Goal: Task Accomplishment & Management: Complete application form

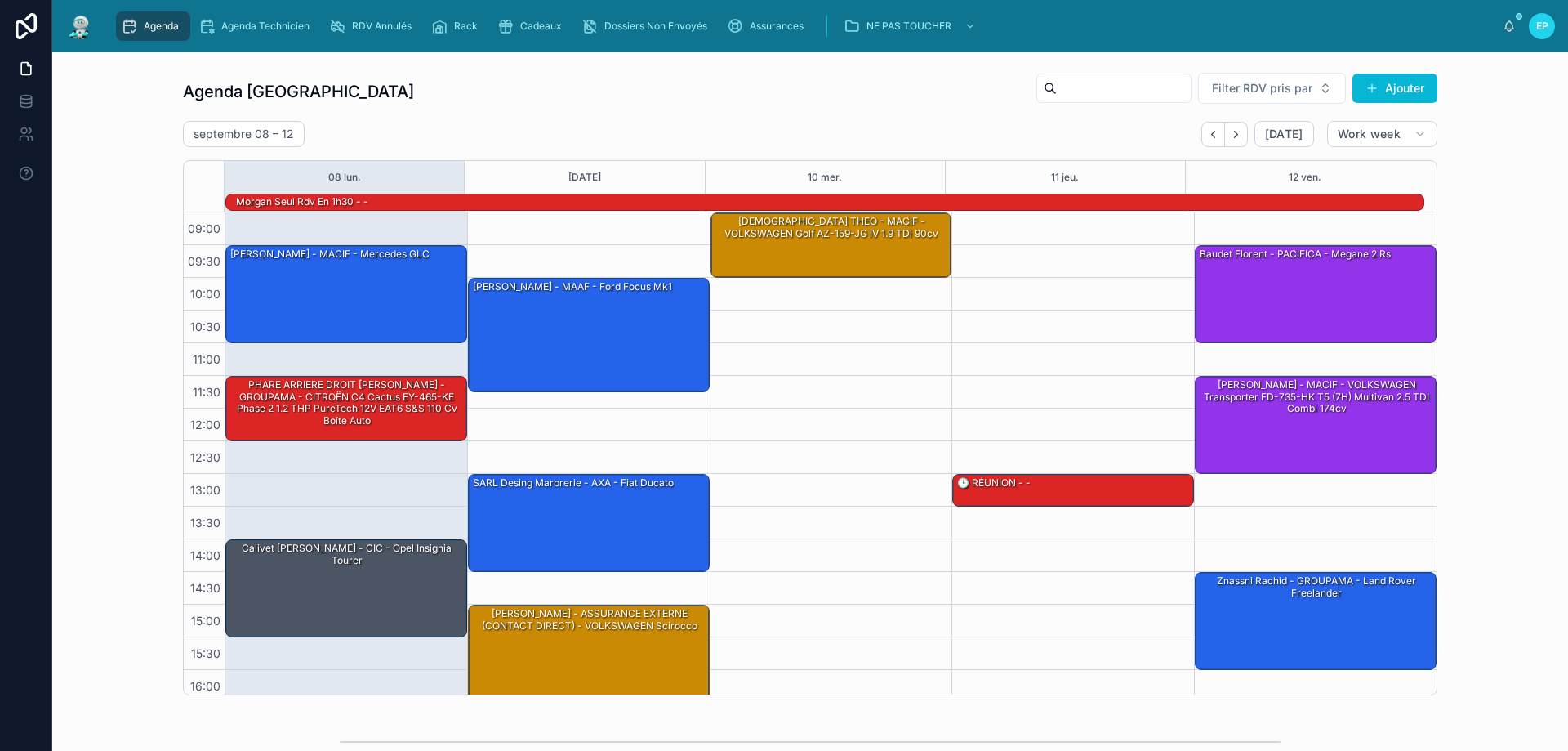
click at [395, 474] on div "09:30 – 11:00 Julie Reault - MACIF - Mercedes GLC 11:30 – 12:30 PHARE ARRIERE D…" at bounding box center [346, 506] width 243 height 588
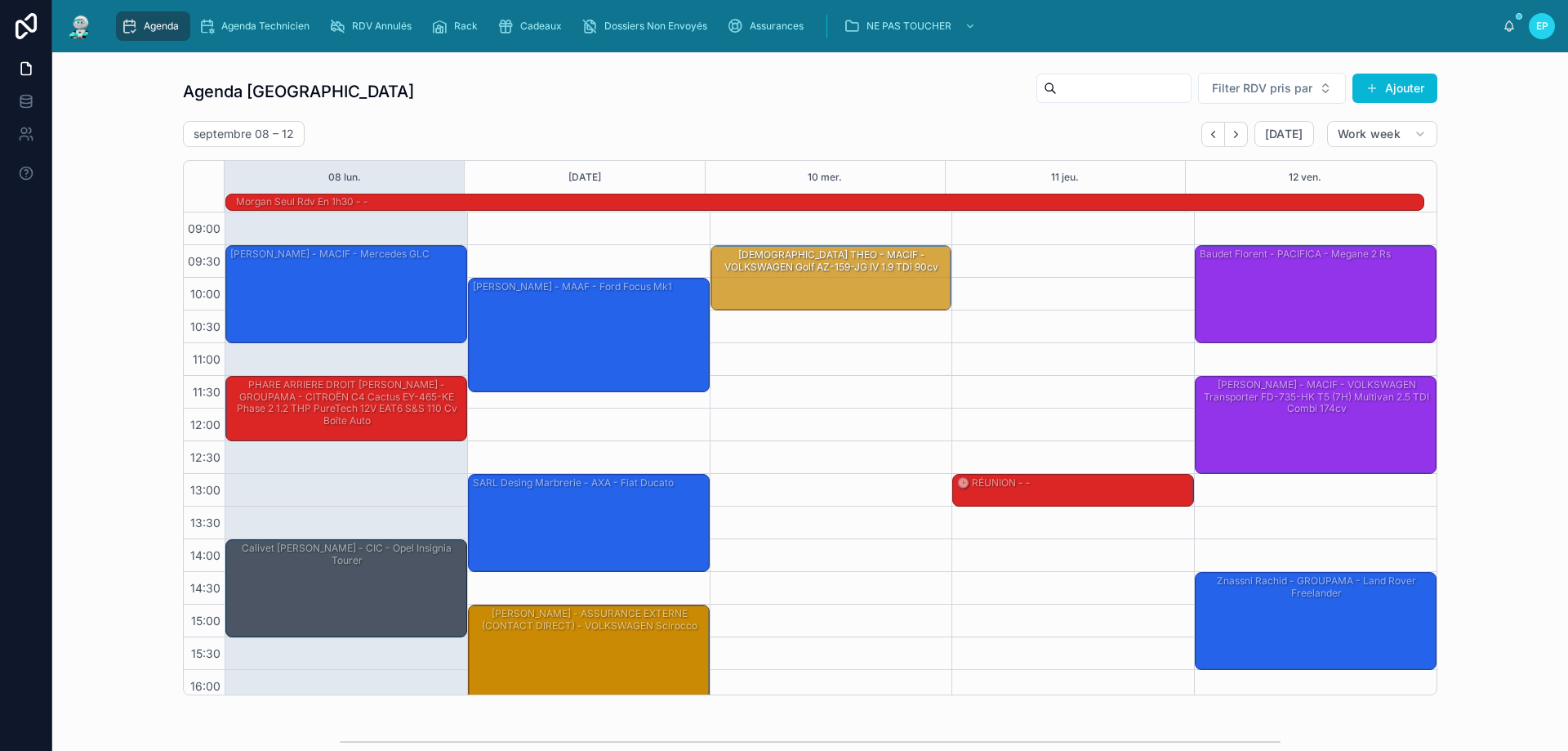
drag, startPoint x: 811, startPoint y: 245, endPoint x: 812, endPoint y: 283, distance: 38.0
drag, startPoint x: 820, startPoint y: 307, endPoint x: 811, endPoint y: 349, distance: 43.0
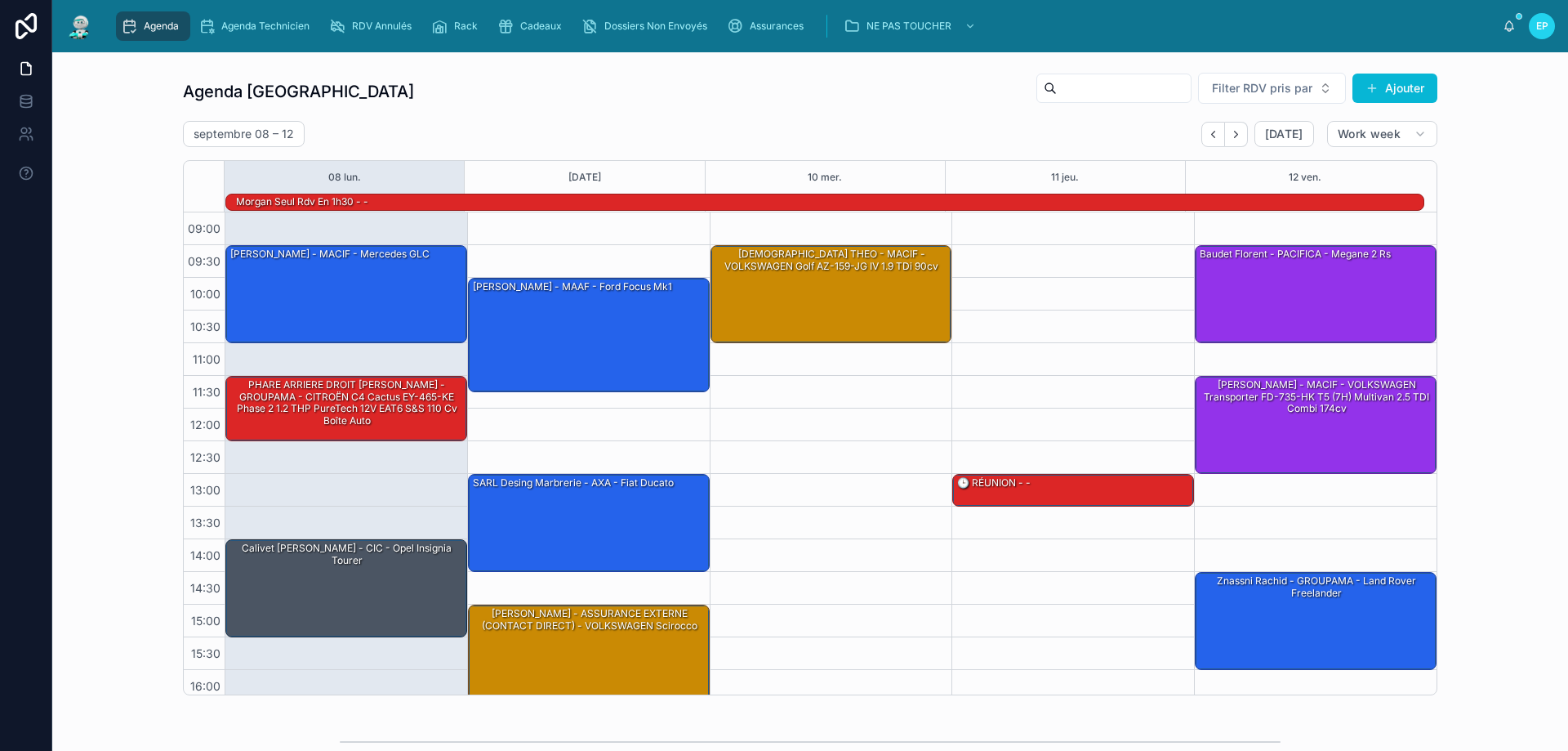
click at [812, 436] on div "09:30 – 11:00 BELKACEM THEO - MACIF - VOLKSWAGEN Golf AZ-159-JG IV 1.9 TDi 90cv" at bounding box center [831, 506] width 243 height 588
click at [335, 468] on div "09:30 – 11:00 Julie Reault - MACIF - Mercedes GLC 11:30 – 12:30 PHARE ARRIERE D…" at bounding box center [346, 506] width 243 height 588
click at [348, 274] on div "[PERSON_NAME] - MACIF - Mercedes GLC" at bounding box center [347, 293] width 237 height 95
click at [864, 468] on div "09:30 – 11:00 BELKACEM THEO - MACIF - VOLKSWAGEN Golf AZ-159-JG IV 1.9 TDi 90cv" at bounding box center [831, 506] width 243 height 588
click at [371, 292] on div "[PERSON_NAME] - MACIF - Mercedes GLC" at bounding box center [347, 293] width 237 height 95
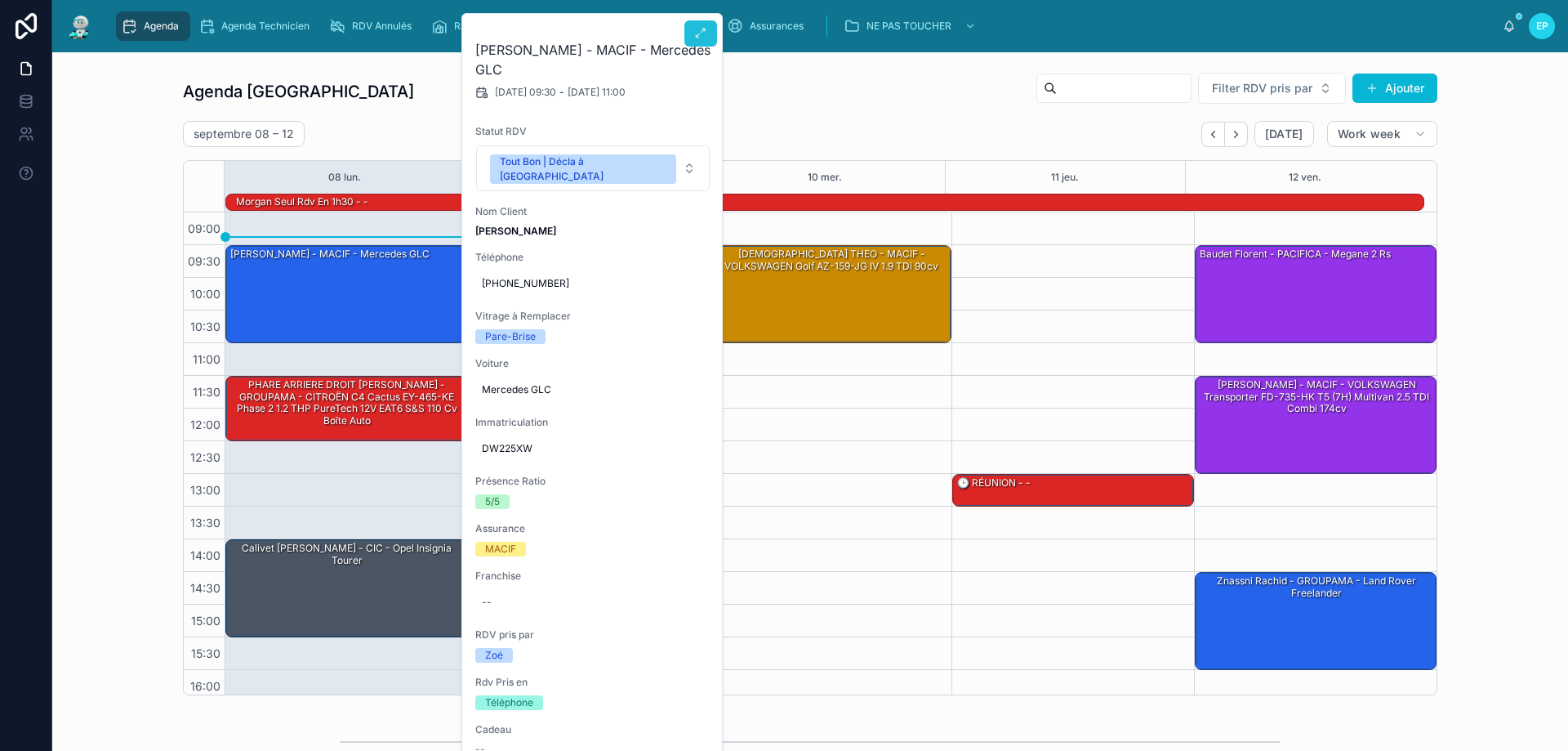
click at [694, 36] on icon at bounding box center [701, 34] width 13 height 13
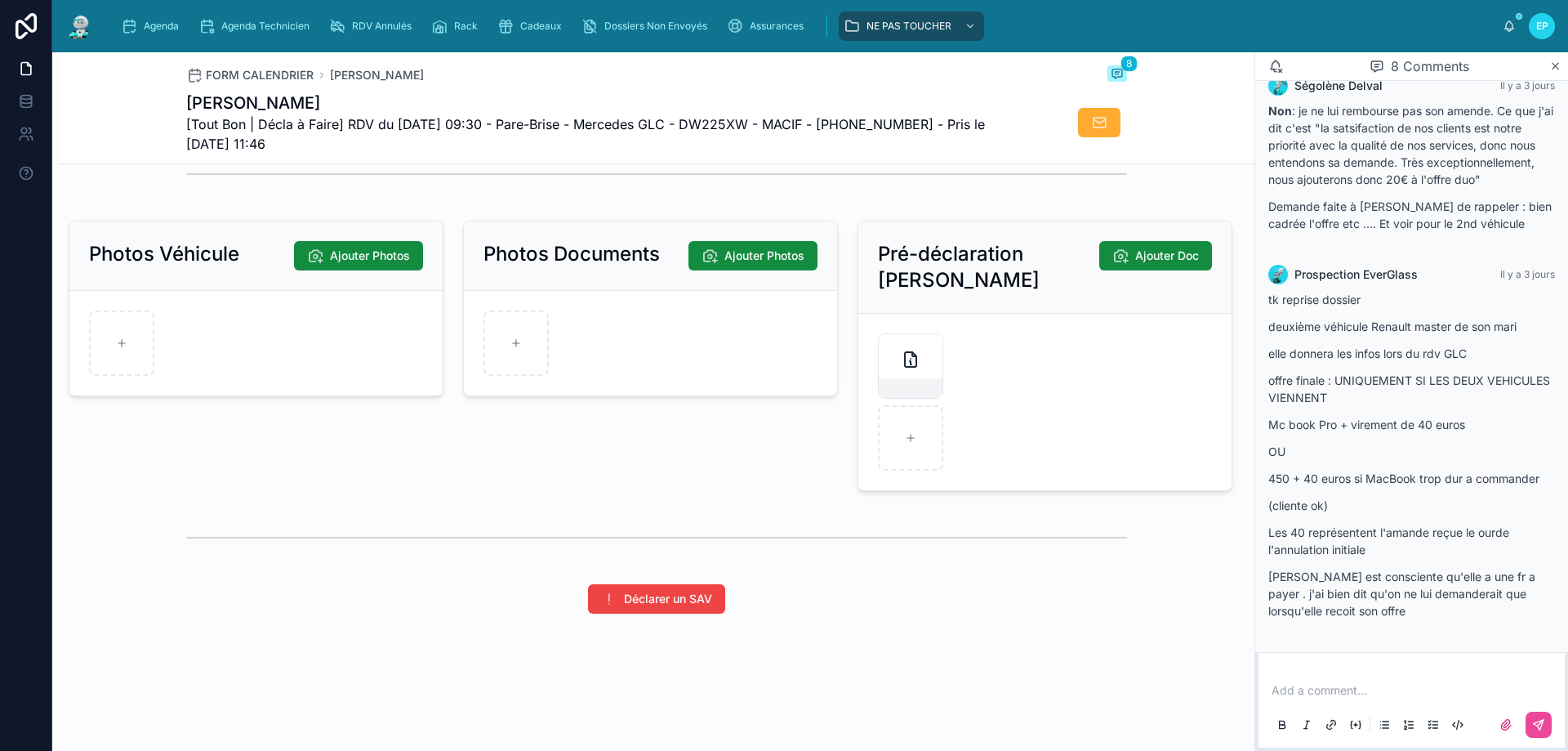
scroll to position [2198, 0]
click at [683, 481] on div "Photos Documents Ajouter Photos" at bounding box center [651, 355] width 395 height 283
click at [645, 521] on div at bounding box center [657, 537] width 941 height 40
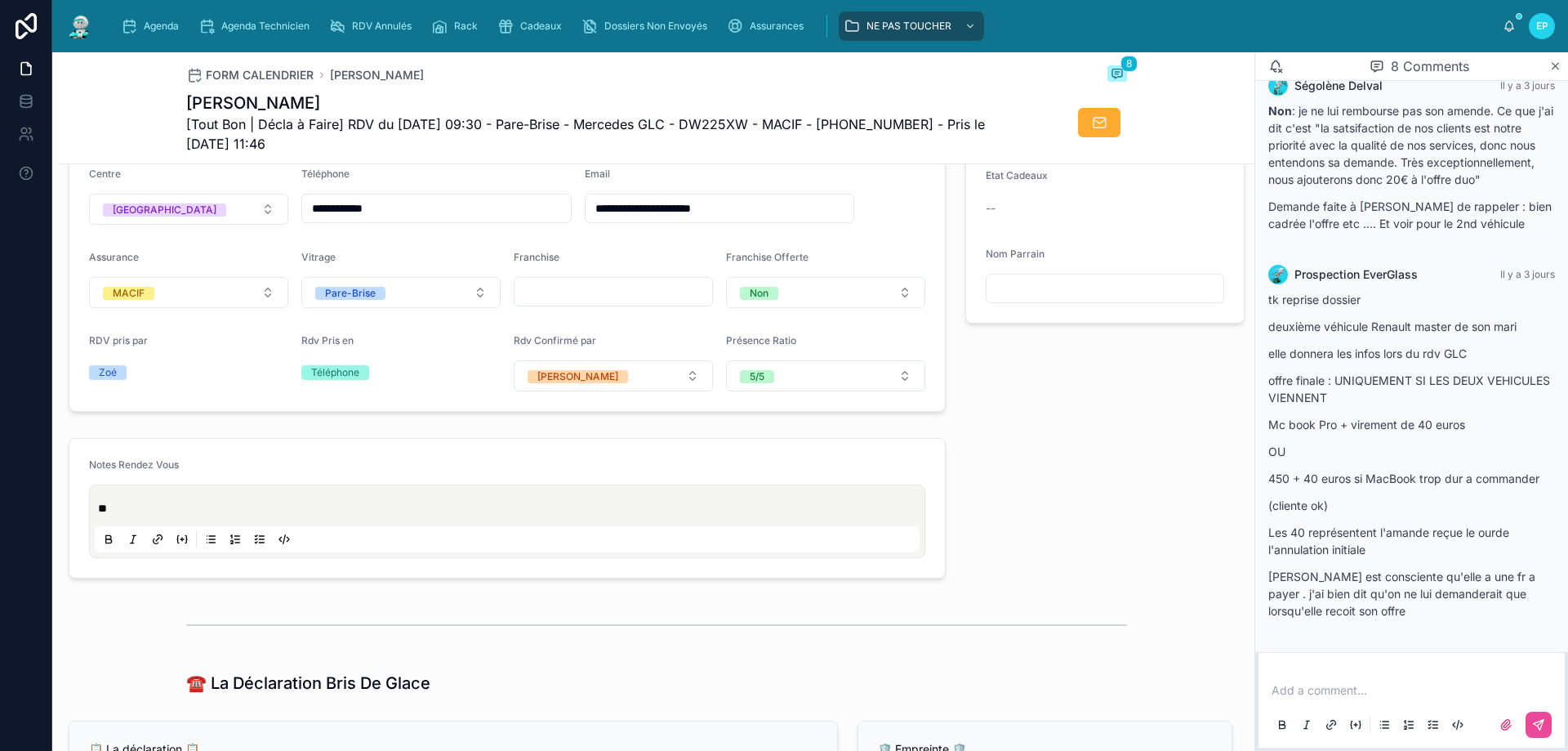
scroll to position [0, 0]
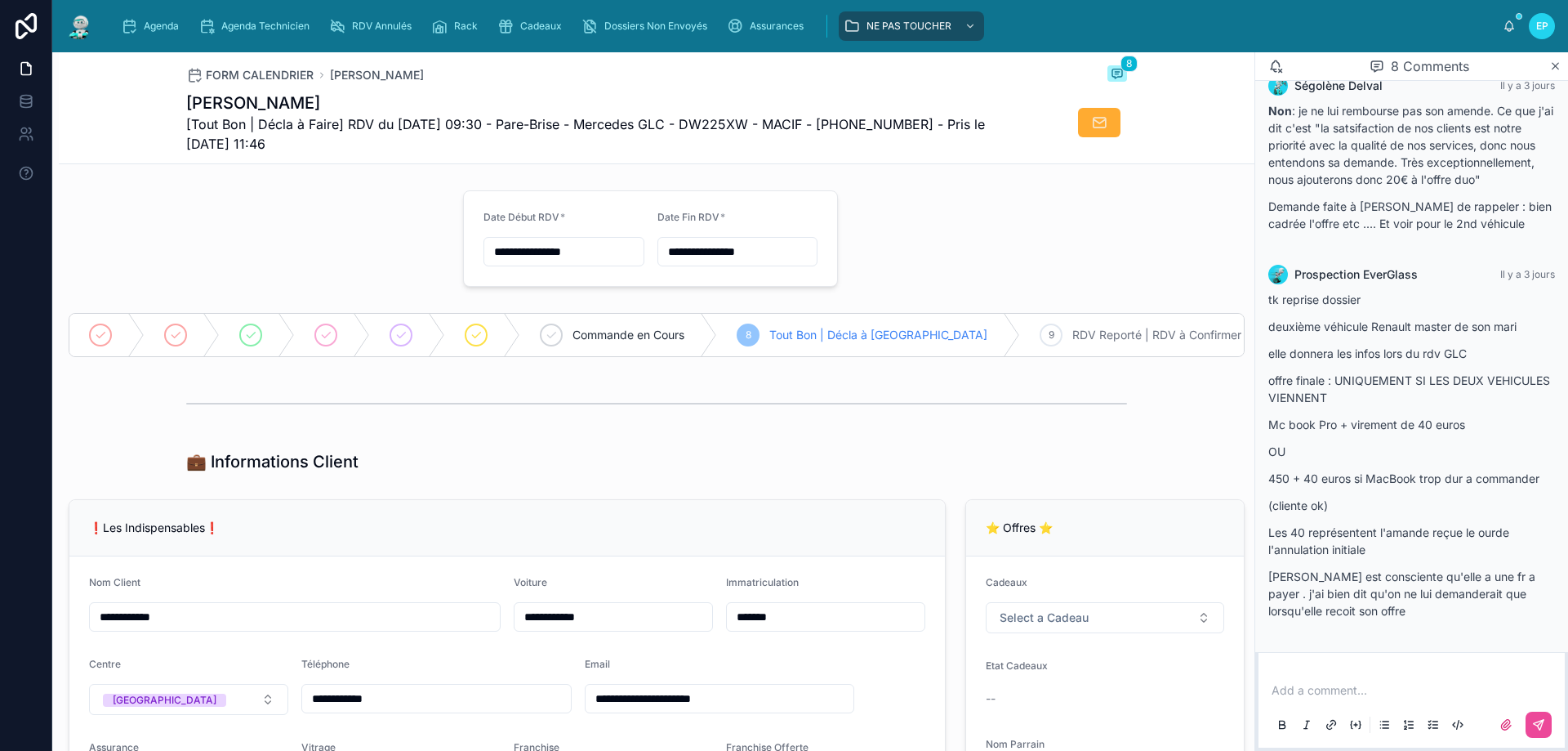
click at [445, 469] on div "💼 Informations Client" at bounding box center [657, 462] width 941 height 23
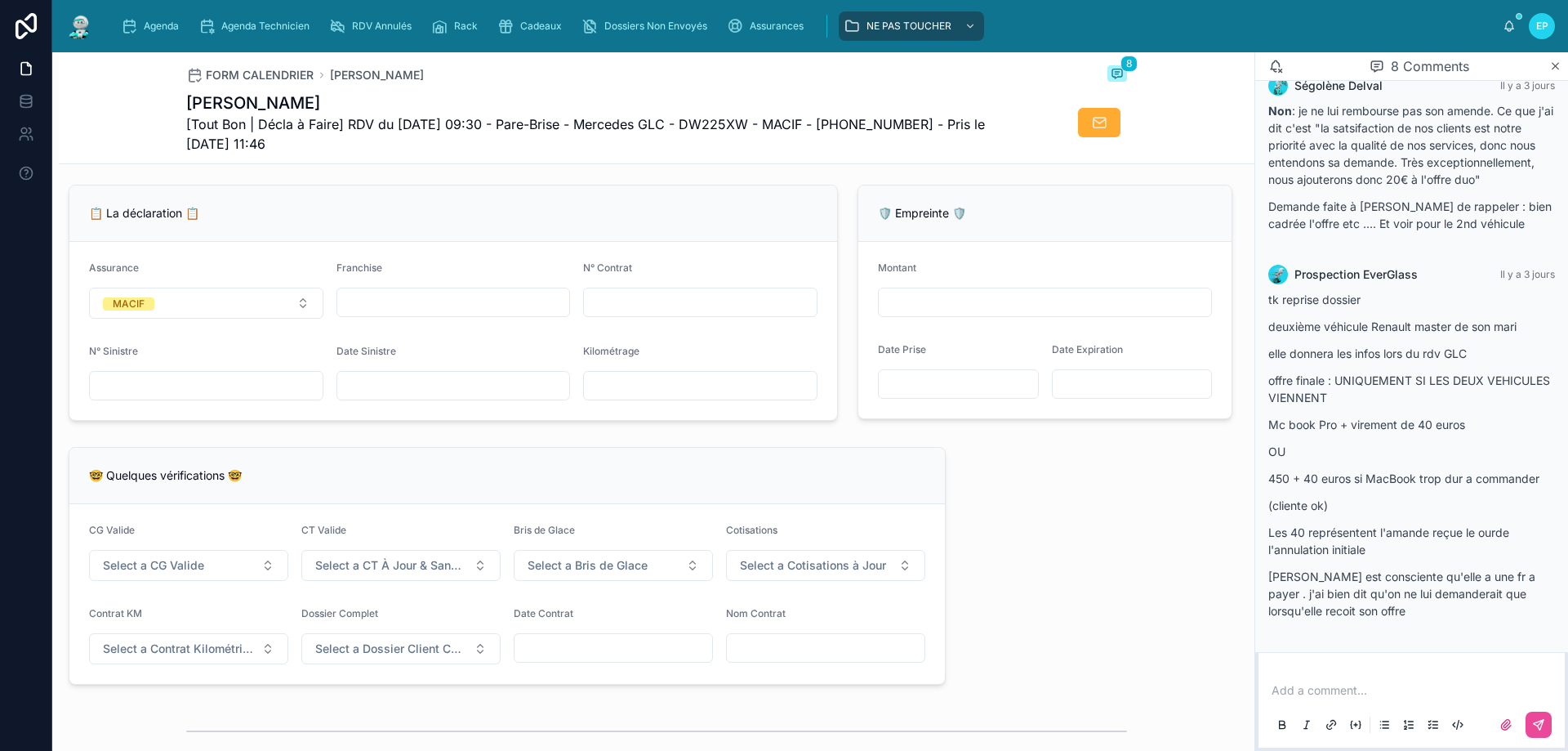
scroll to position [1062, 0]
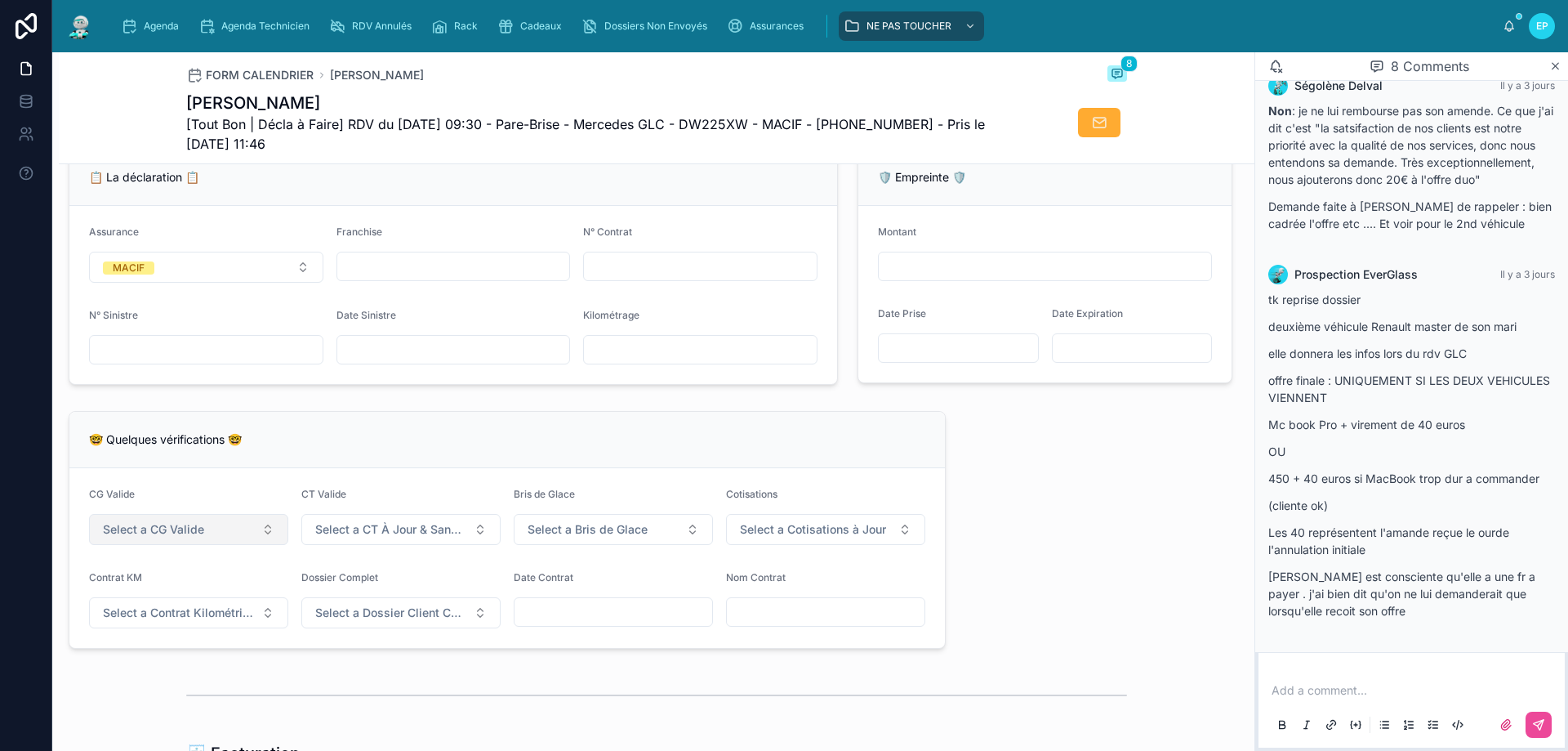
click at [275, 540] on button "Select a CG Valide" at bounding box center [188, 530] width 199 height 31
click at [195, 605] on div "✅ Oui" at bounding box center [187, 606] width 196 height 23
click at [268, 629] on button "Select a Contrat Kilométrique" at bounding box center [188, 613] width 199 height 31
drag, startPoint x: 196, startPoint y: 693, endPoint x: 448, endPoint y: 555, distance: 287.3
click at [197, 694] on div "✅ Non" at bounding box center [187, 690] width 196 height 23
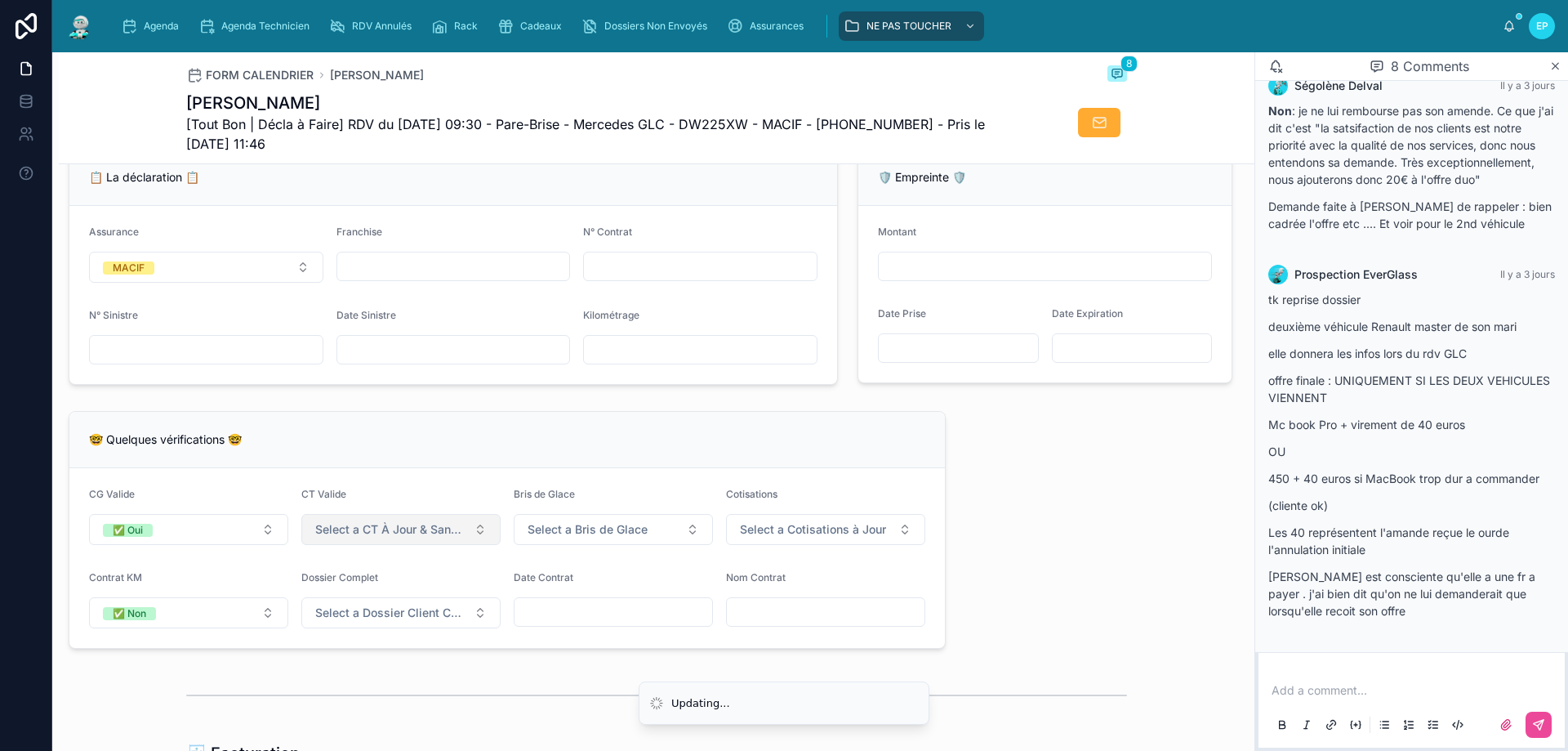
click at [474, 539] on button "Select a CT À Jour & Sans BDG" at bounding box center [400, 530] width 199 height 31
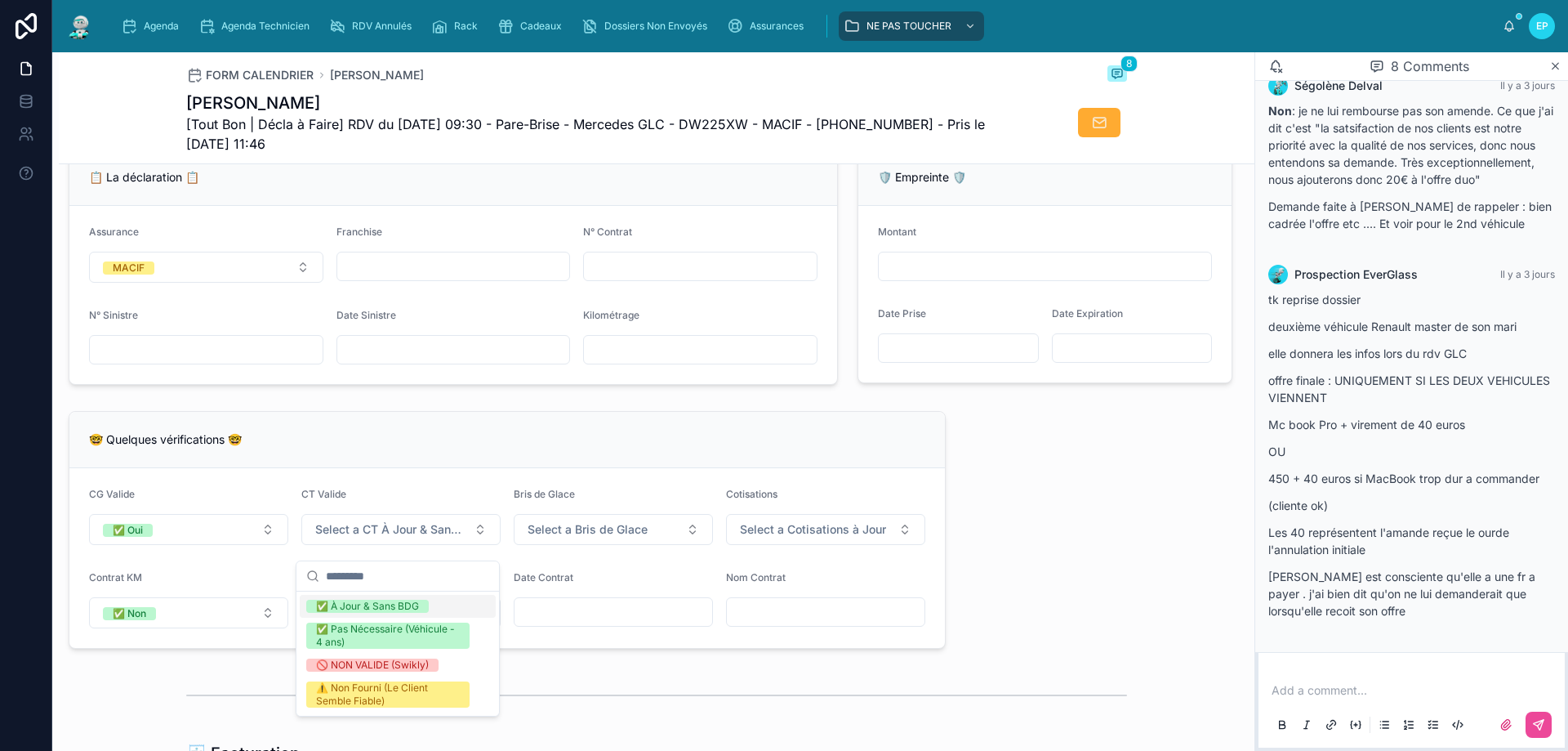
click at [387, 606] on div "✅ À Jour & Sans BDG" at bounding box center [367, 606] width 103 height 13
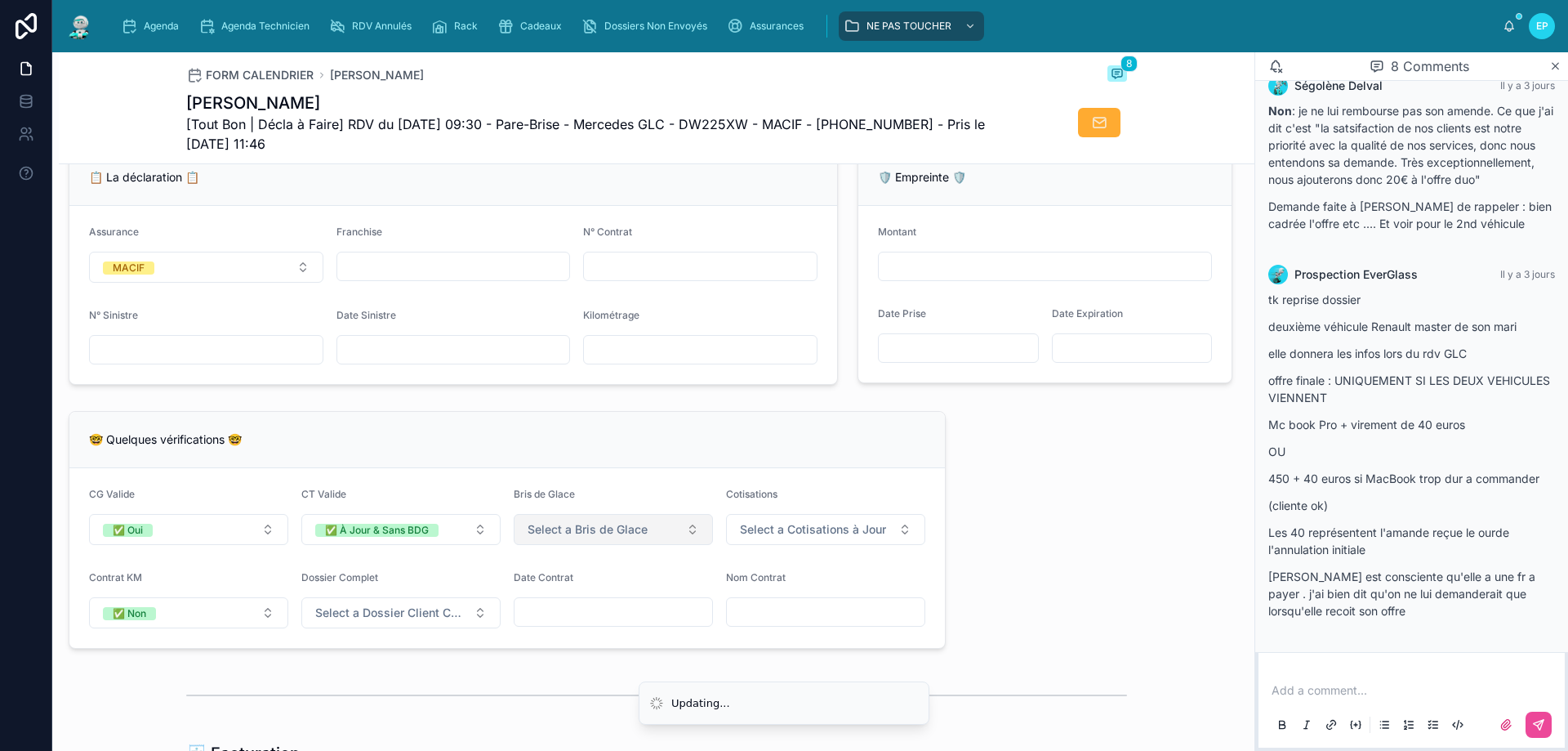
click at [632, 538] on span "Select a Bris de Glace" at bounding box center [587, 530] width 120 height 17
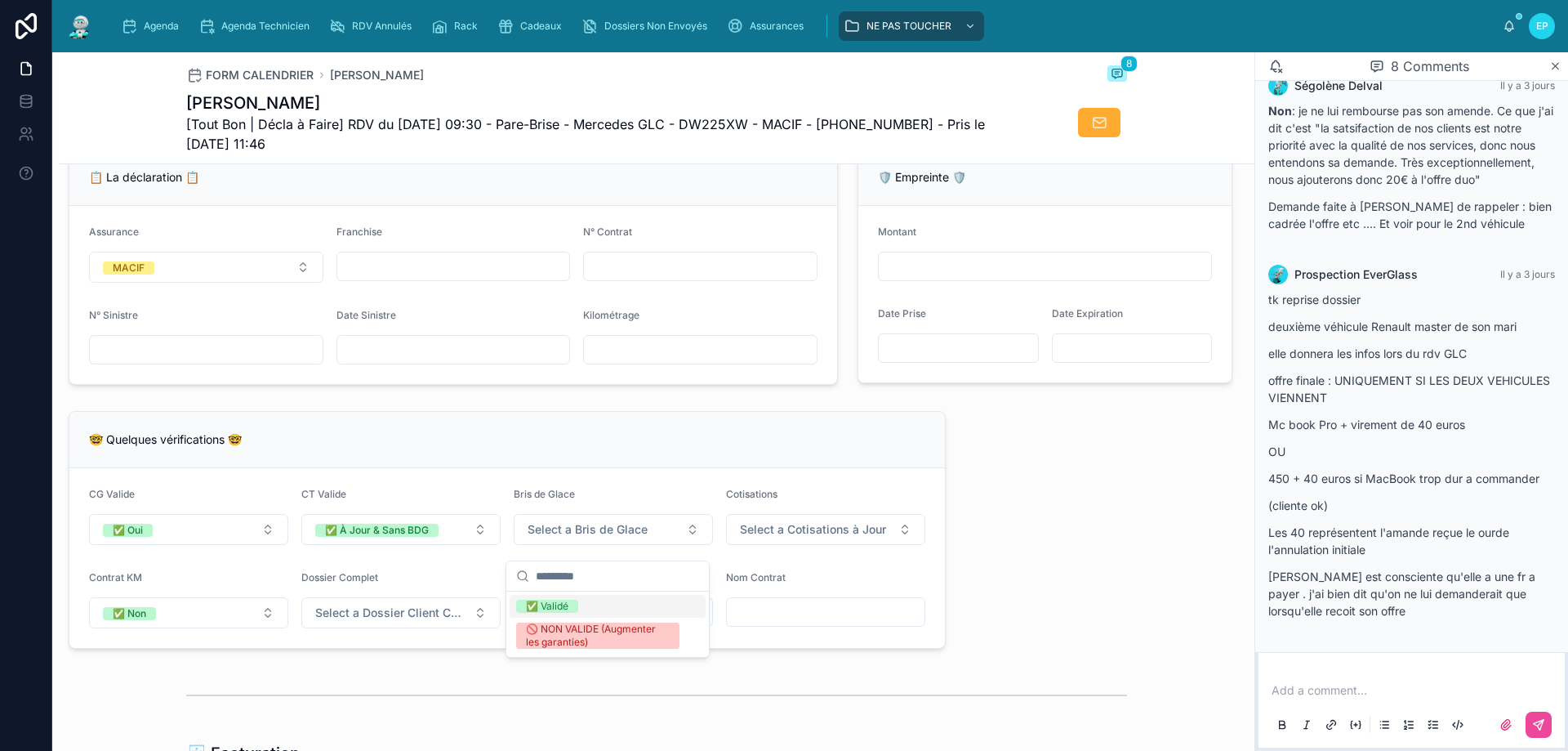
click at [590, 606] on div "✅ Validé" at bounding box center [607, 606] width 196 height 23
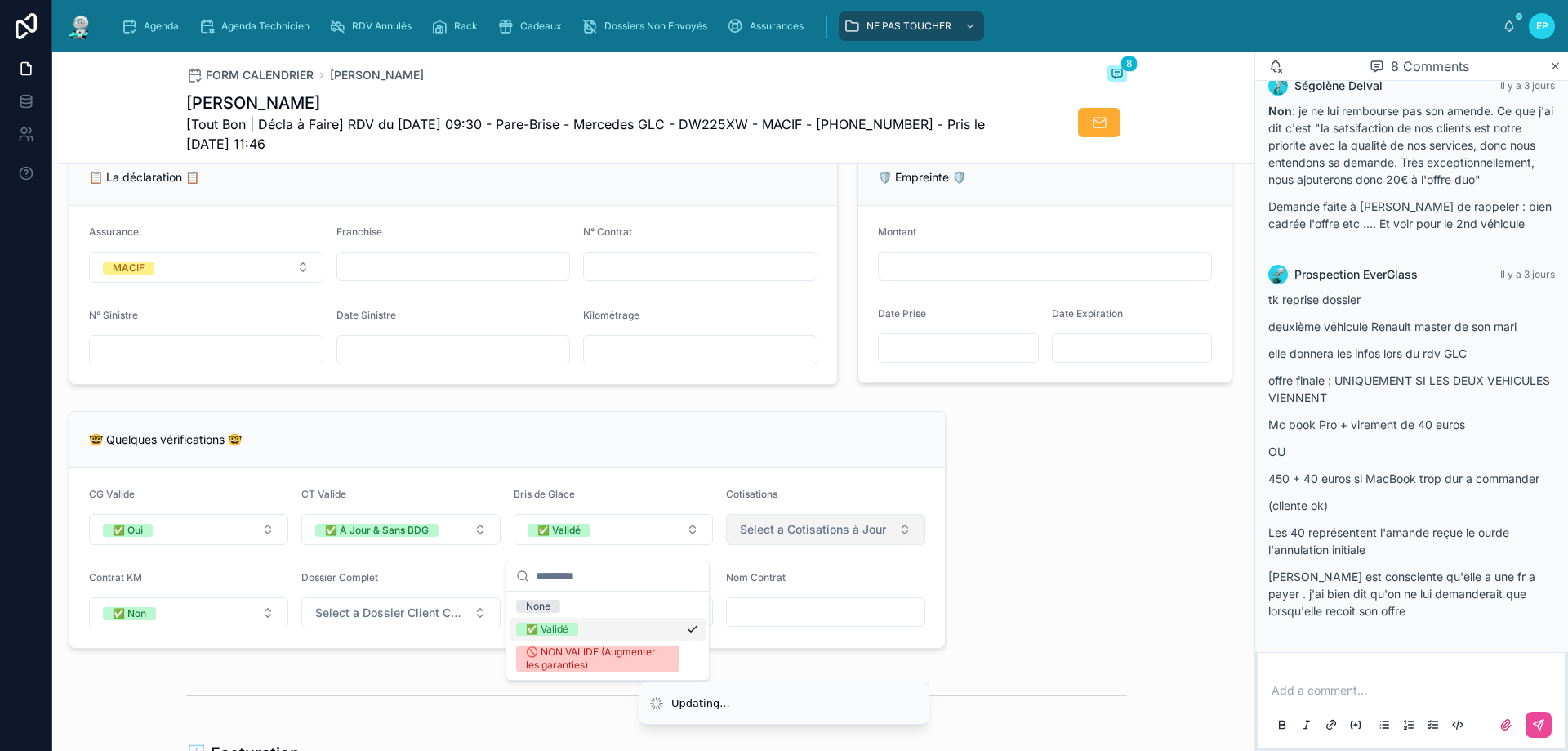
click at [780, 537] on span "Select a Cotisations à Jour" at bounding box center [812, 530] width 146 height 17
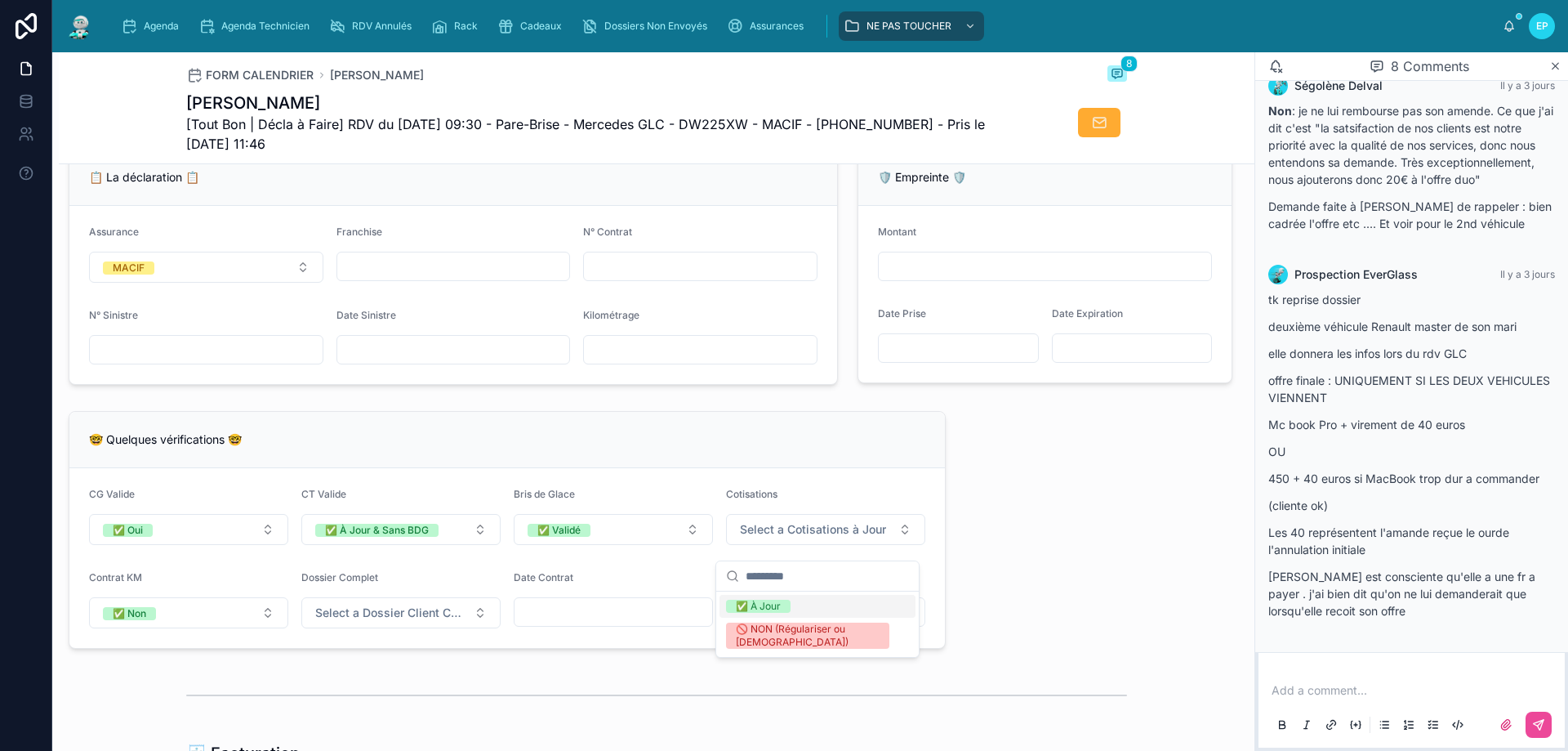
click at [765, 607] on div "✅ À Jour" at bounding box center [758, 606] width 45 height 13
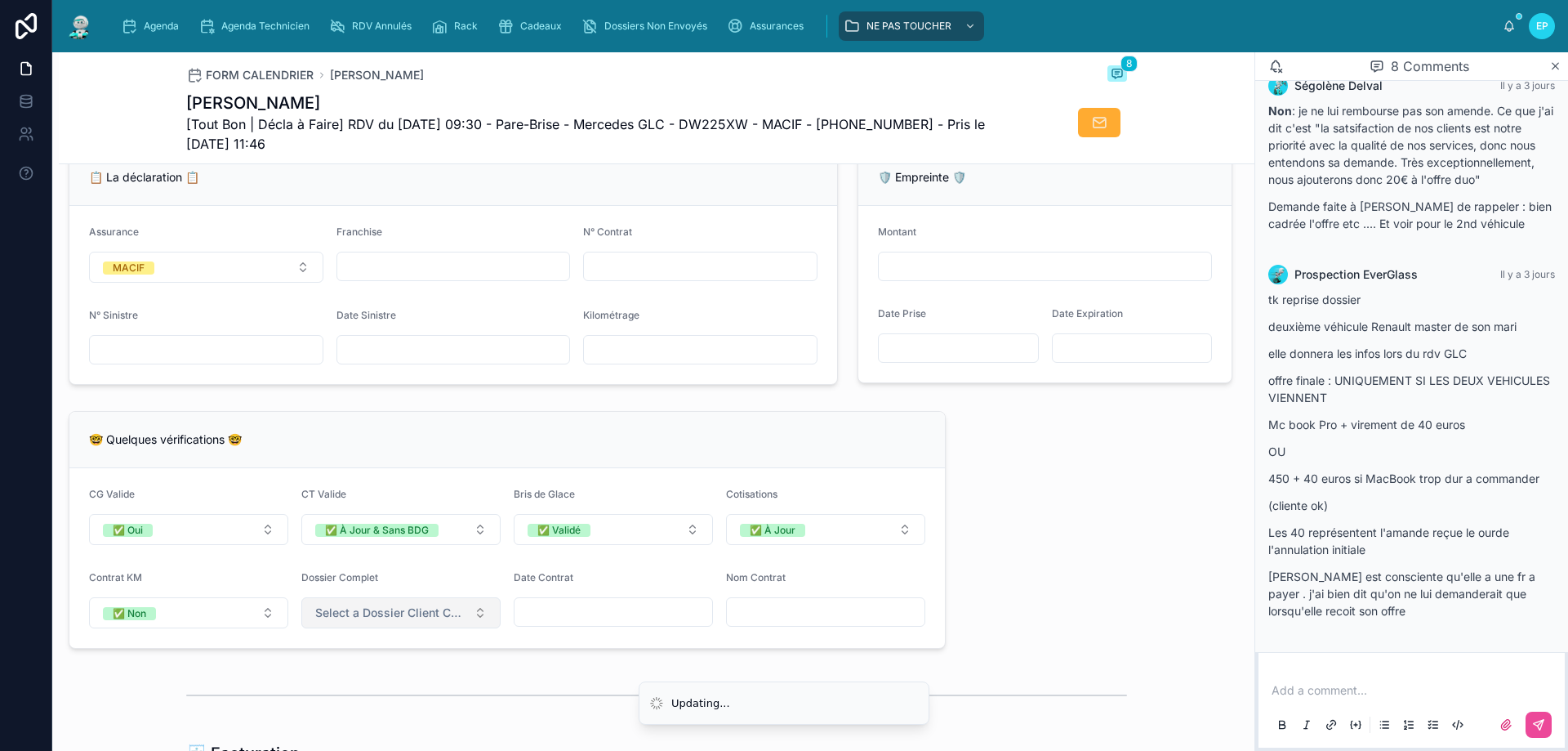
click at [405, 621] on span "Select a Dossier Client Complet" at bounding box center [391, 613] width 152 height 17
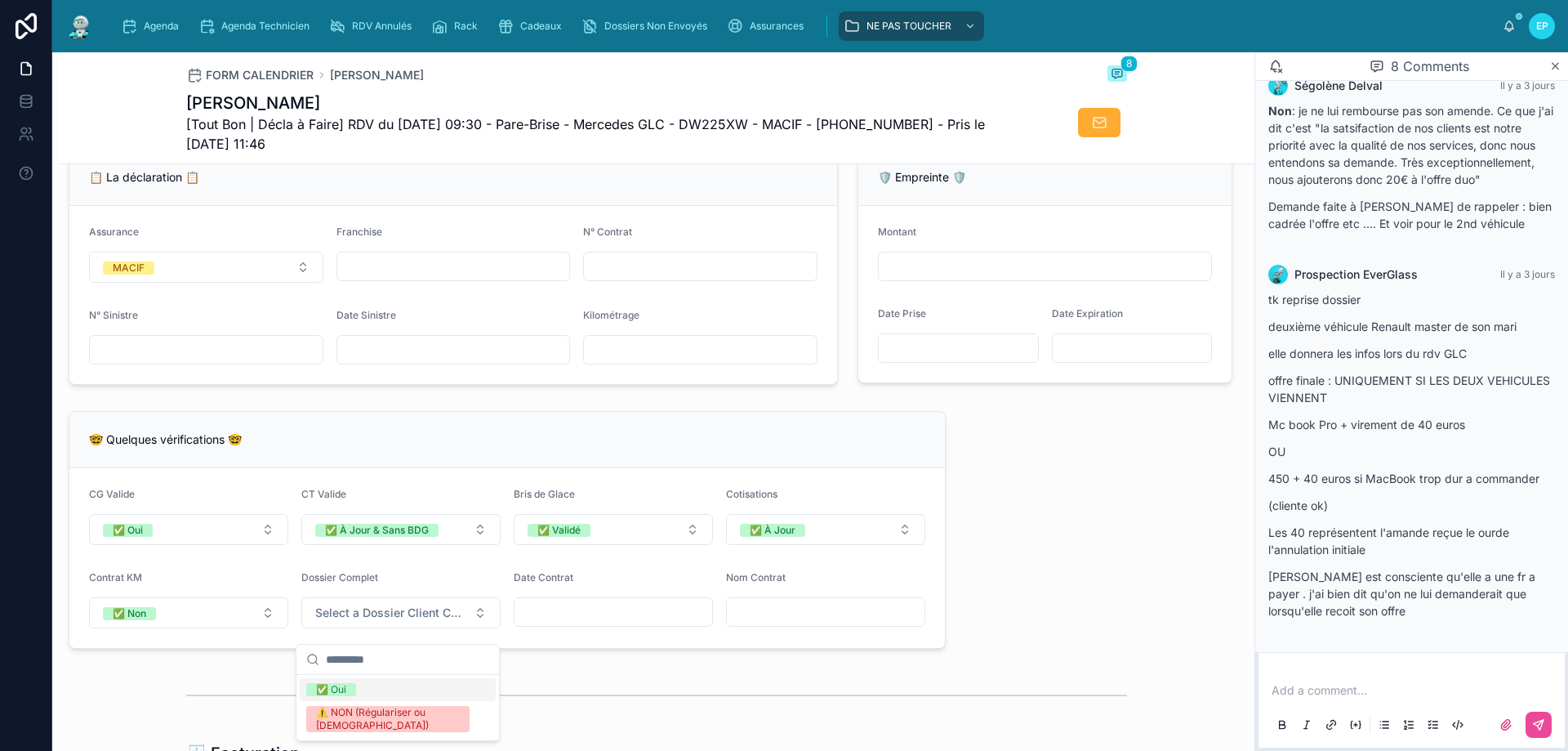
click at [407, 689] on div "✅ Oui" at bounding box center [397, 690] width 196 height 23
click at [1040, 492] on div "**********" at bounding box center [656, 445] width 1196 height 2648
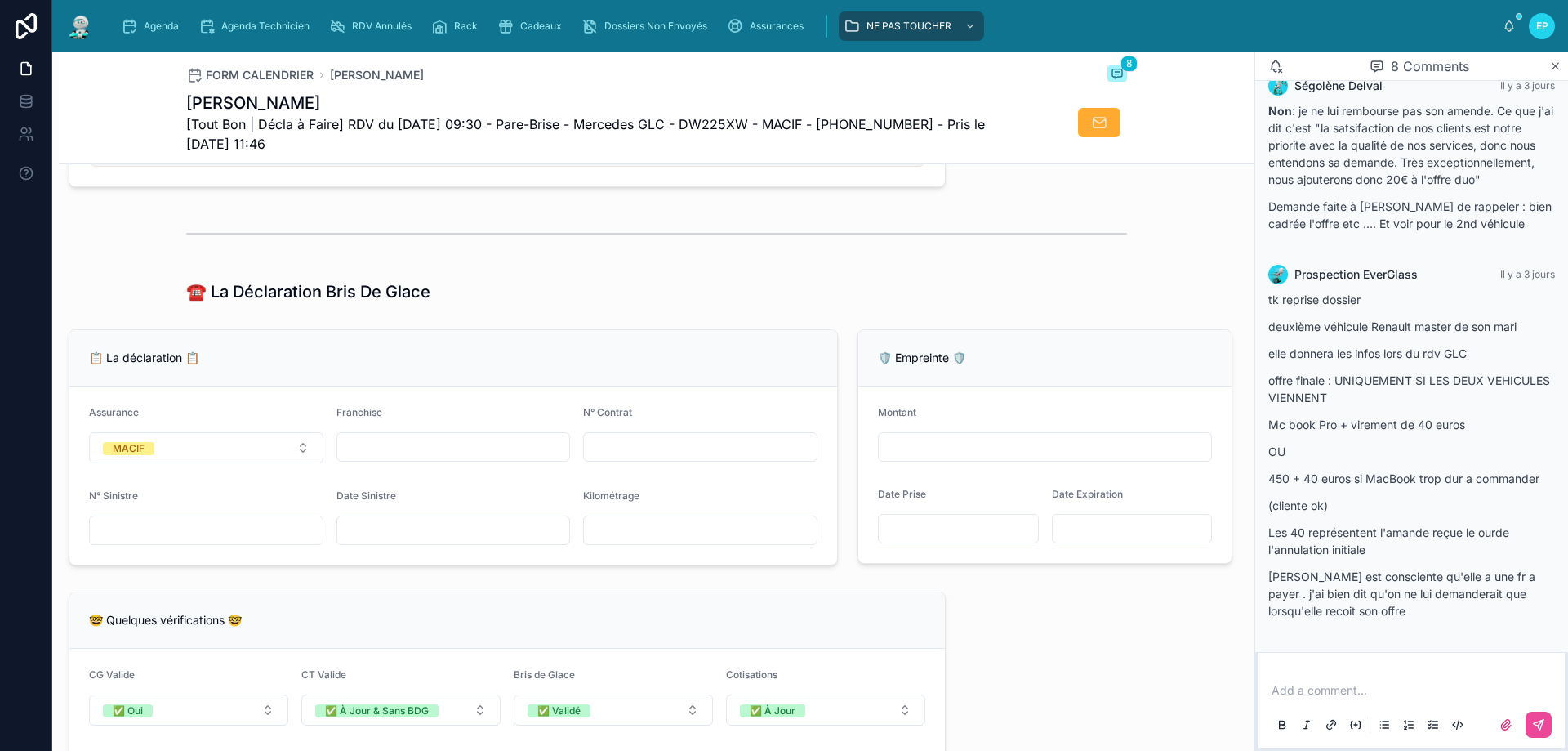
scroll to position [899, 0]
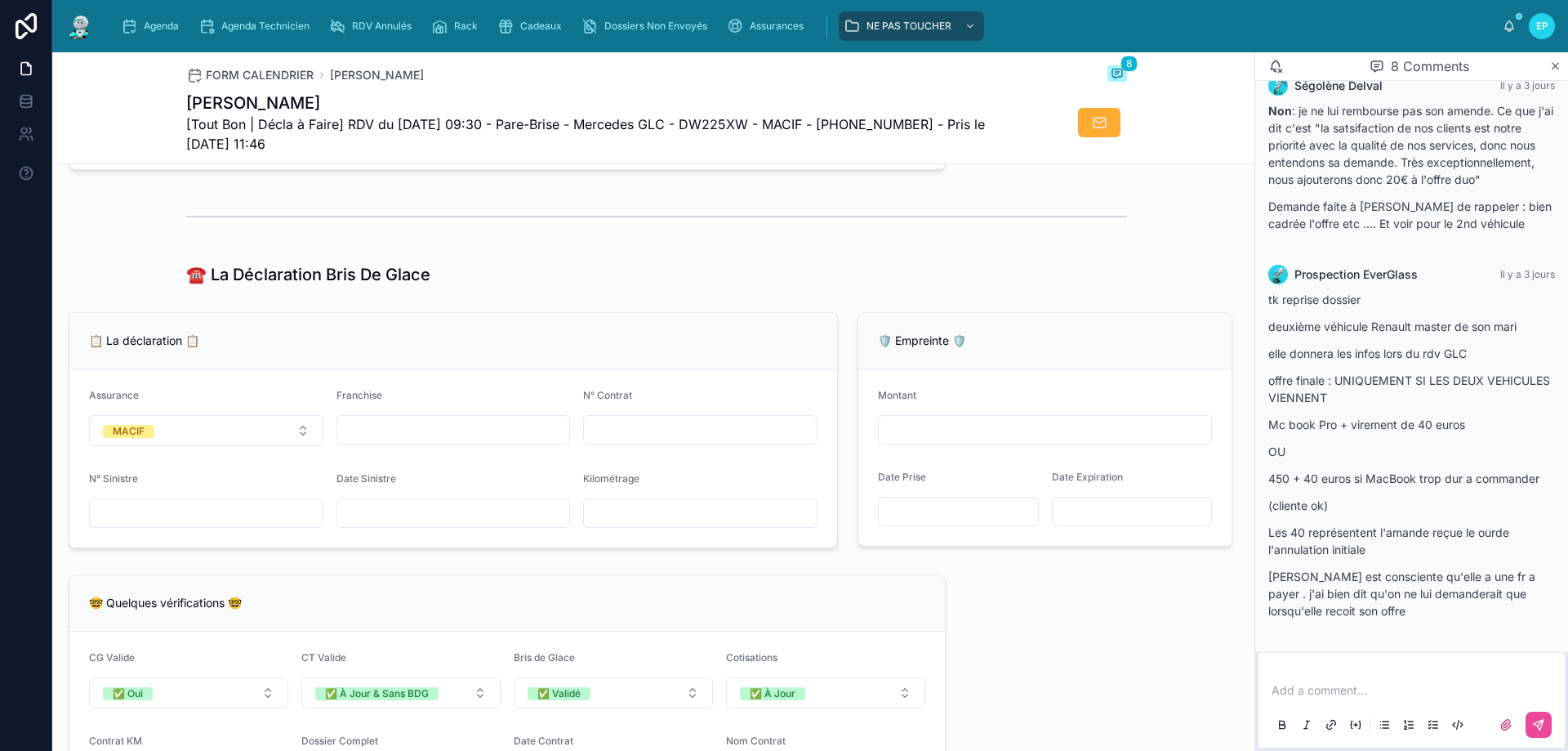
click at [433, 441] on input "text" at bounding box center [454, 430] width 233 height 23
click at [365, 525] on input "text" at bounding box center [454, 513] width 233 height 23
drag, startPoint x: 262, startPoint y: 526, endPoint x: 290, endPoint y: 507, distance: 33.8
click at [262, 525] on input "text" at bounding box center [206, 513] width 233 height 23
click at [372, 441] on input "text" at bounding box center [454, 430] width 233 height 23
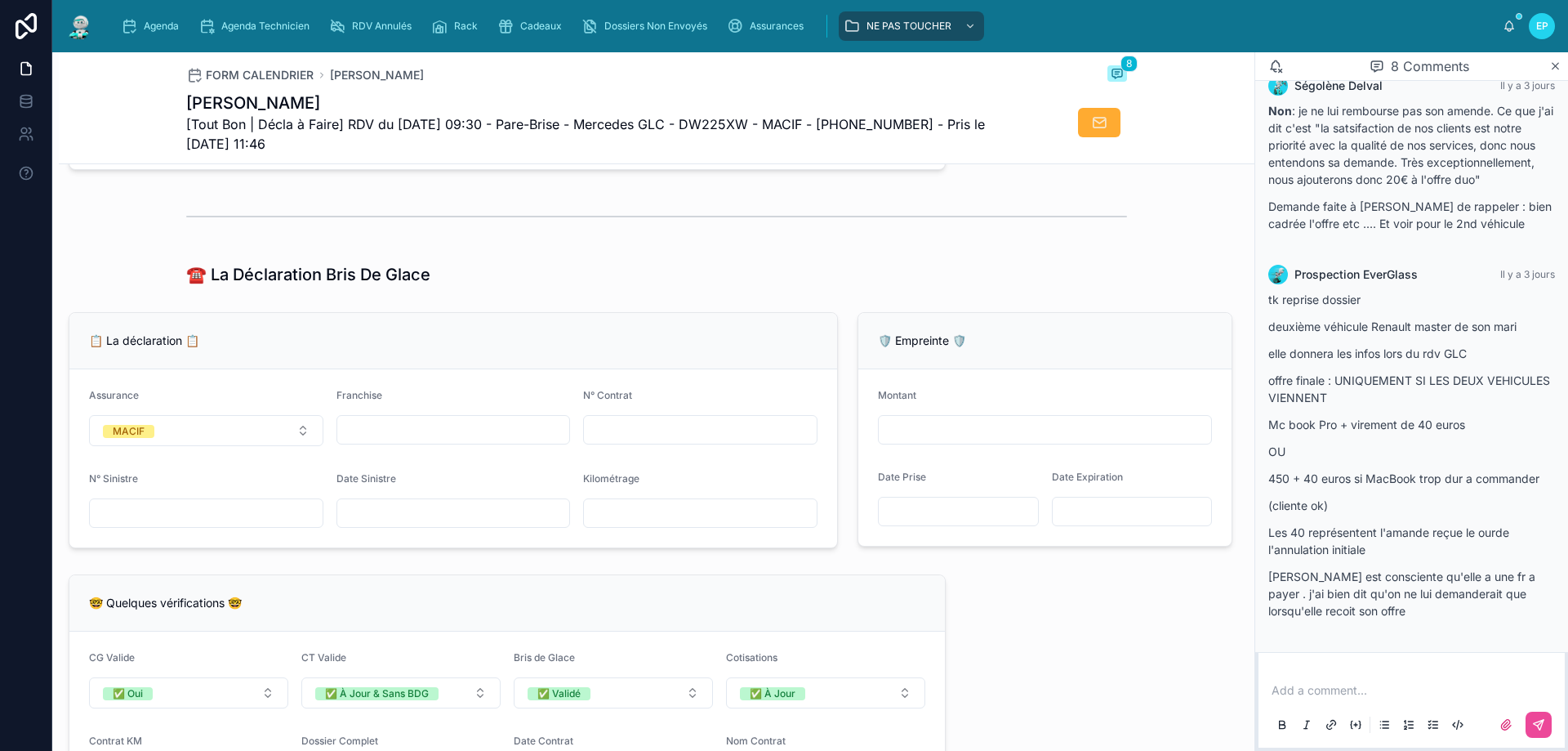
click at [660, 345] on div "📋 La déclaration 📋" at bounding box center [453, 341] width 728 height 17
drag, startPoint x: 486, startPoint y: 531, endPoint x: 476, endPoint y: 531, distance: 10.0
click at [481, 525] on input "text" at bounding box center [454, 513] width 233 height 23
type input "**********"
click at [737, 316] on div "**********" at bounding box center [656, 608] width 1196 height 2648
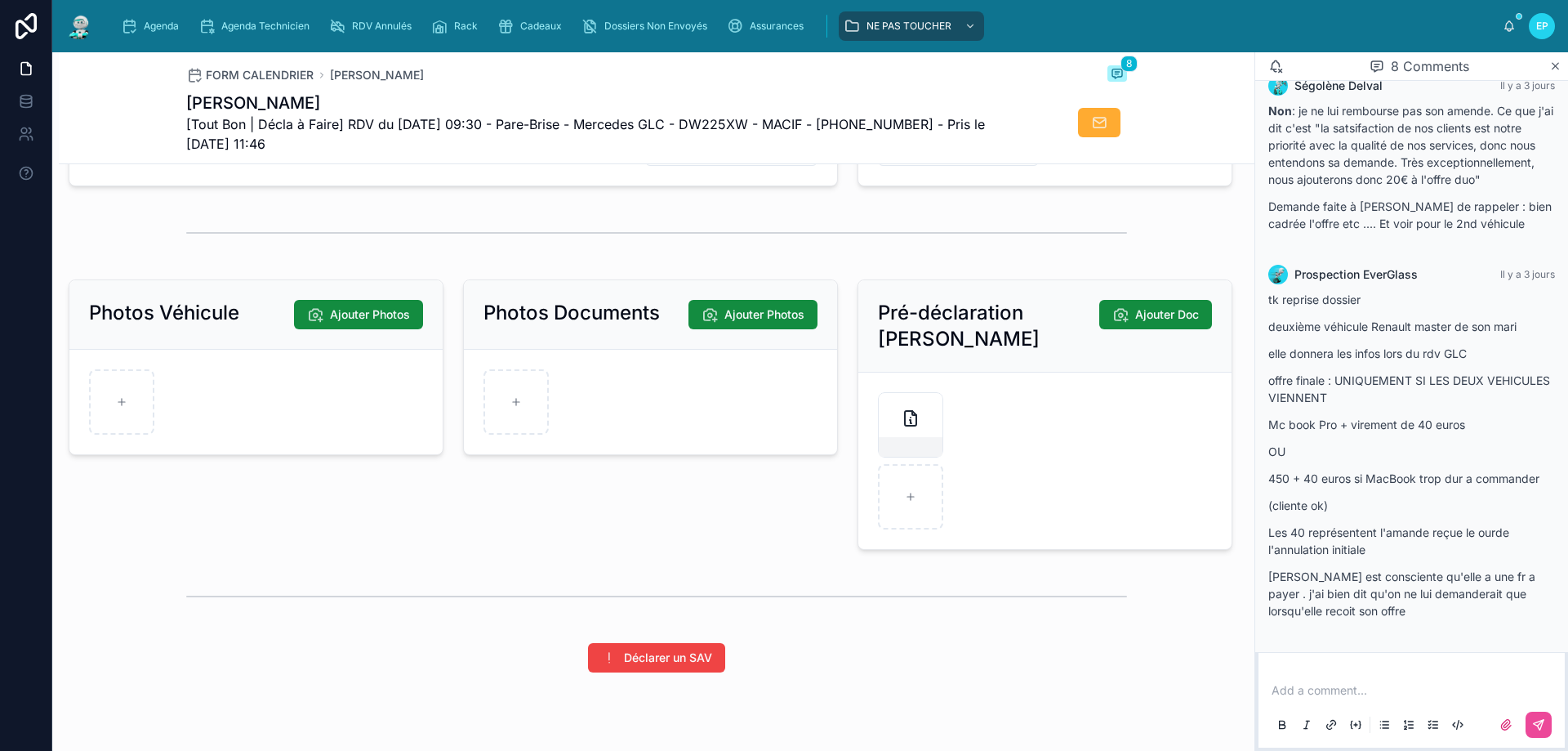
scroll to position [1952, 0]
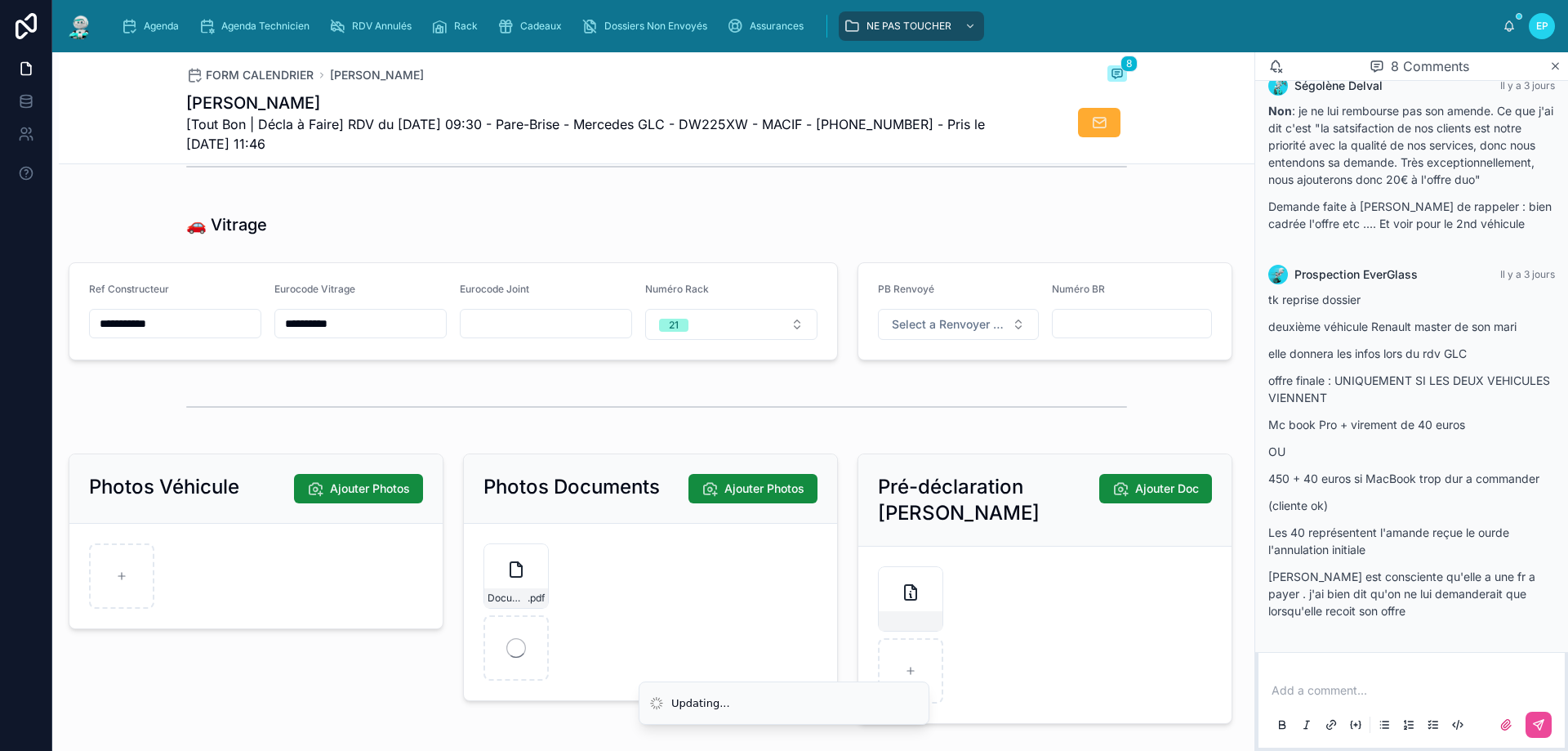
click at [743, 426] on div at bounding box center [657, 406] width 941 height 40
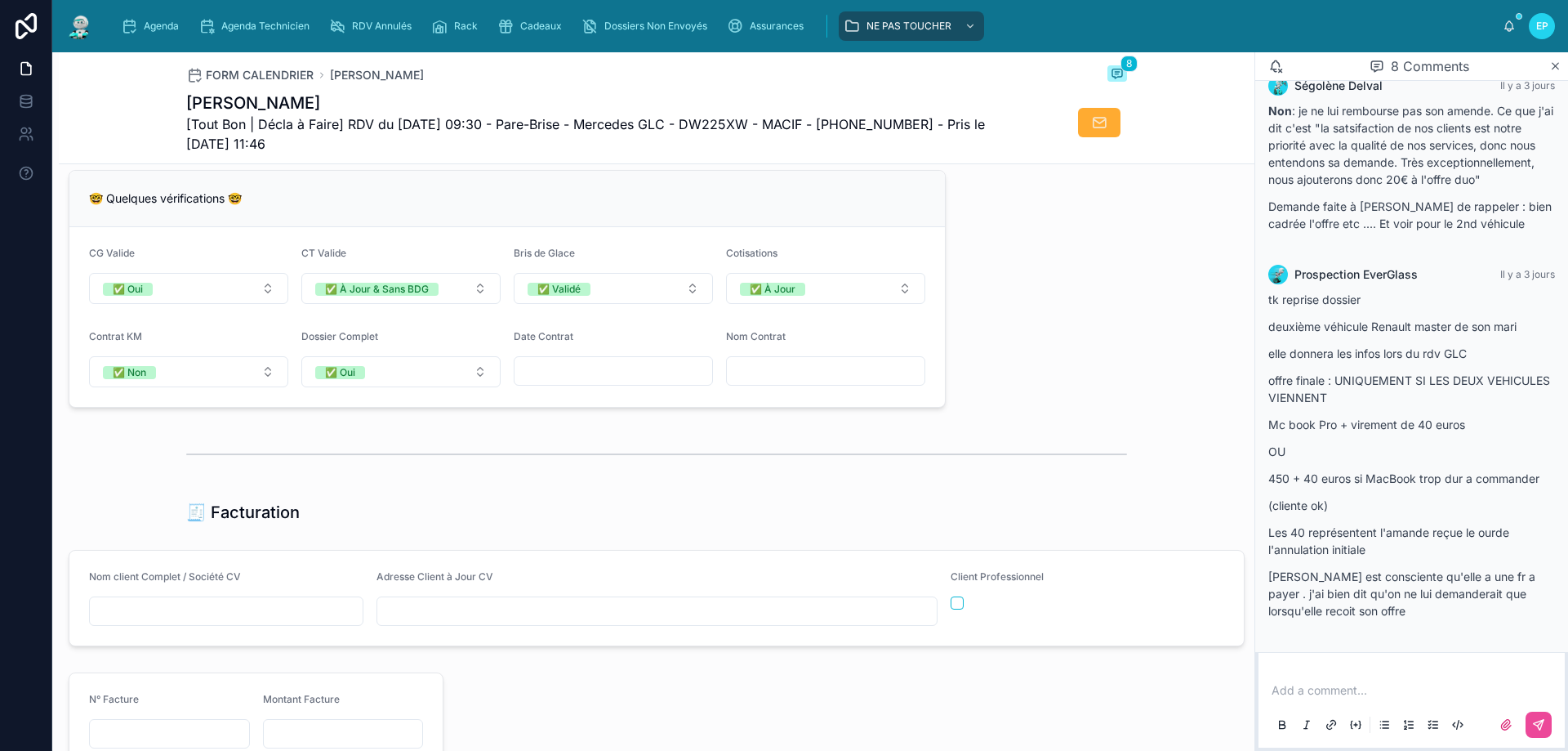
scroll to position [1299, 0]
click at [739, 387] on input "text" at bounding box center [825, 376] width 197 height 23
paste input "**********"
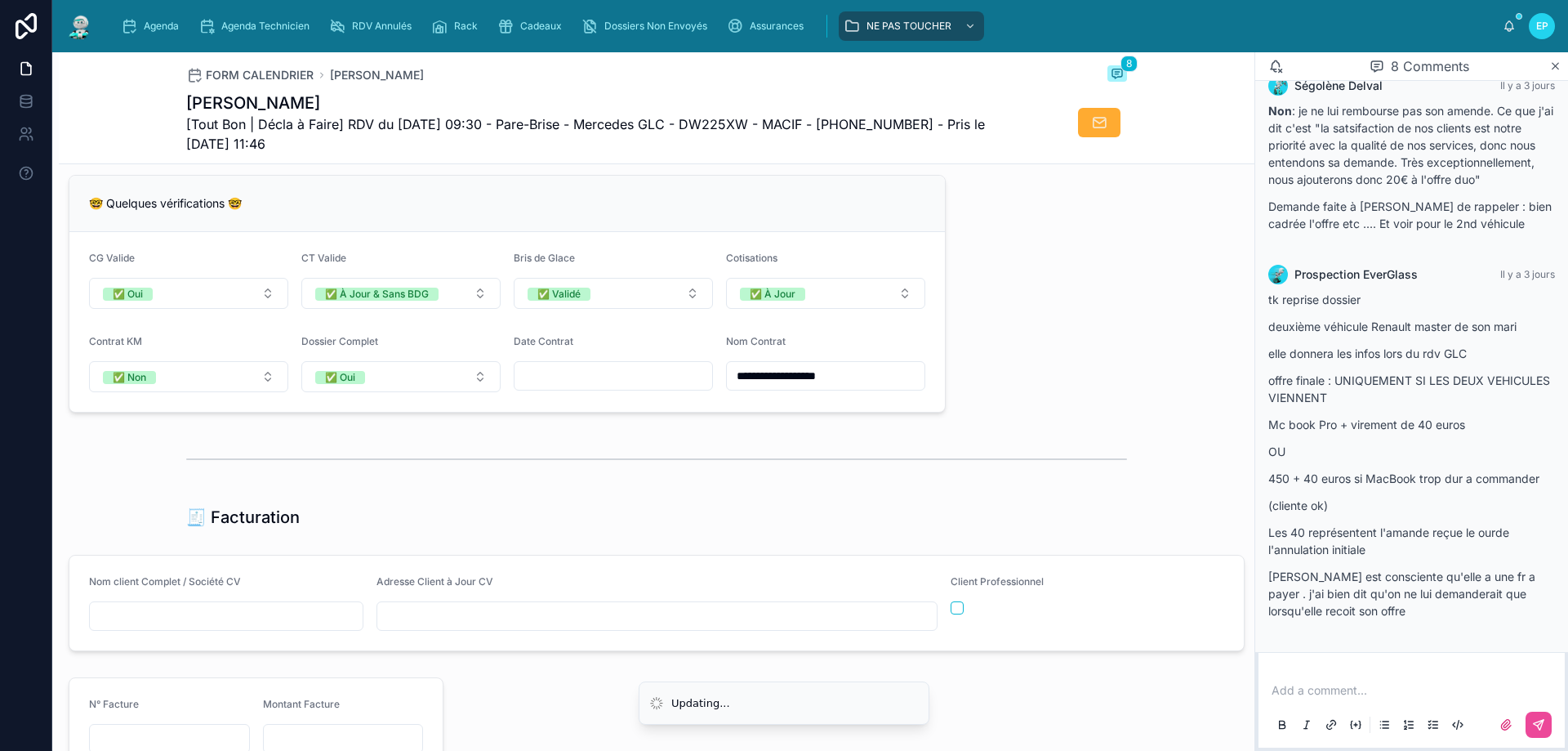
type input "**********"
click at [250, 624] on input "text" at bounding box center [226, 616] width 272 height 23
paste input "**********"
type input "**********"
click at [570, 463] on div at bounding box center [657, 459] width 941 height 40
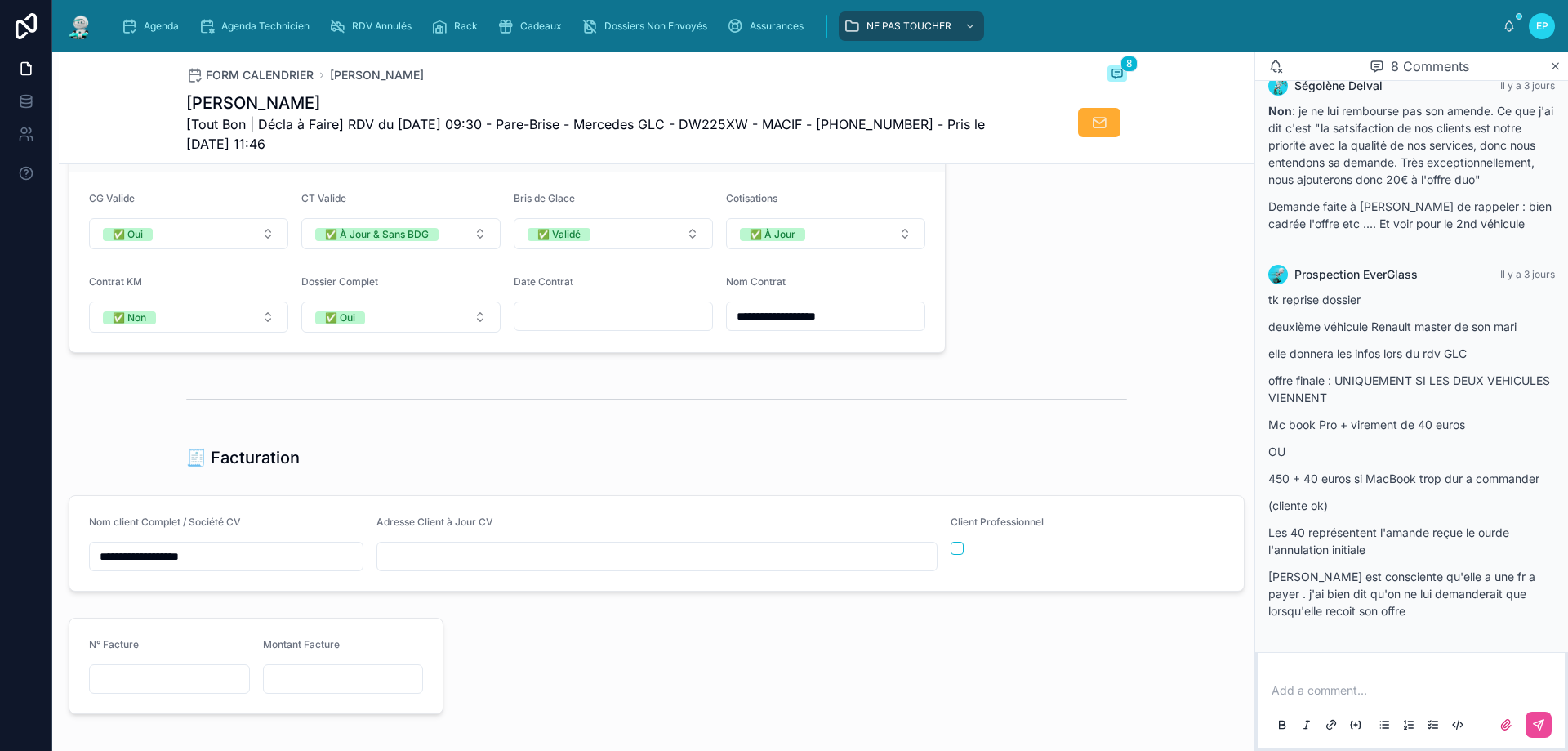
scroll to position [1462, 0]
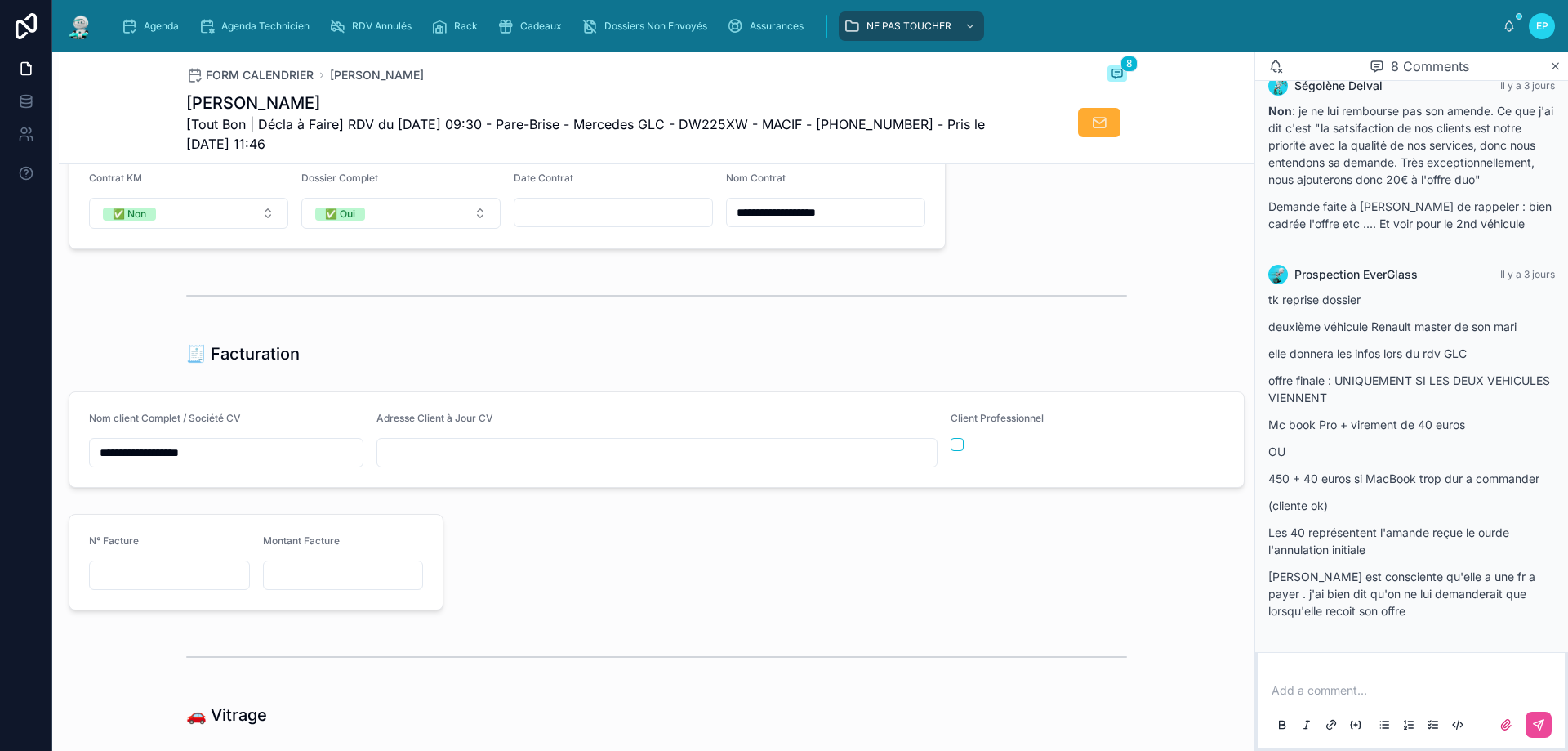
click at [580, 457] on input "text" at bounding box center [657, 453] width 560 height 23
paste input "**********"
type input "**********"
click at [612, 494] on div "**********" at bounding box center [656, 440] width 1196 height 110
click at [710, 341] on div "**********" at bounding box center [656, 45] width 1196 height 2648
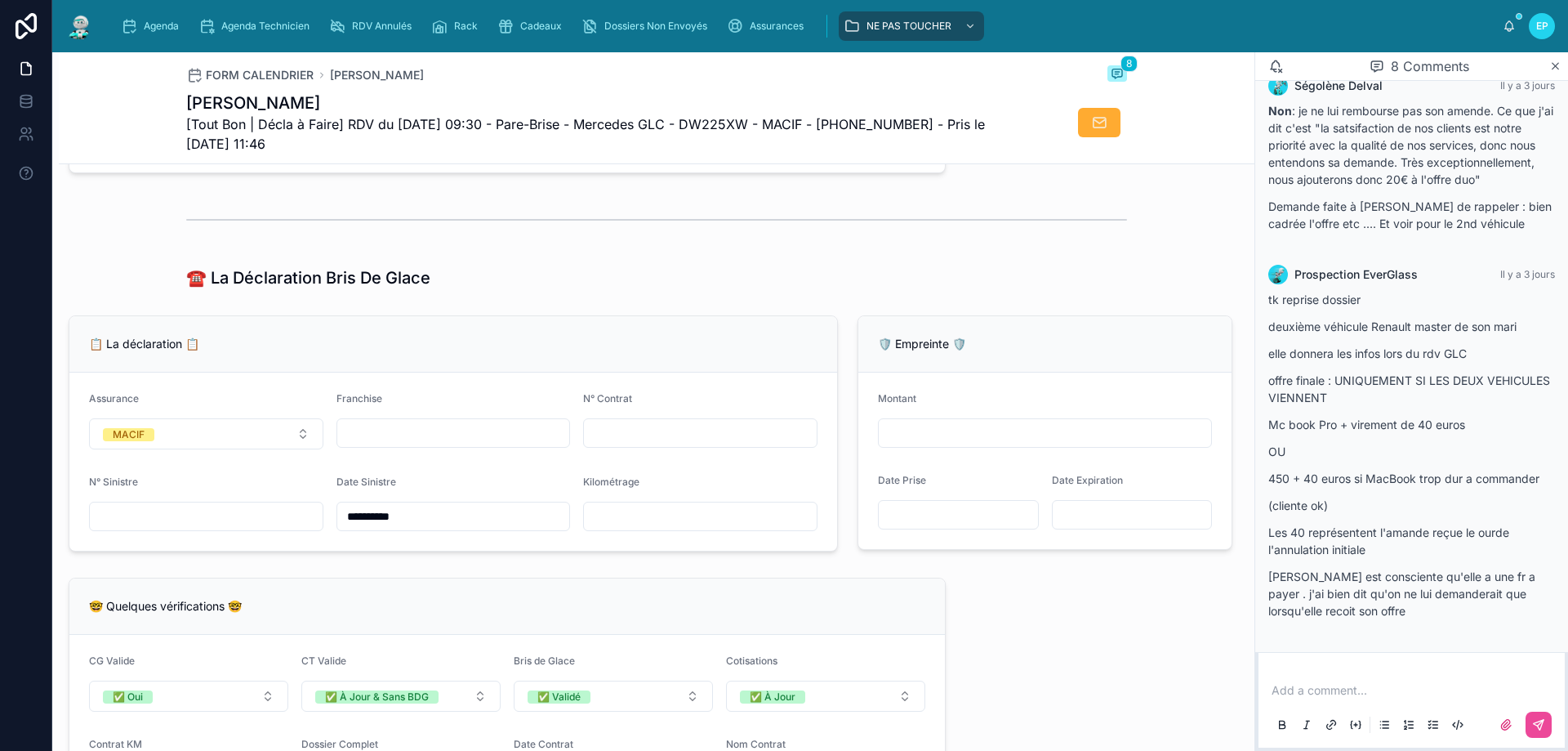
scroll to position [890, 0]
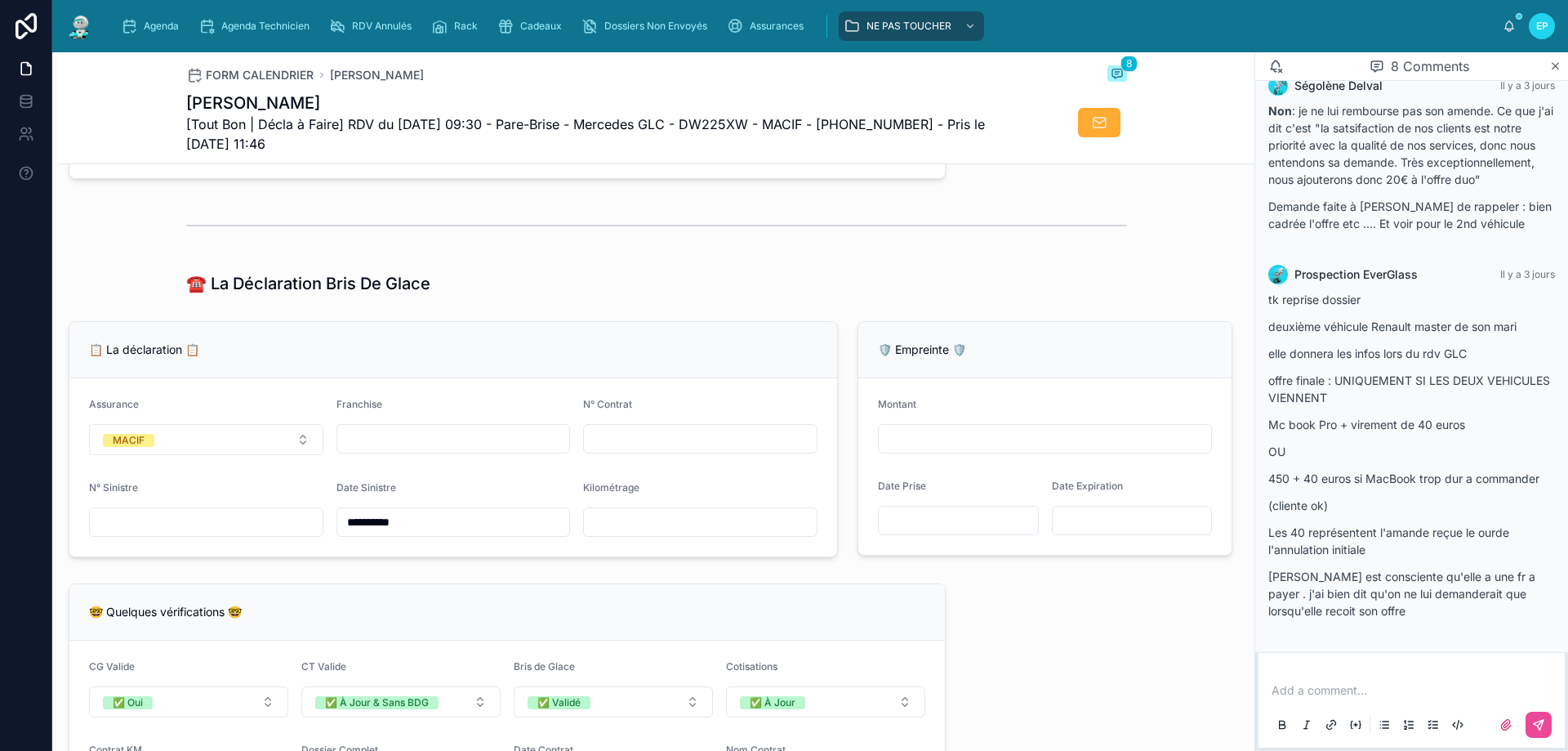
click at [622, 450] on input "text" at bounding box center [700, 439] width 233 height 23
paste input "**********"
type input "**********"
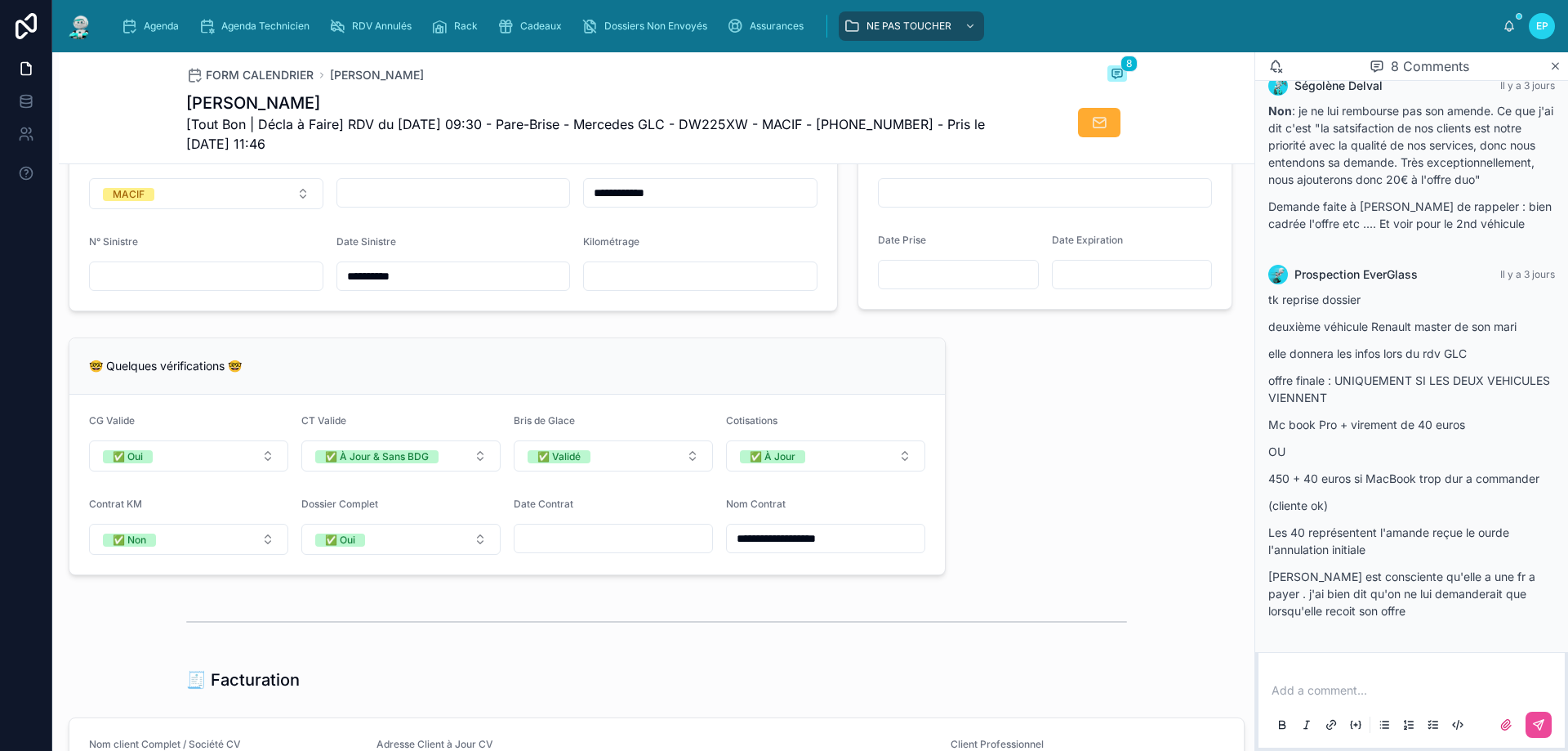
scroll to position [1217, 0]
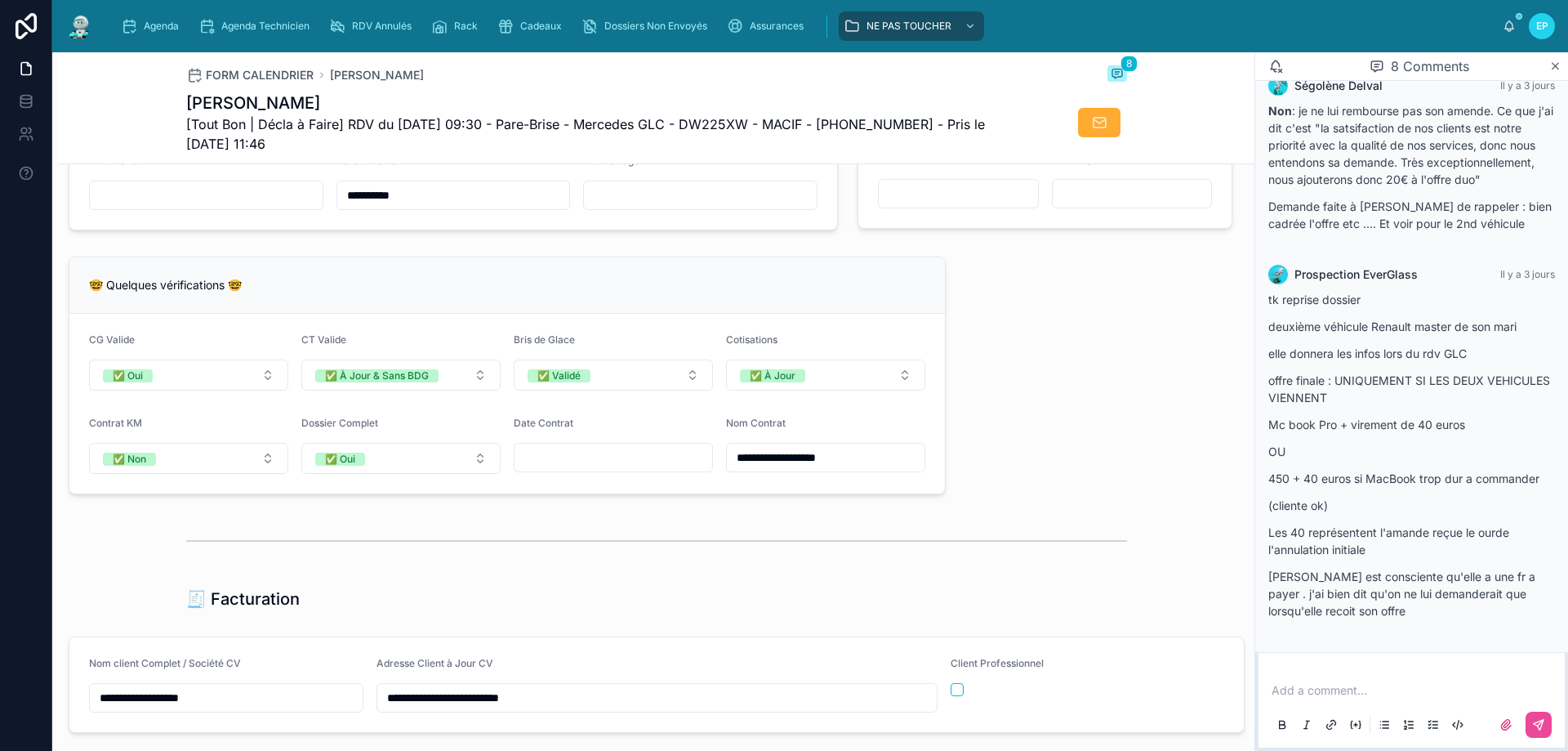
click at [561, 469] on input "text" at bounding box center [613, 458] width 197 height 23
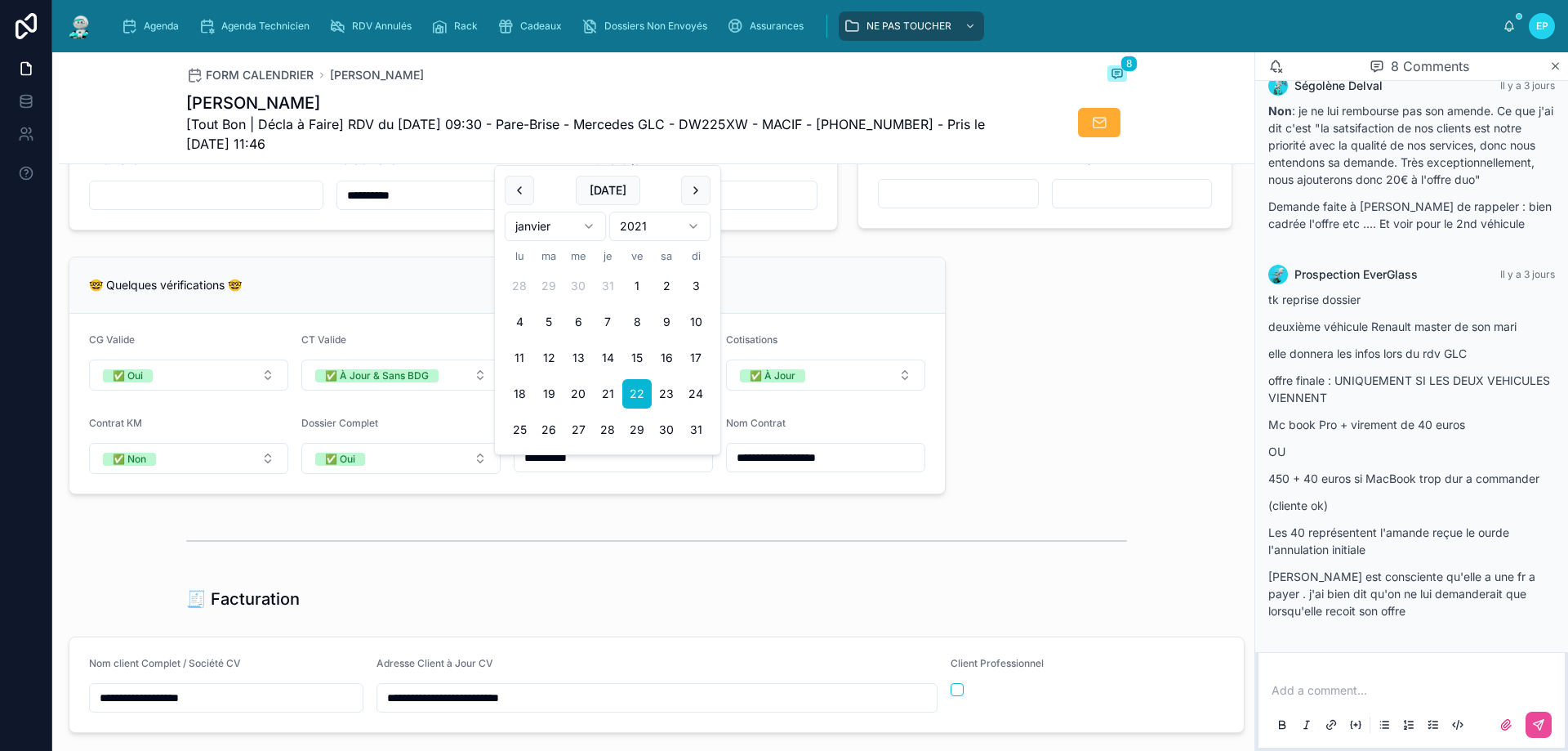
type input "**********"
click at [701, 568] on div at bounding box center [656, 540] width 1196 height 54
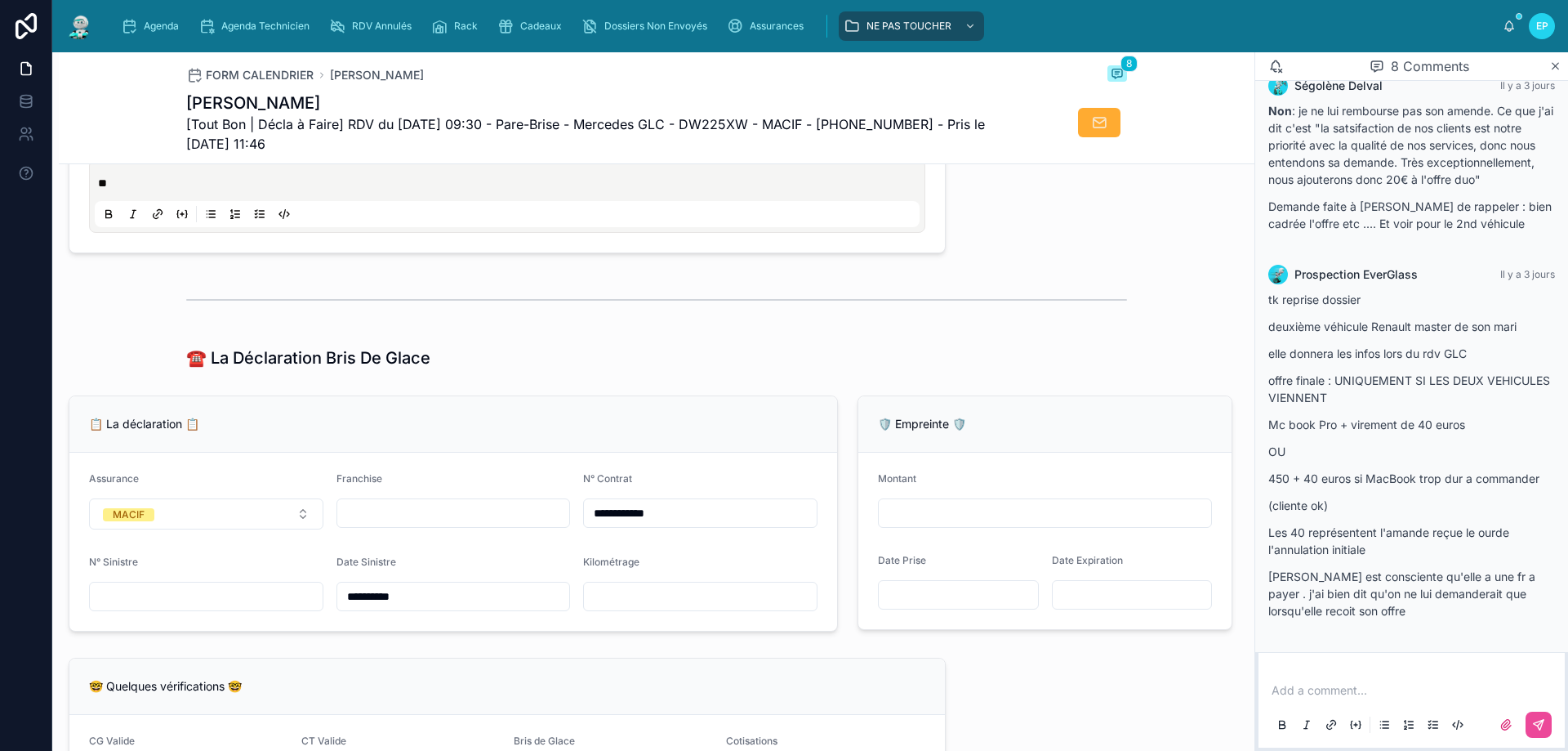
scroll to position [808, 0]
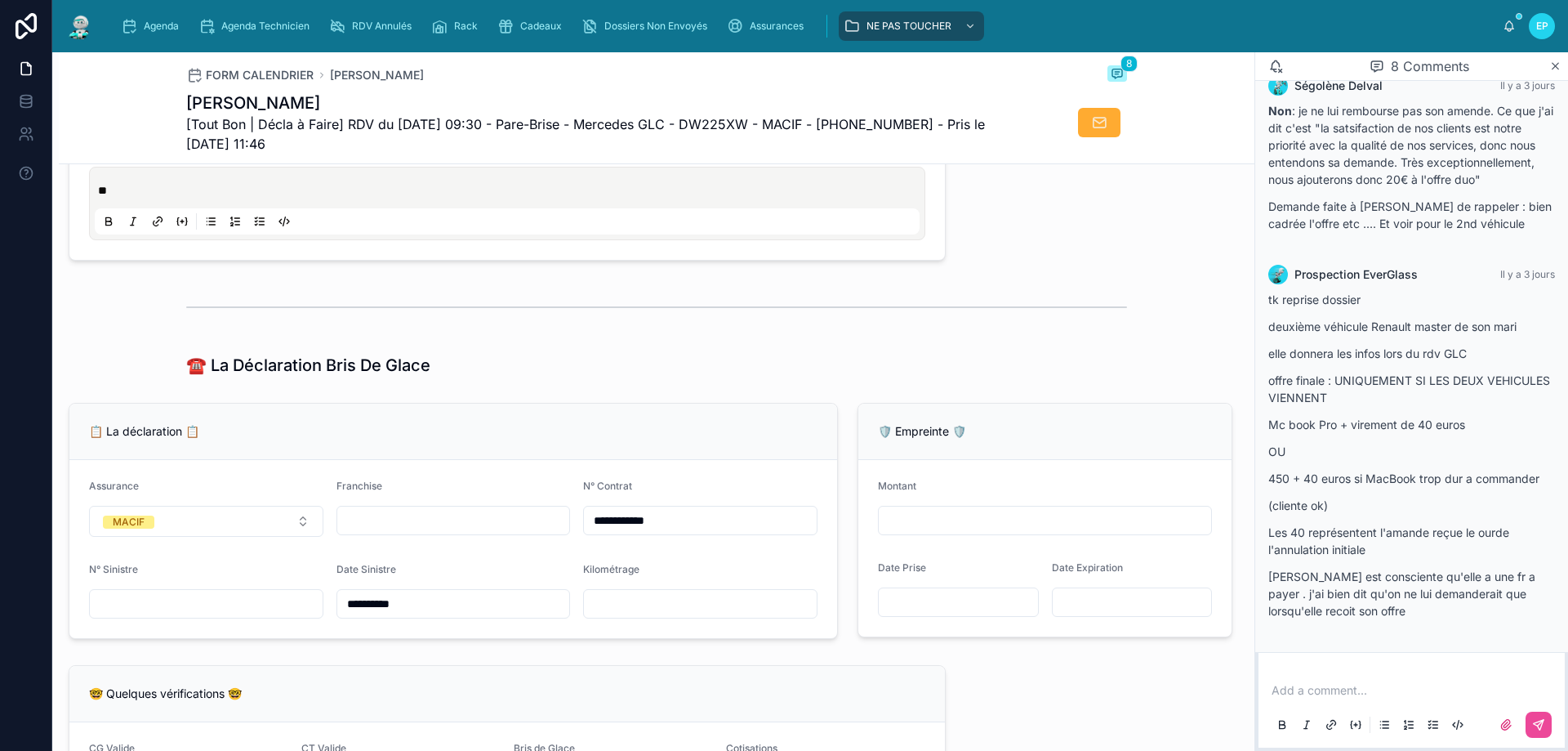
click at [420, 532] on input "text" at bounding box center [454, 520] width 233 height 23
type input "*"
type input "***"
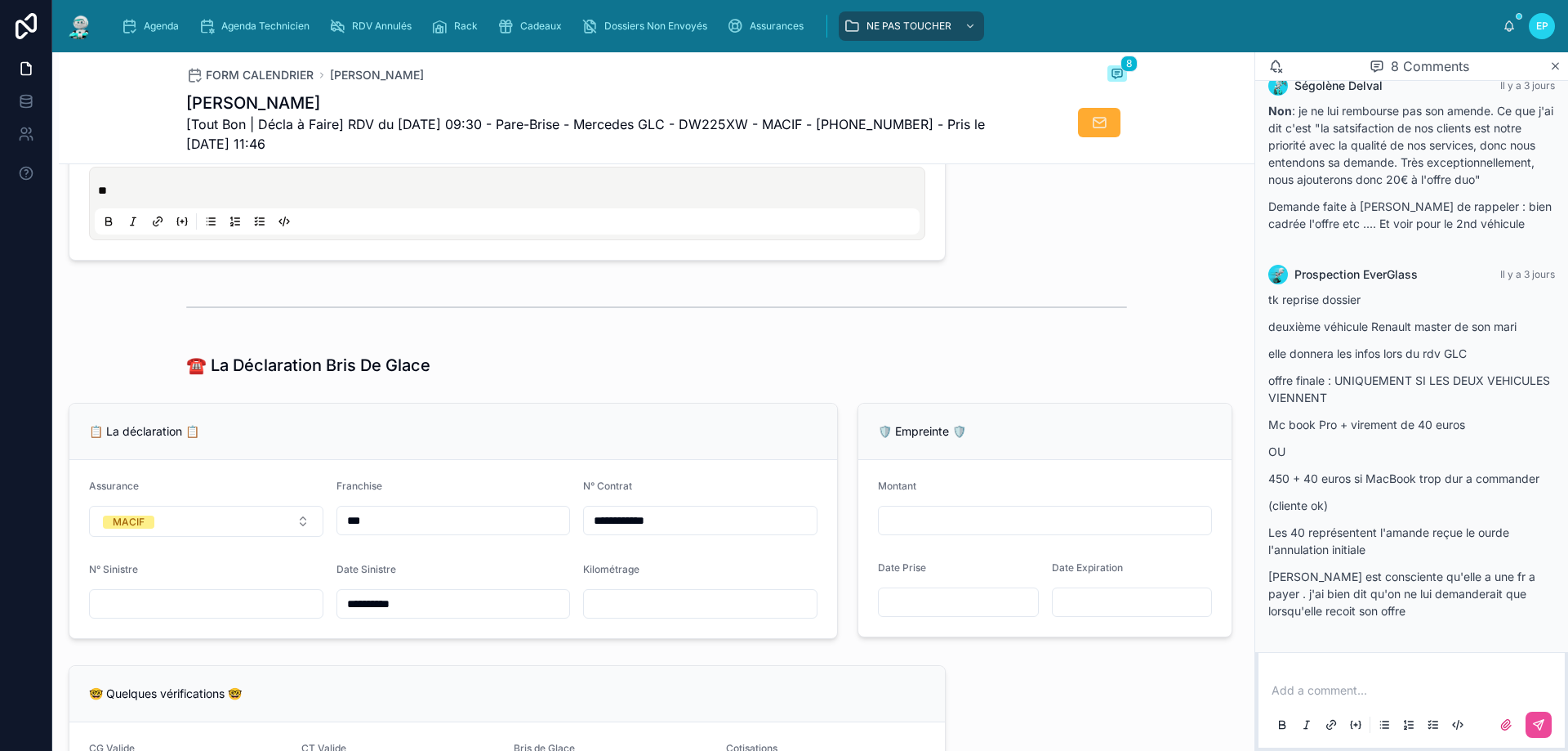
type input "***"
click at [712, 377] on div "☎️ La Déclaration Bris De Glace" at bounding box center [657, 365] width 941 height 23
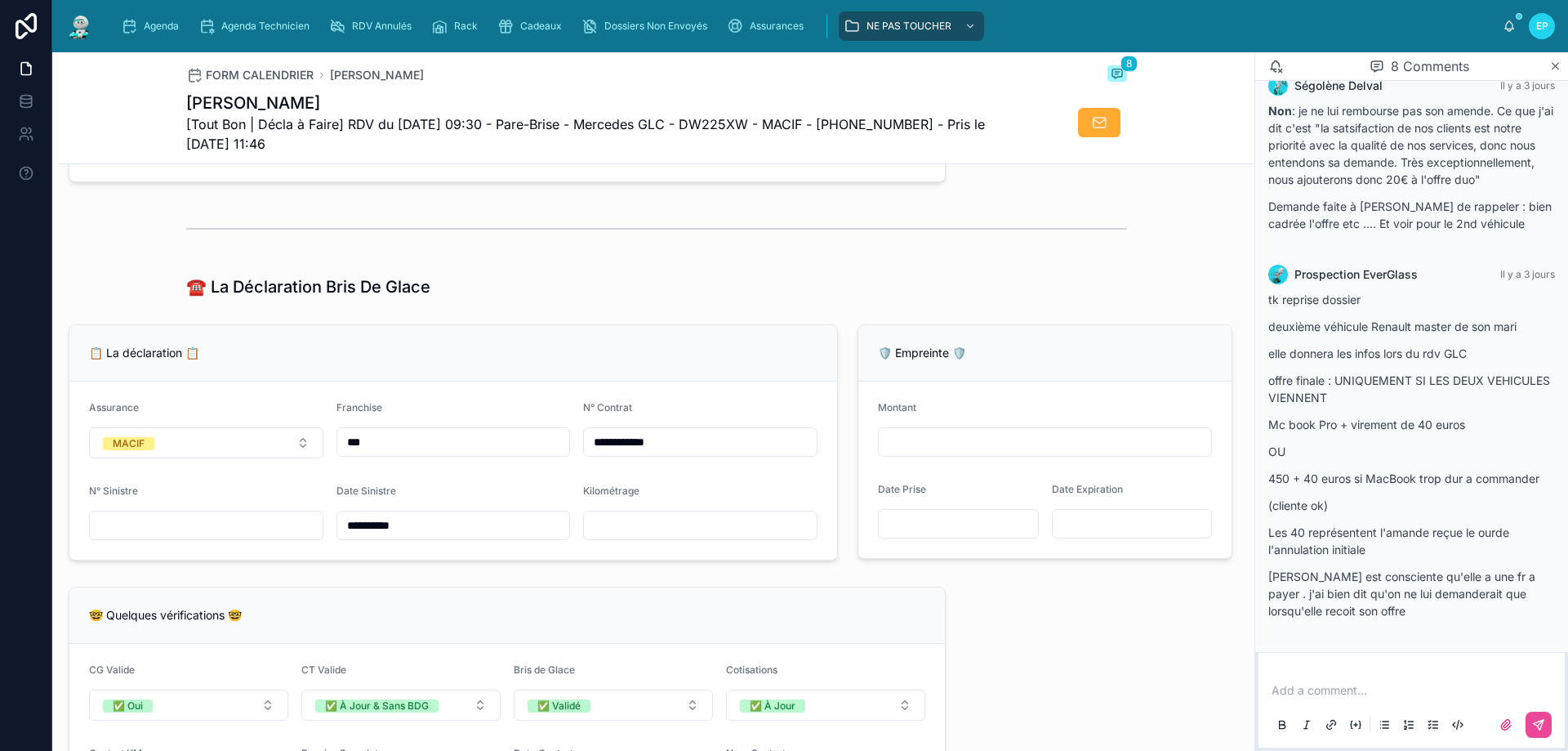
scroll to position [899, 0]
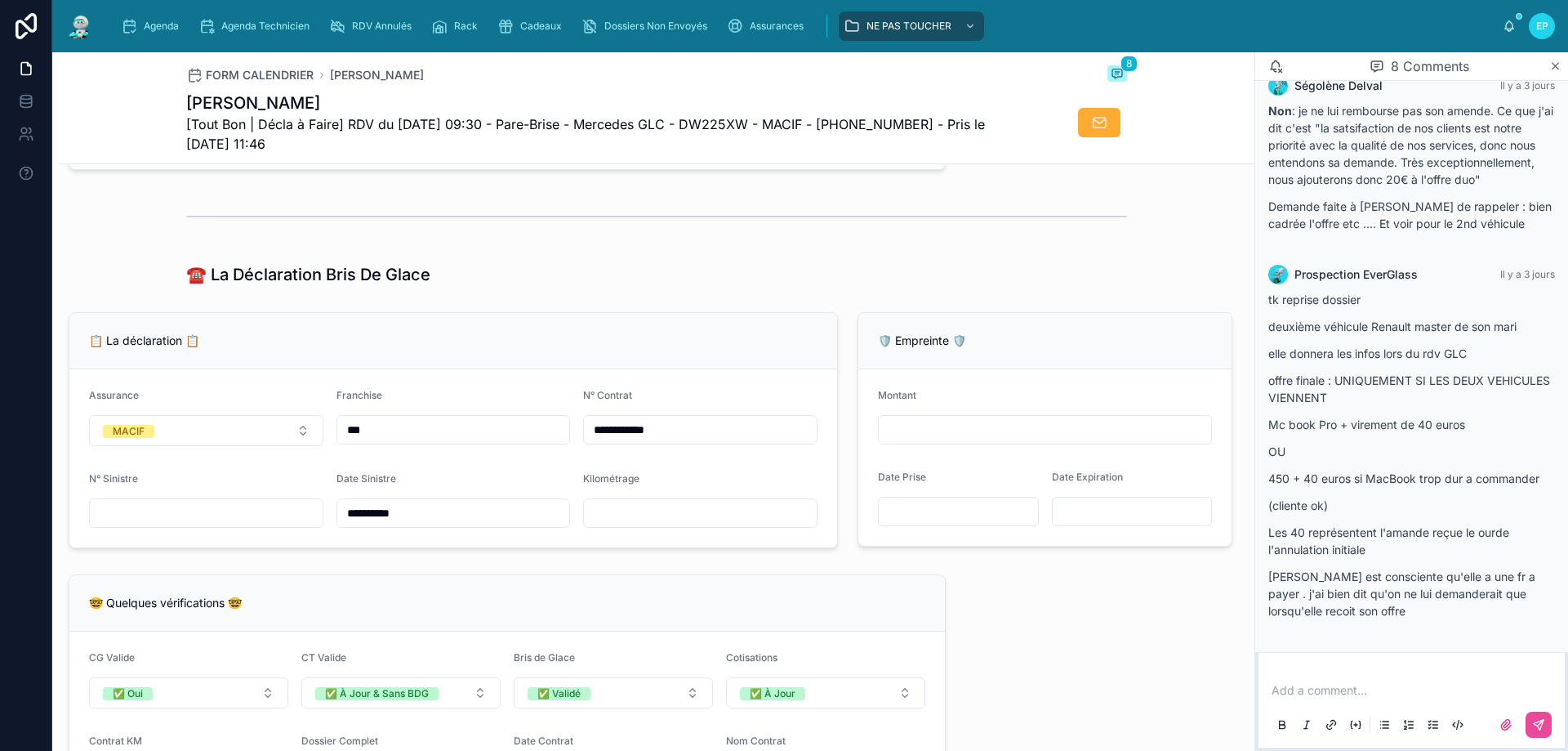
click at [580, 579] on div "**********" at bounding box center [656, 608] width 1196 height 2648
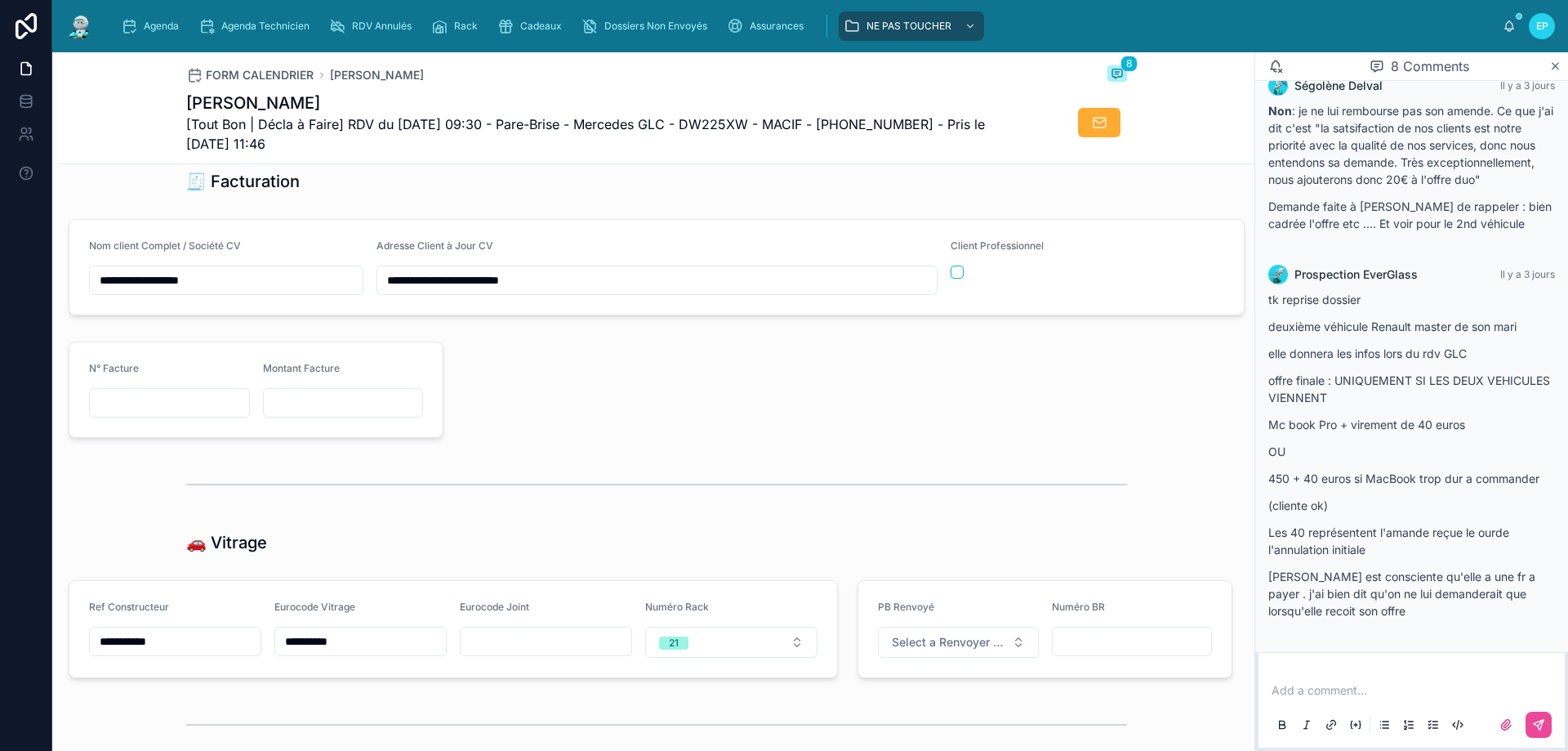
scroll to position [1961, 0]
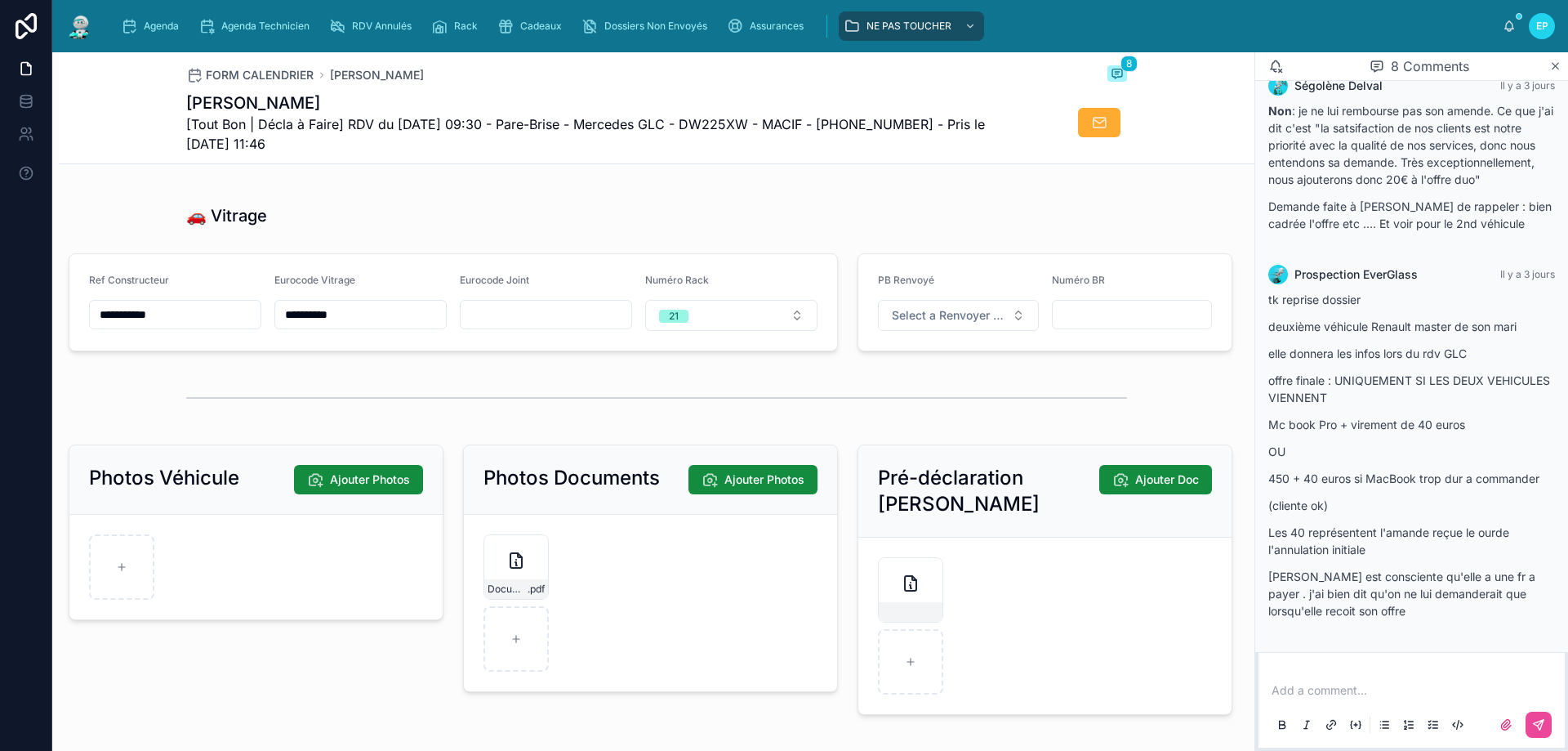
click at [624, 418] on div at bounding box center [657, 397] width 941 height 40
click at [825, 185] on div at bounding box center [656, 157] width 1196 height 54
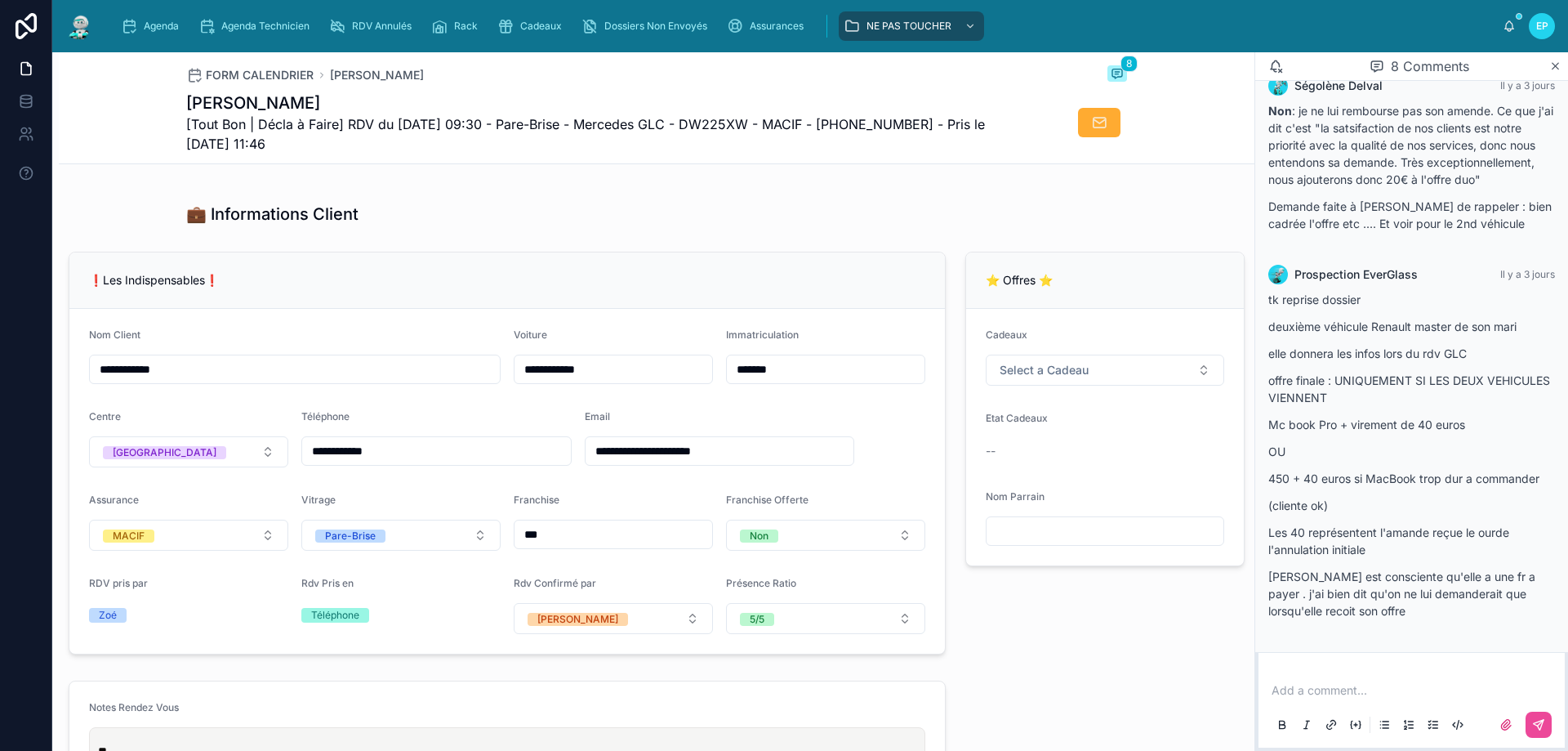
scroll to position [245, 0]
click at [1113, 434] on div "Etat Cadeaux" at bounding box center [1105, 425] width 239 height 20
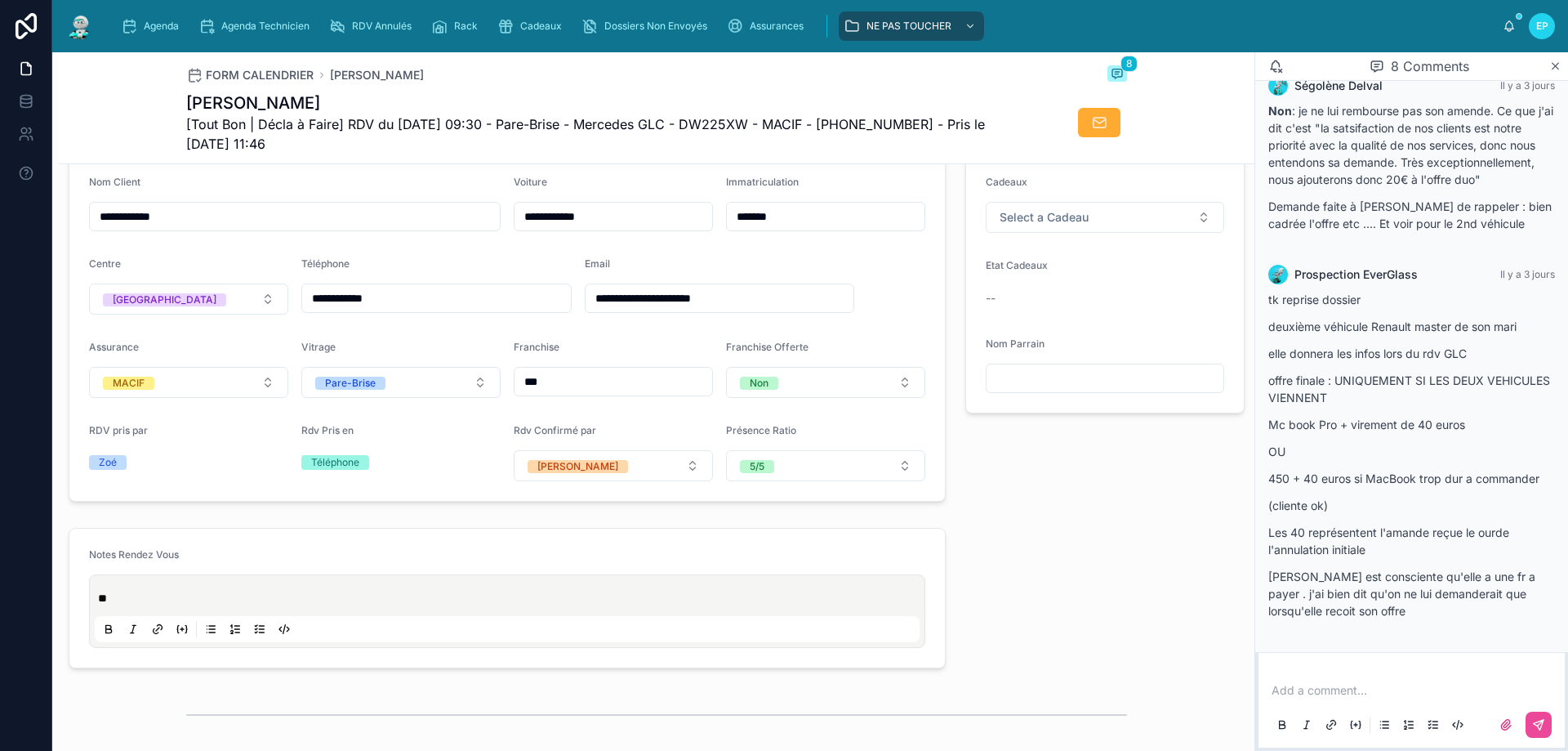
scroll to position [409, 0]
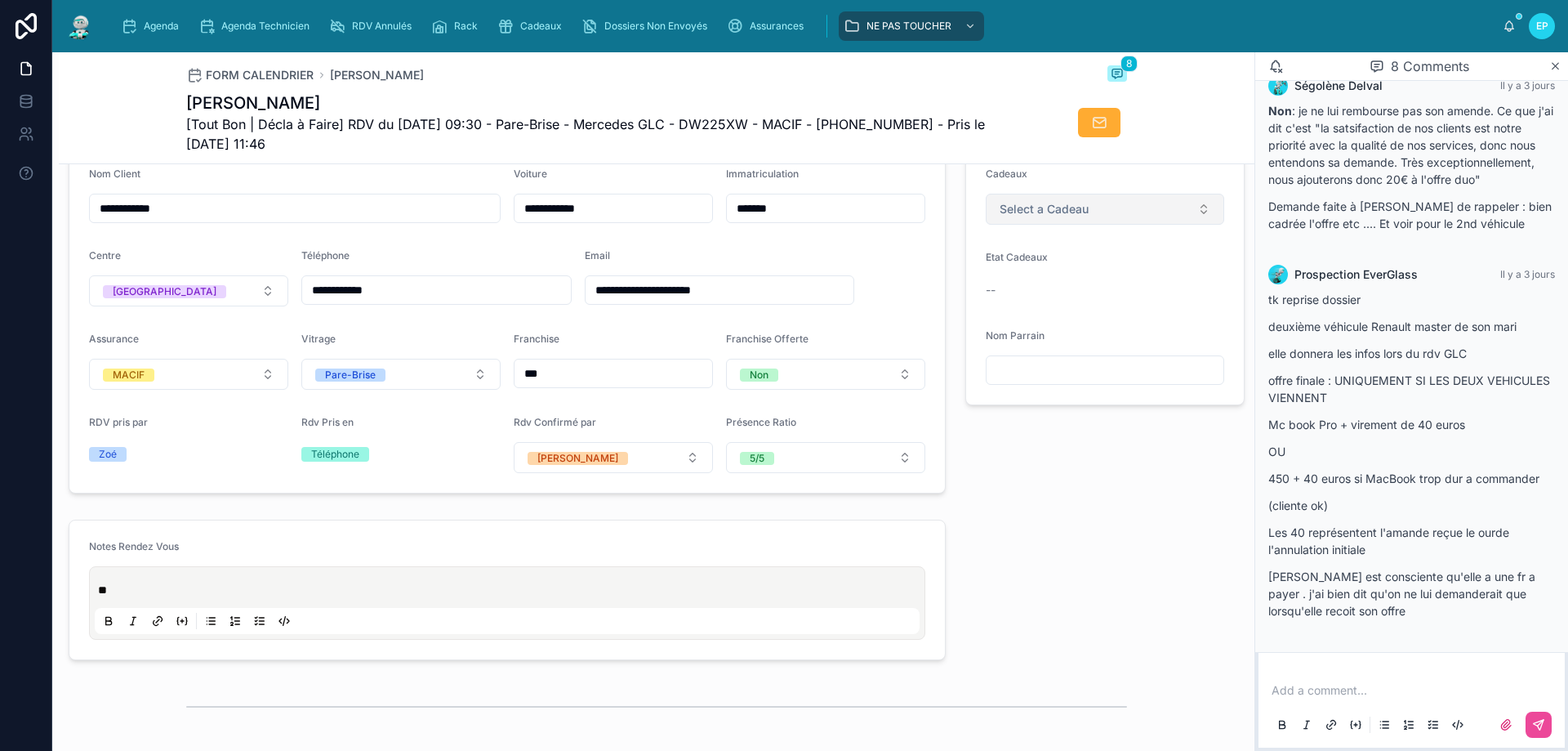
click at [1186, 221] on button "Select a Cadeau" at bounding box center [1105, 209] width 239 height 31
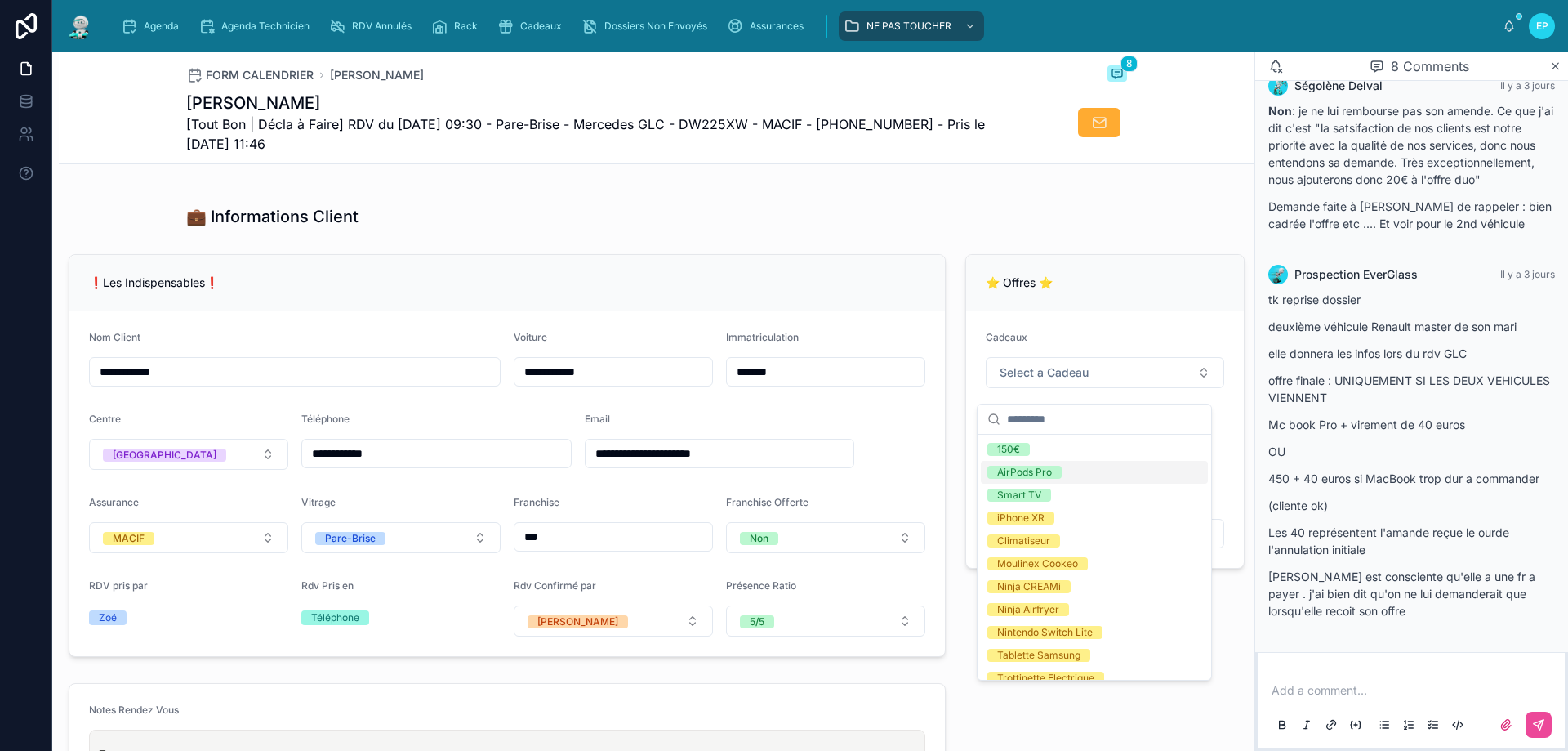
scroll to position [164, 0]
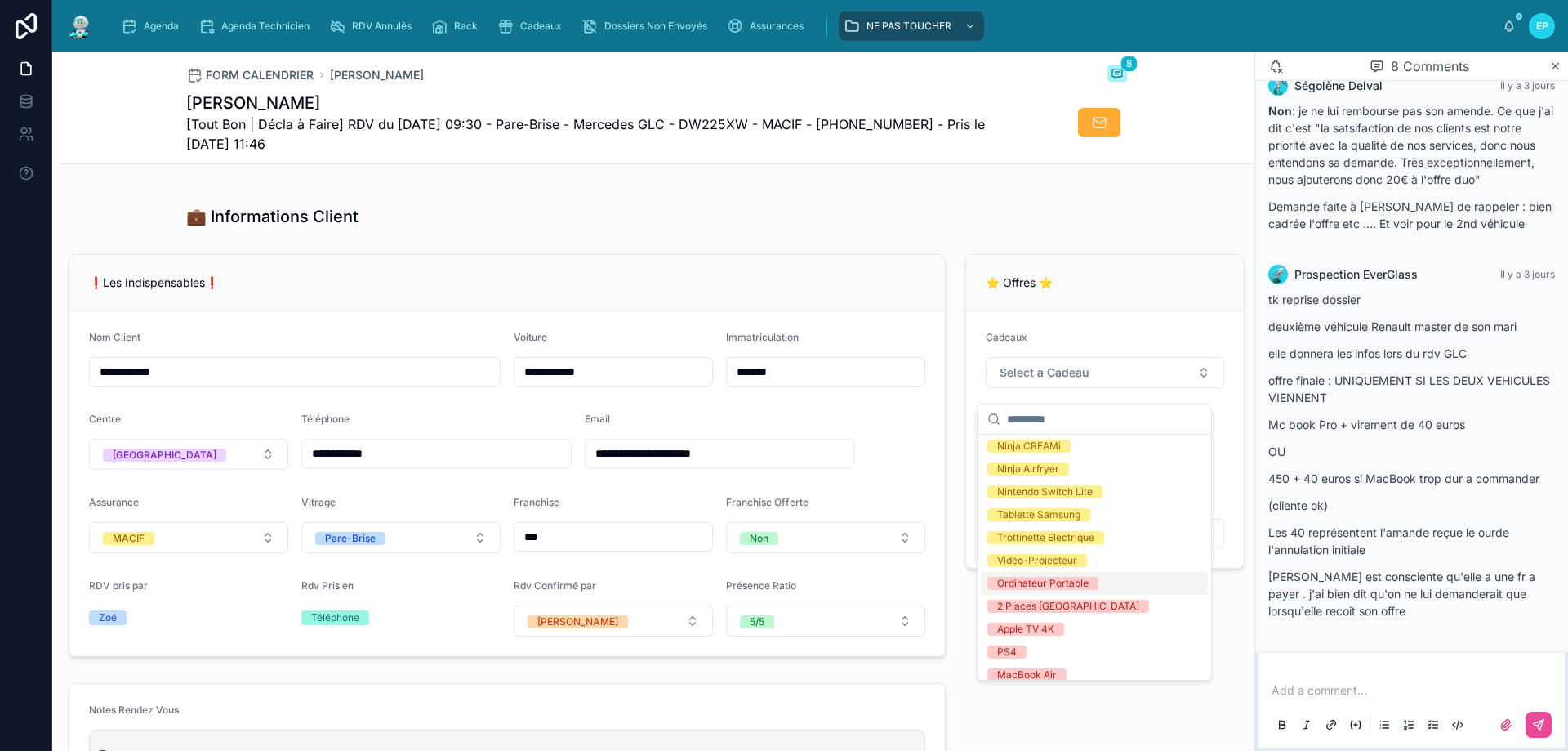
click at [1080, 582] on div "Ordinateur Portable" at bounding box center [1043, 583] width 92 height 13
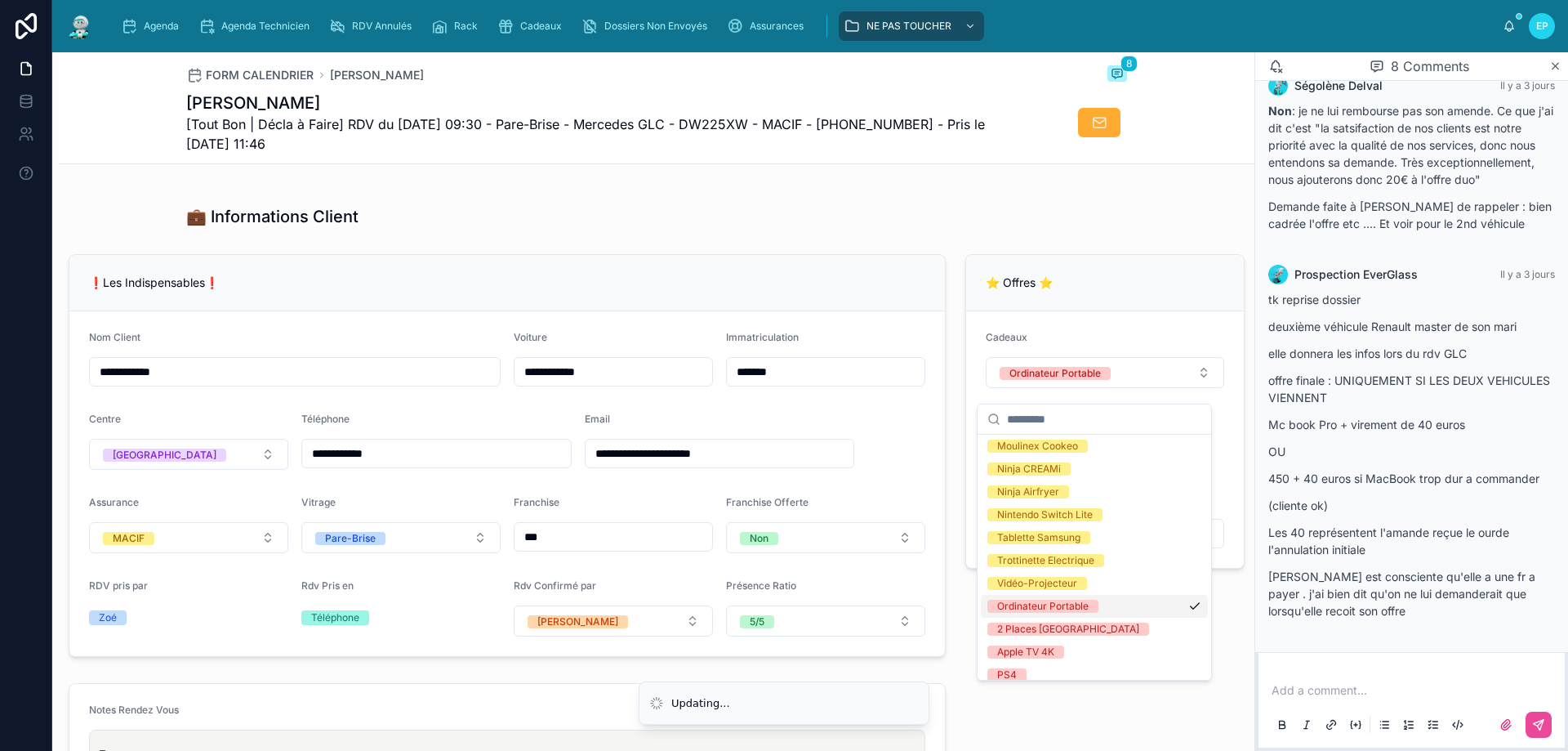
scroll to position [187, 0]
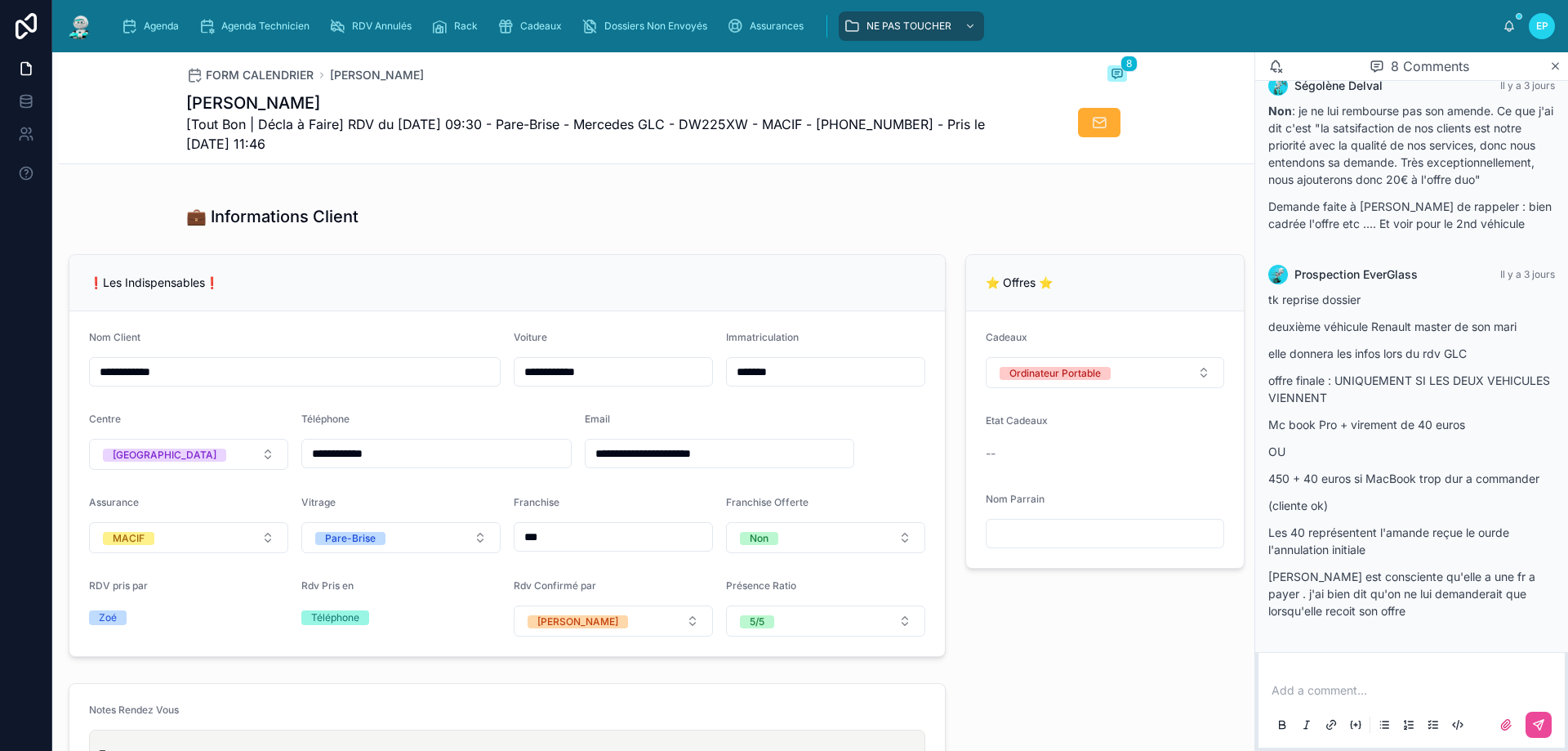
click at [891, 228] on div "💼 Informations Client" at bounding box center [657, 216] width 941 height 23
click at [866, 225] on div "💼 Informations Client" at bounding box center [657, 216] width 941 height 23
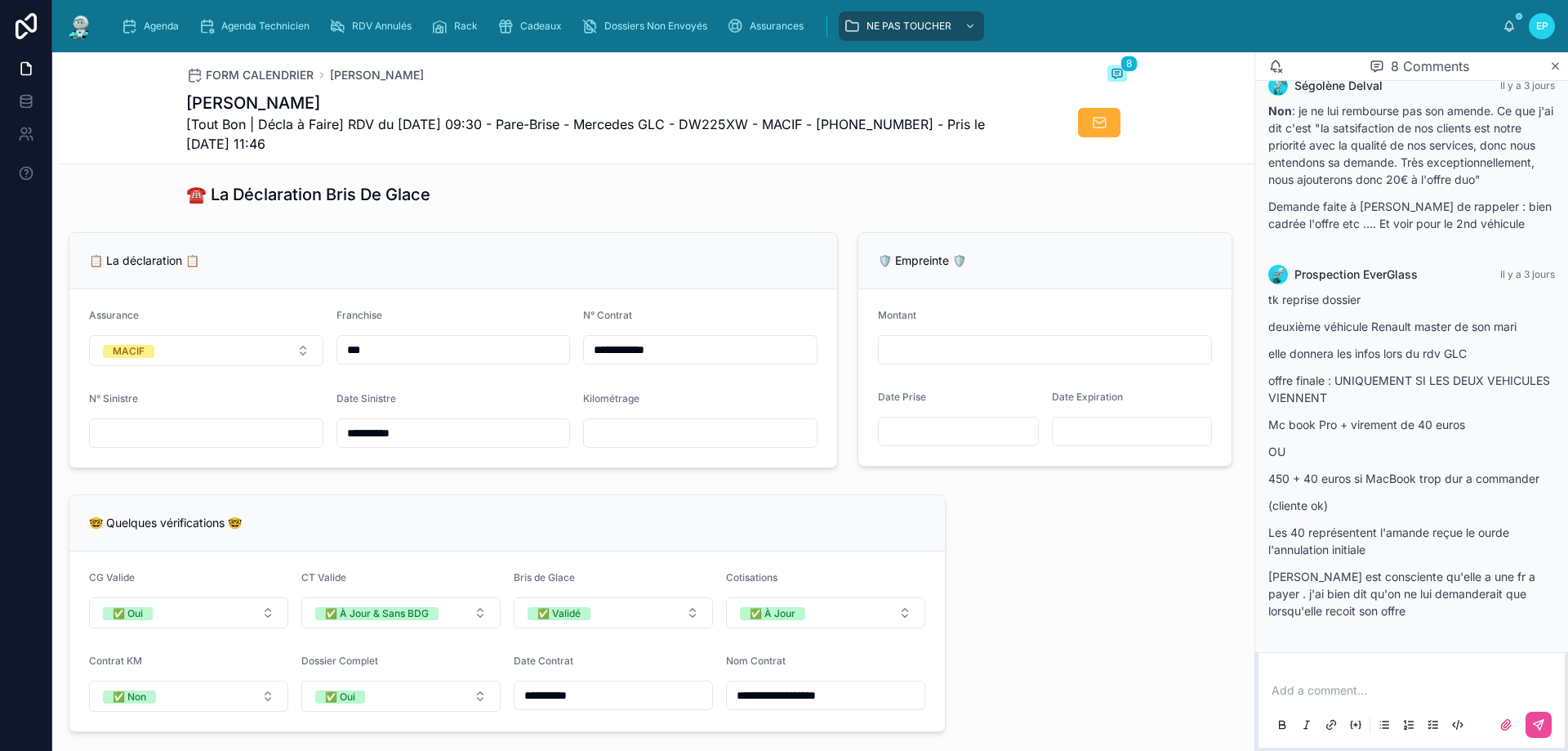
scroll to position [981, 0]
drag, startPoint x: 182, startPoint y: 440, endPoint x: 165, endPoint y: 440, distance: 17.0
click at [182, 440] on input "text" at bounding box center [206, 431] width 233 height 23
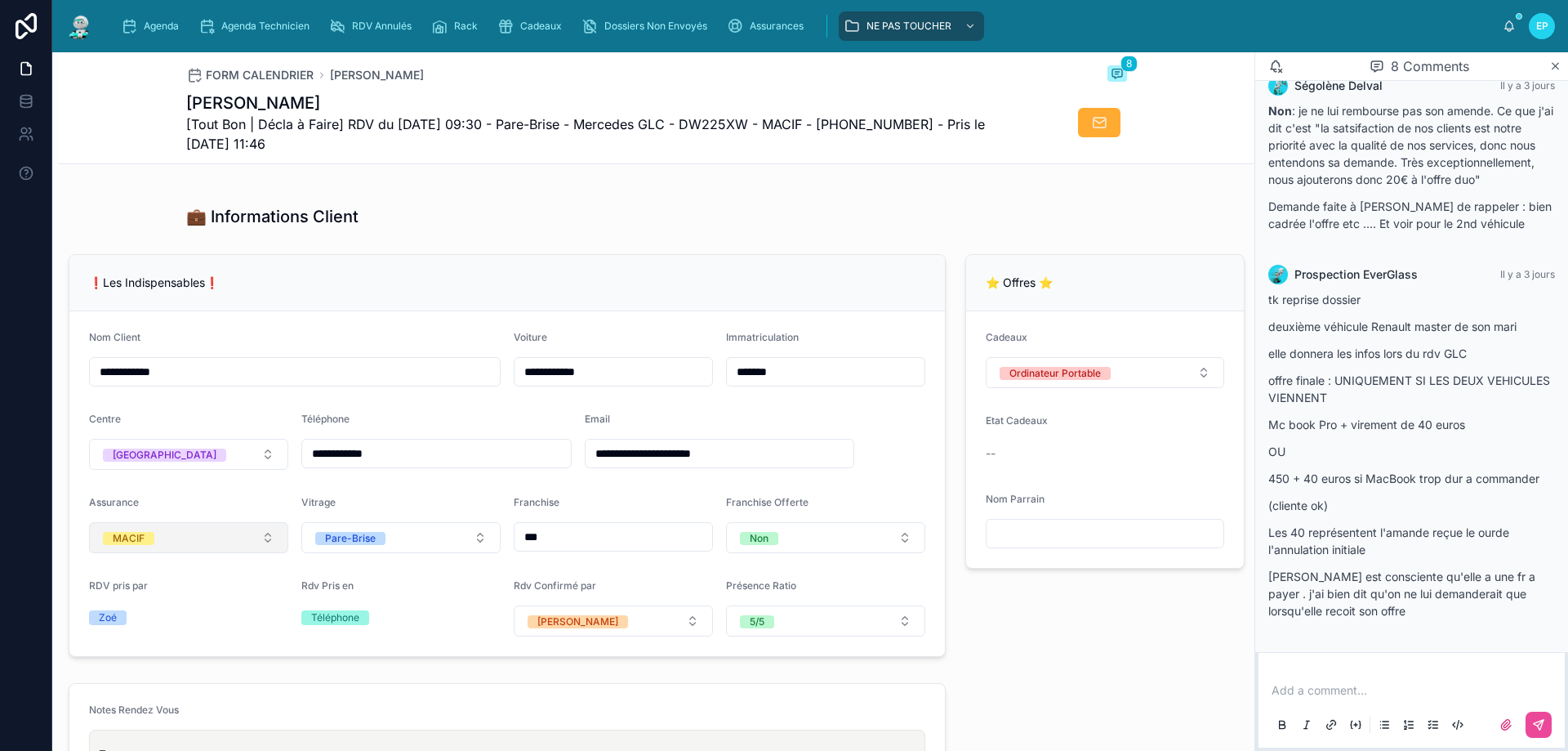
scroll to position [572, 0]
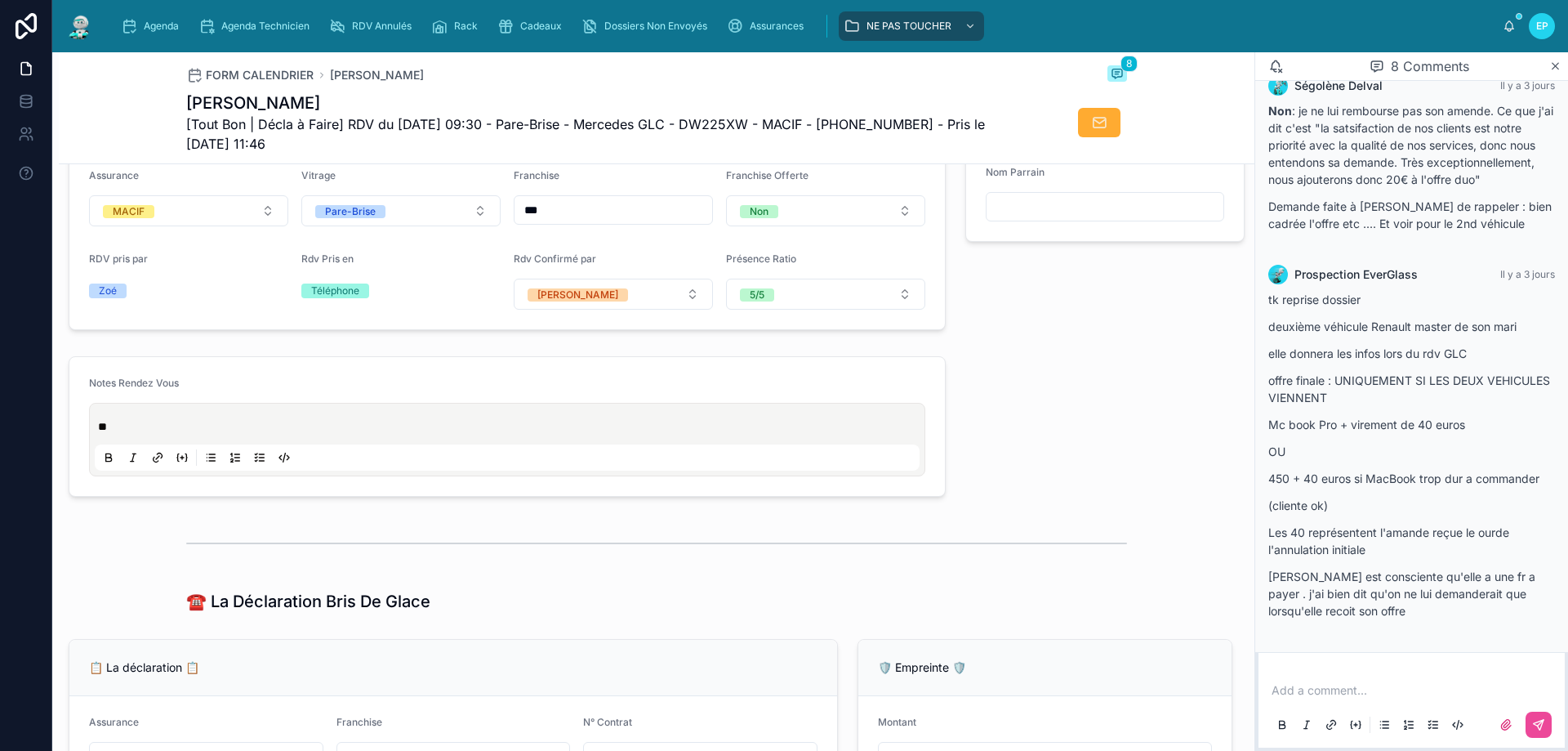
type input "*"
click at [132, 434] on p "**" at bounding box center [510, 426] width 825 height 17
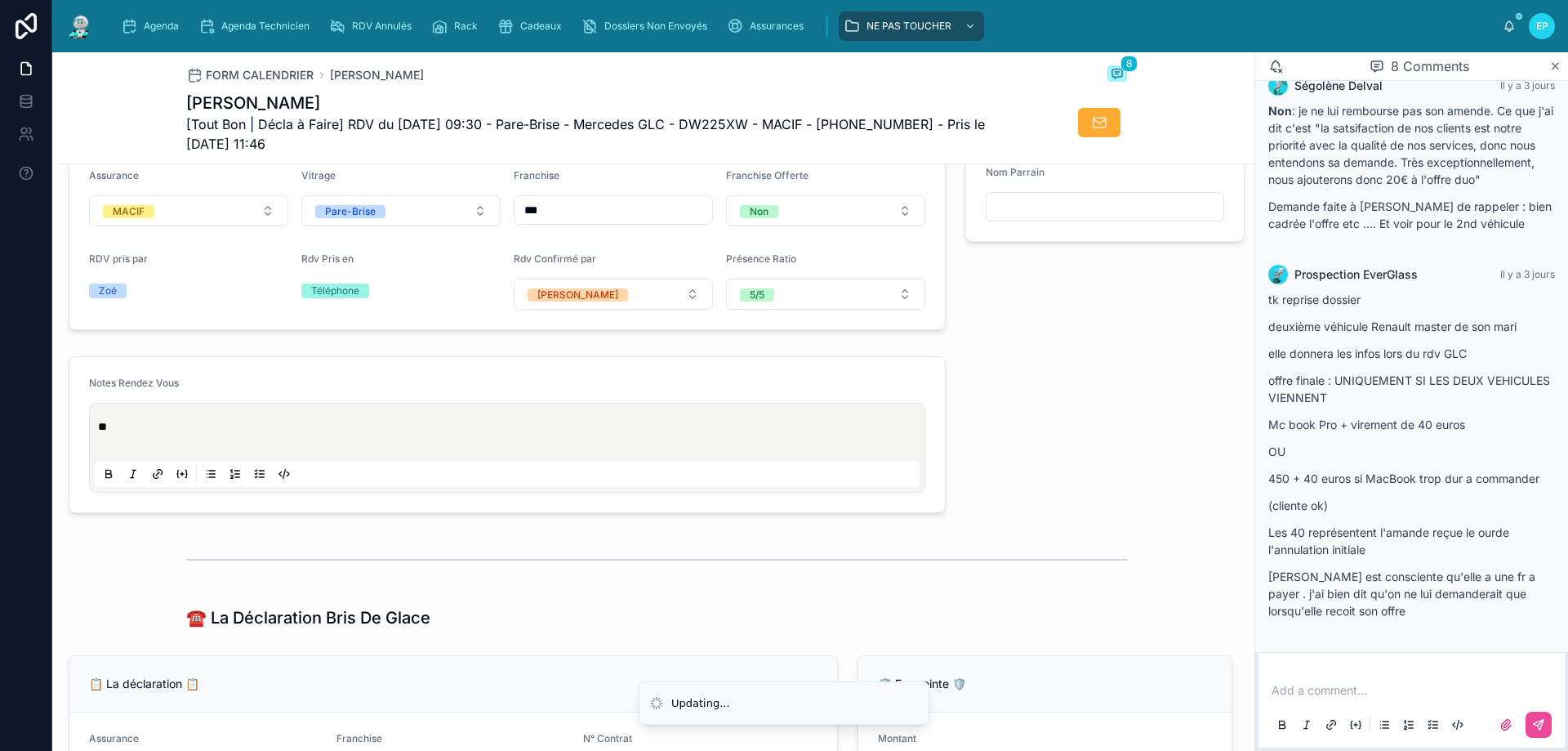
click at [100, 432] on span "**" at bounding box center [102, 426] width 9 height 12
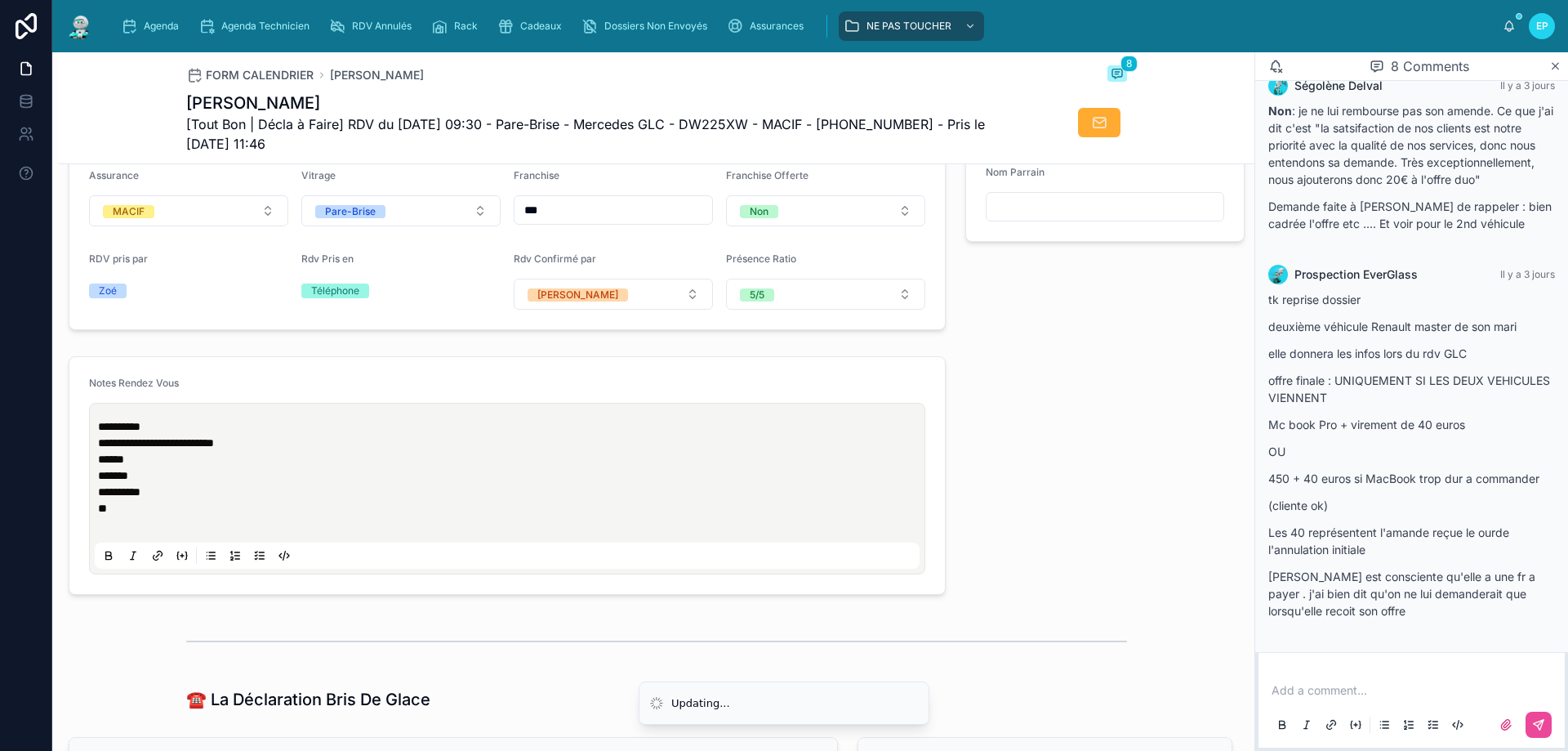
click at [667, 500] on p "**********" at bounding box center [510, 492] width 825 height 17
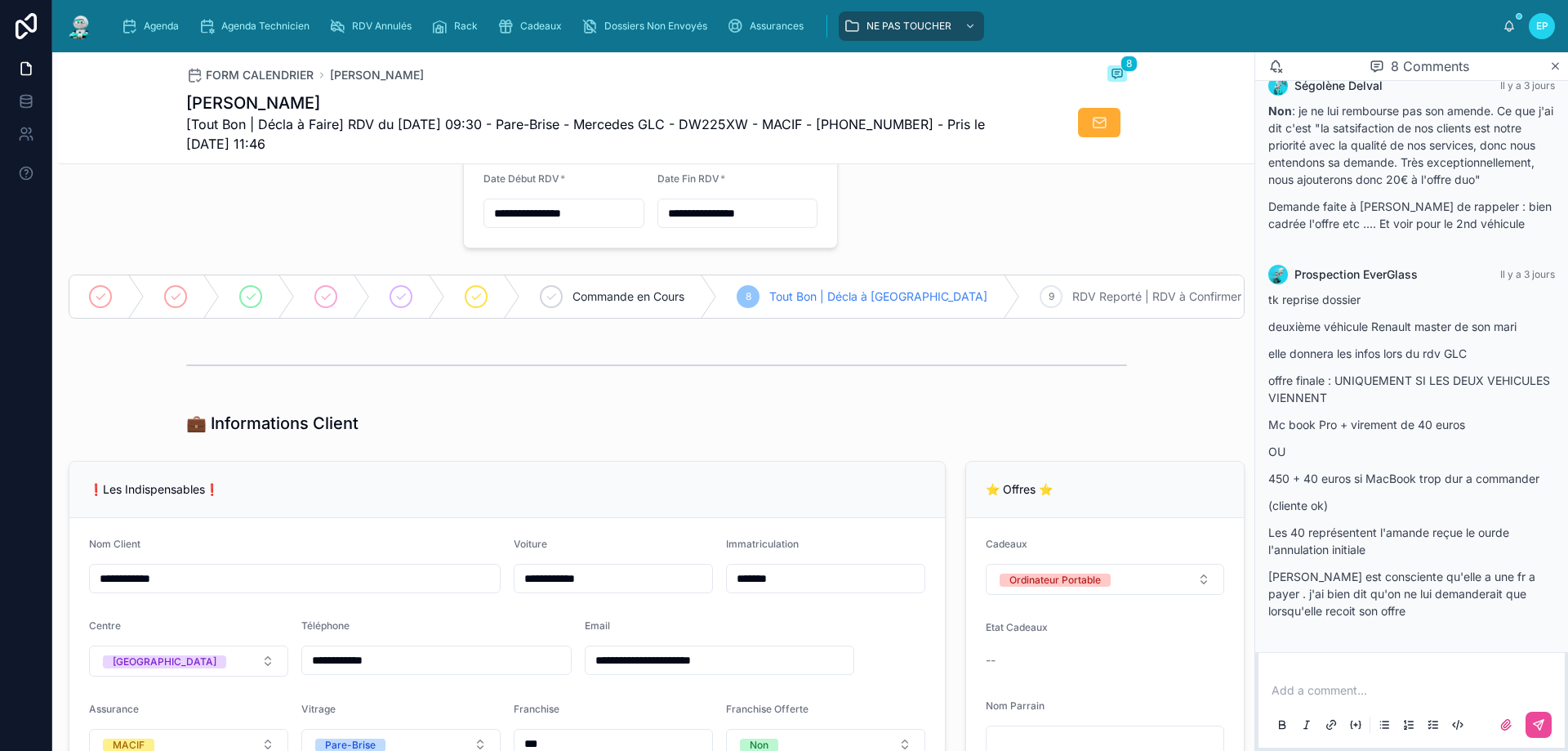
scroll to position [0, 0]
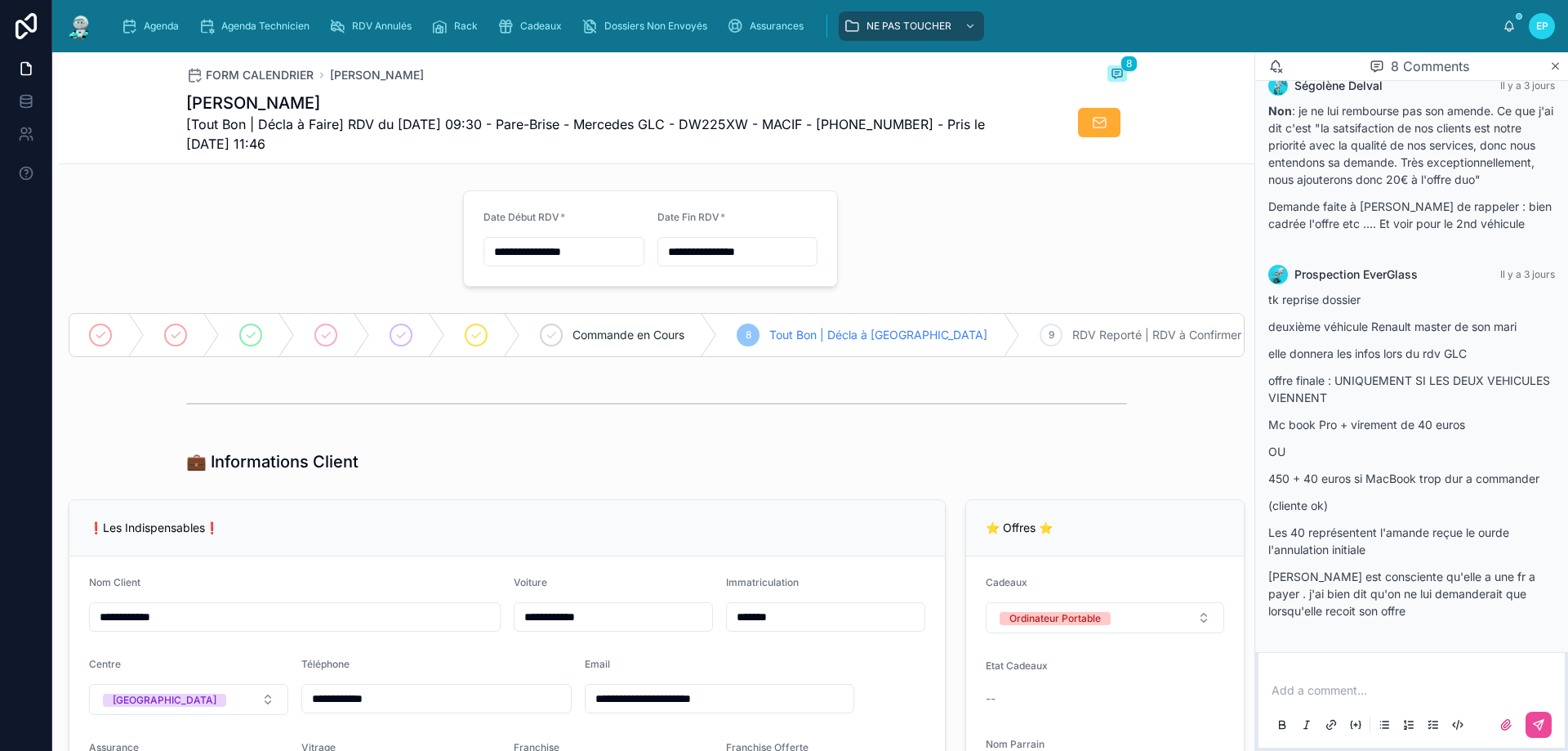
click at [954, 456] on div "💼 Informations Client" at bounding box center [656, 462] width 1196 height 36
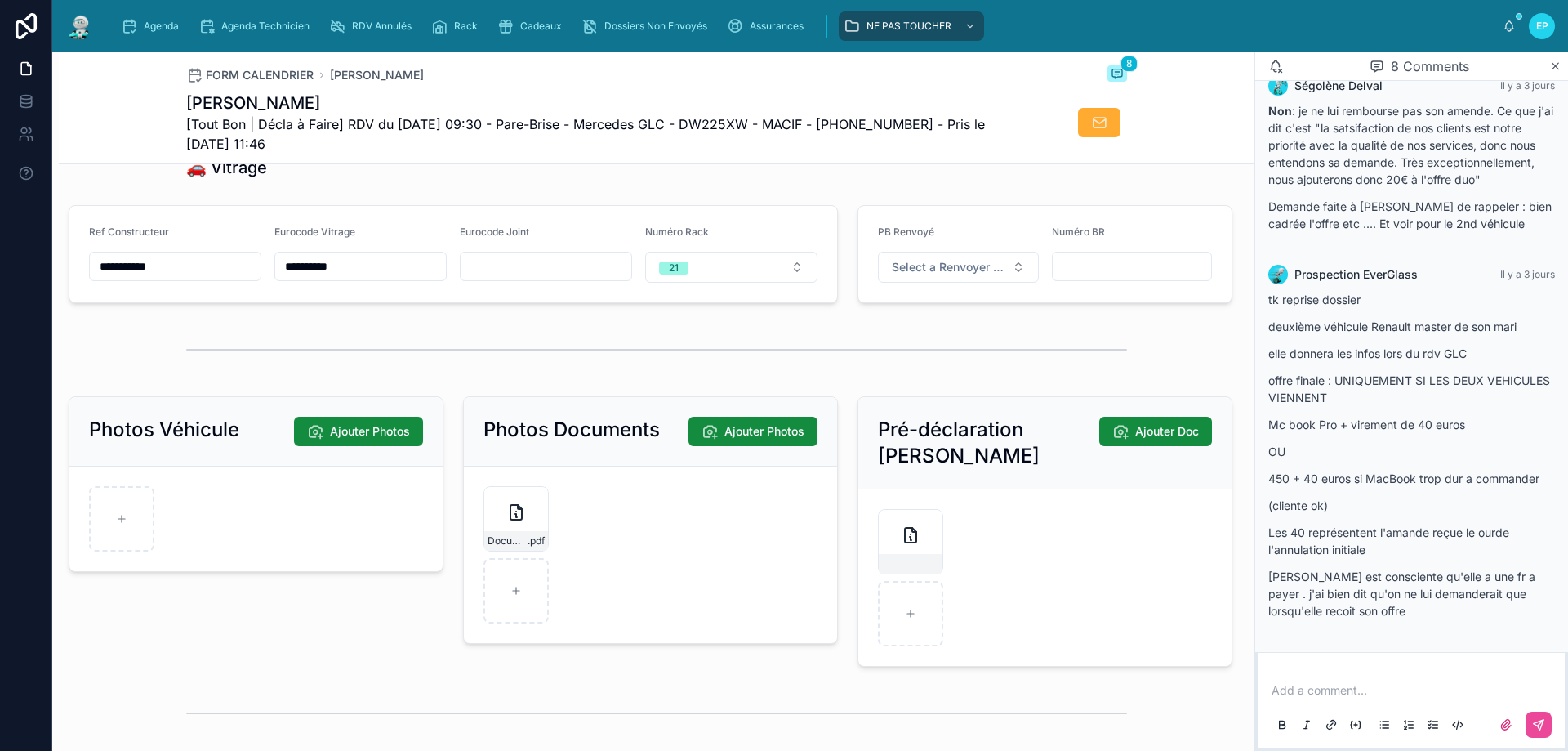
scroll to position [2296, 0]
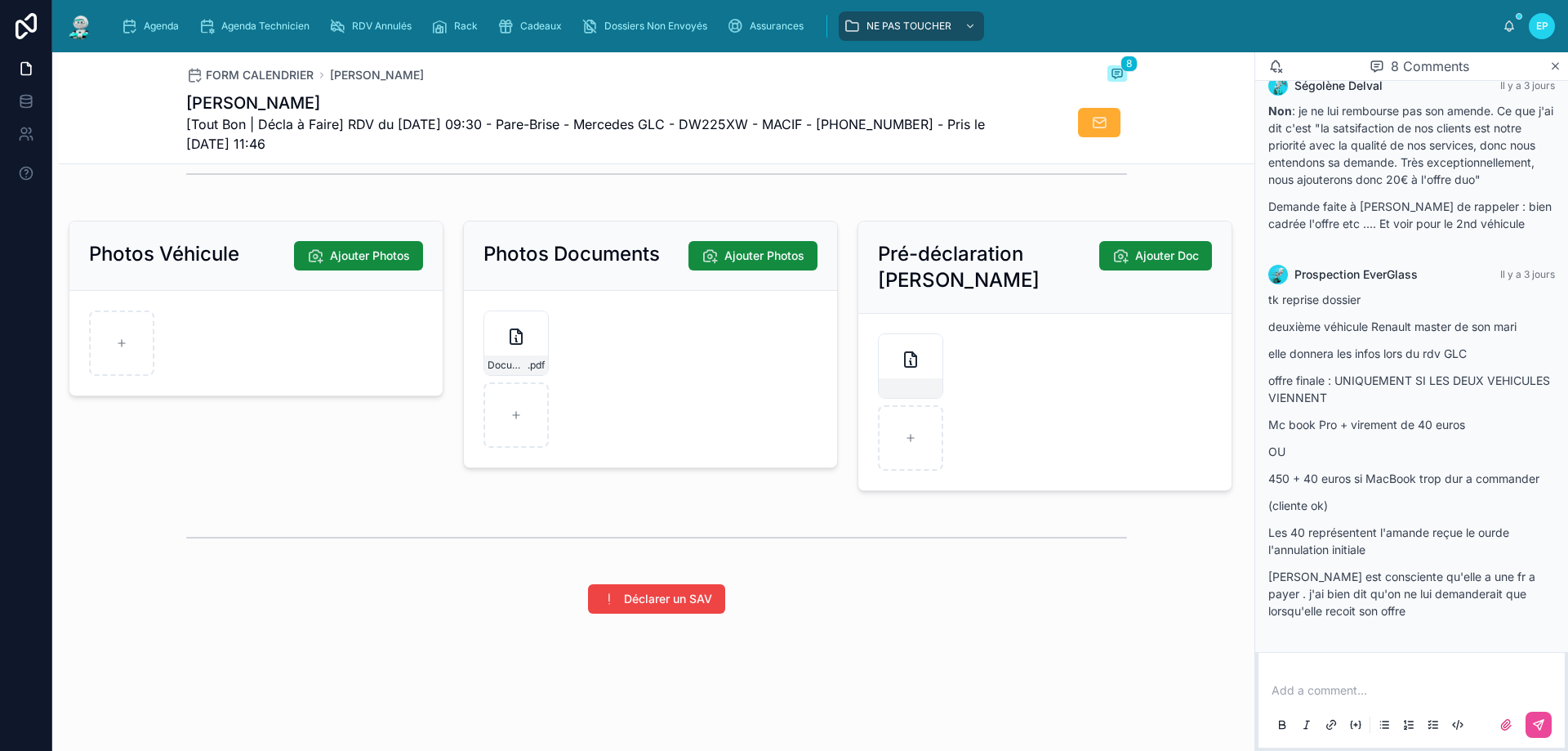
click at [694, 463] on form "Document_information_assurance_MERCEDES_GLC_DW-225-XW .pdf" at bounding box center [651, 379] width 373 height 177
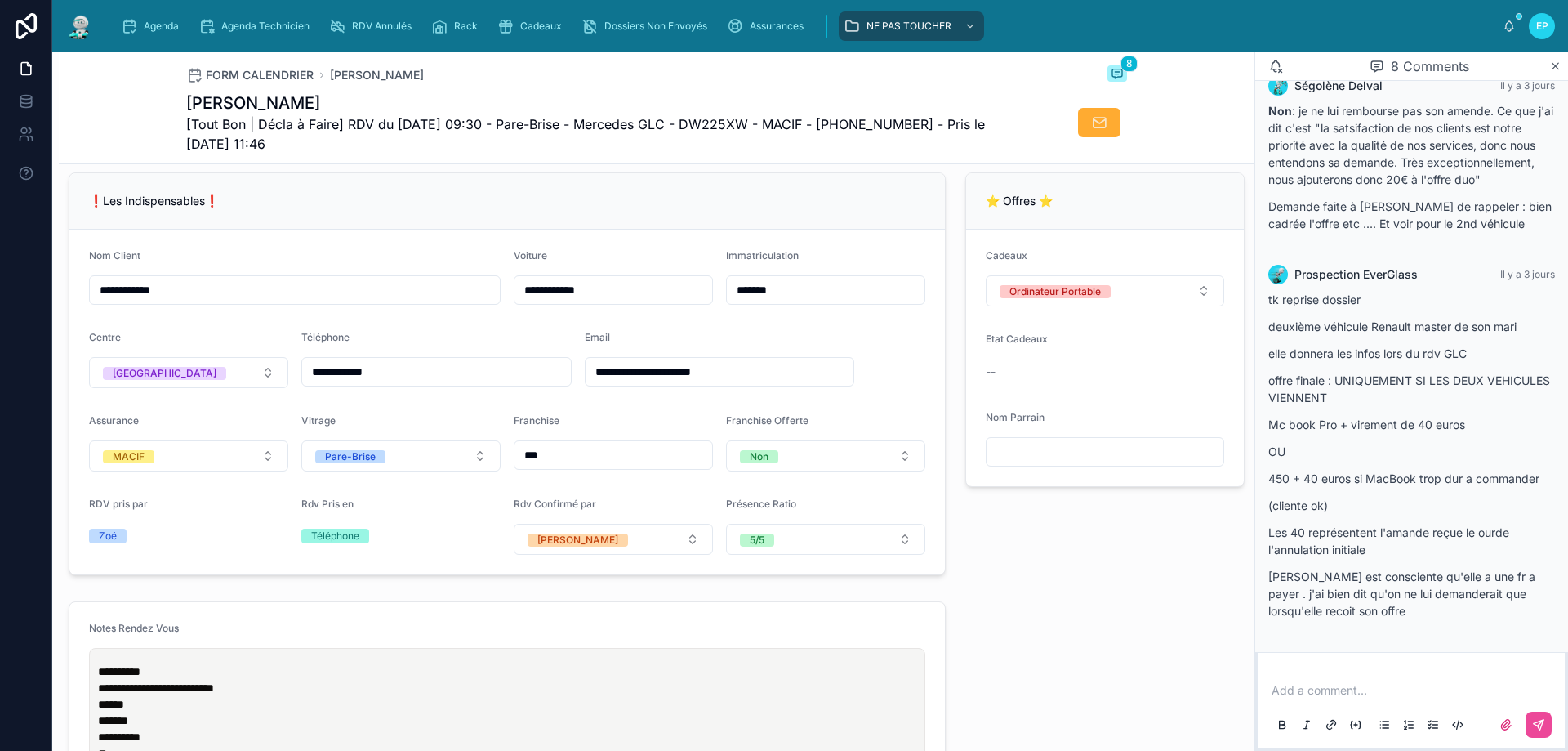
scroll to position [253, 0]
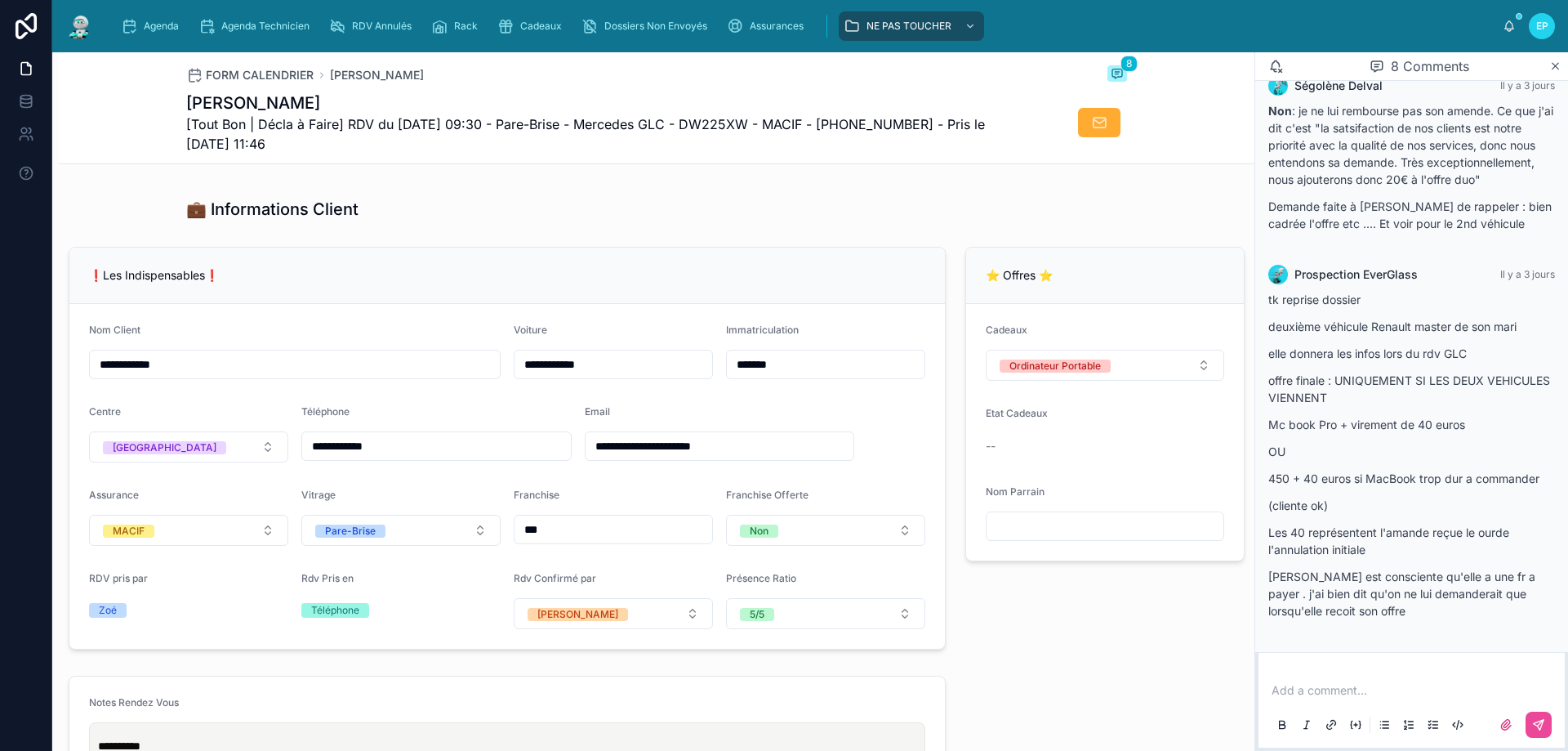
click at [797, 227] on div "💼 Informations Client" at bounding box center [656, 209] width 1196 height 36
click at [583, 227] on div "💼 Informations Client" at bounding box center [656, 209] width 1196 height 36
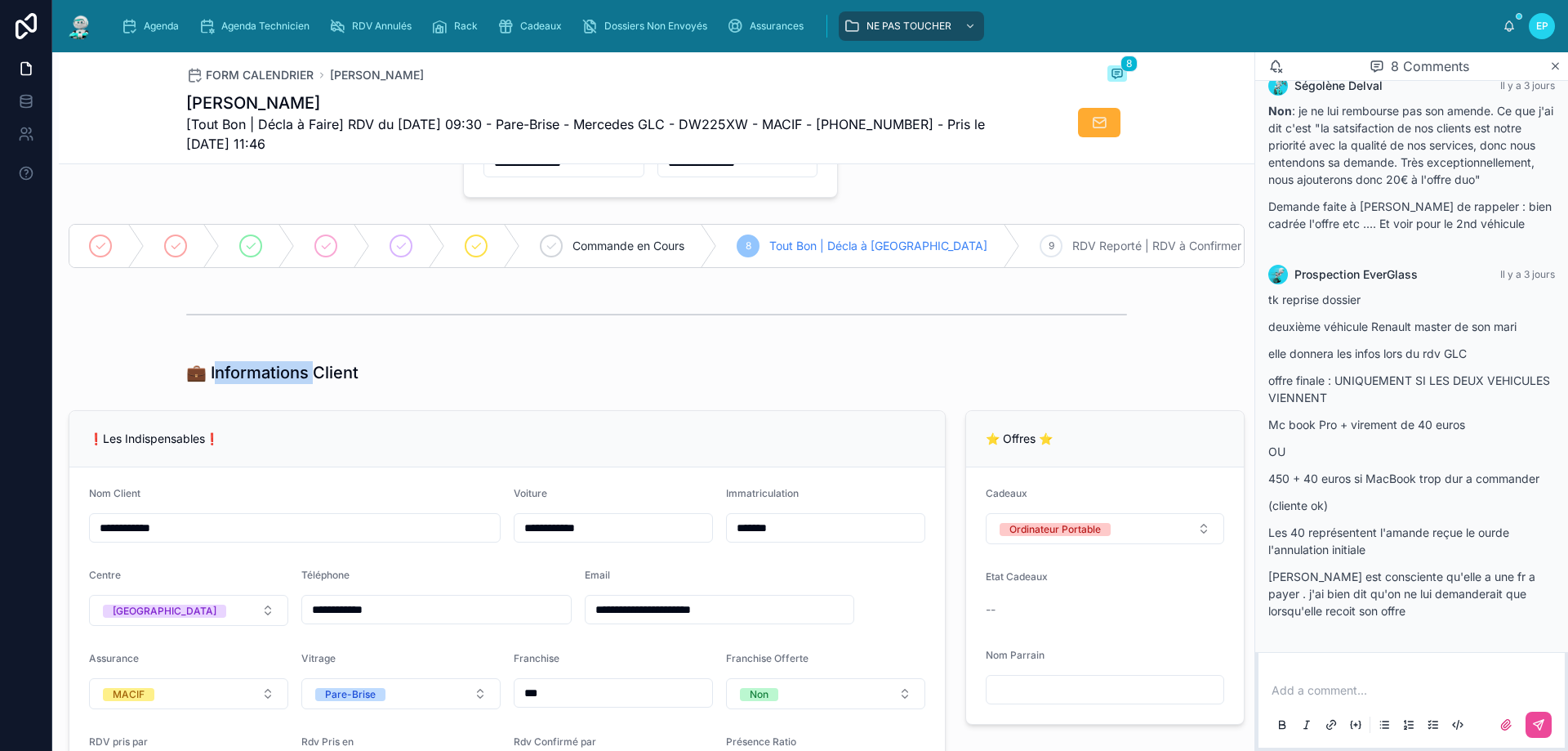
drag, startPoint x: 211, startPoint y: 383, endPoint x: 441, endPoint y: 373, distance: 230.2
click at [315, 381] on h1 "💼 Informations Client" at bounding box center [272, 373] width 173 height 23
click at [439, 384] on div "💼 Informations Client" at bounding box center [657, 373] width 941 height 23
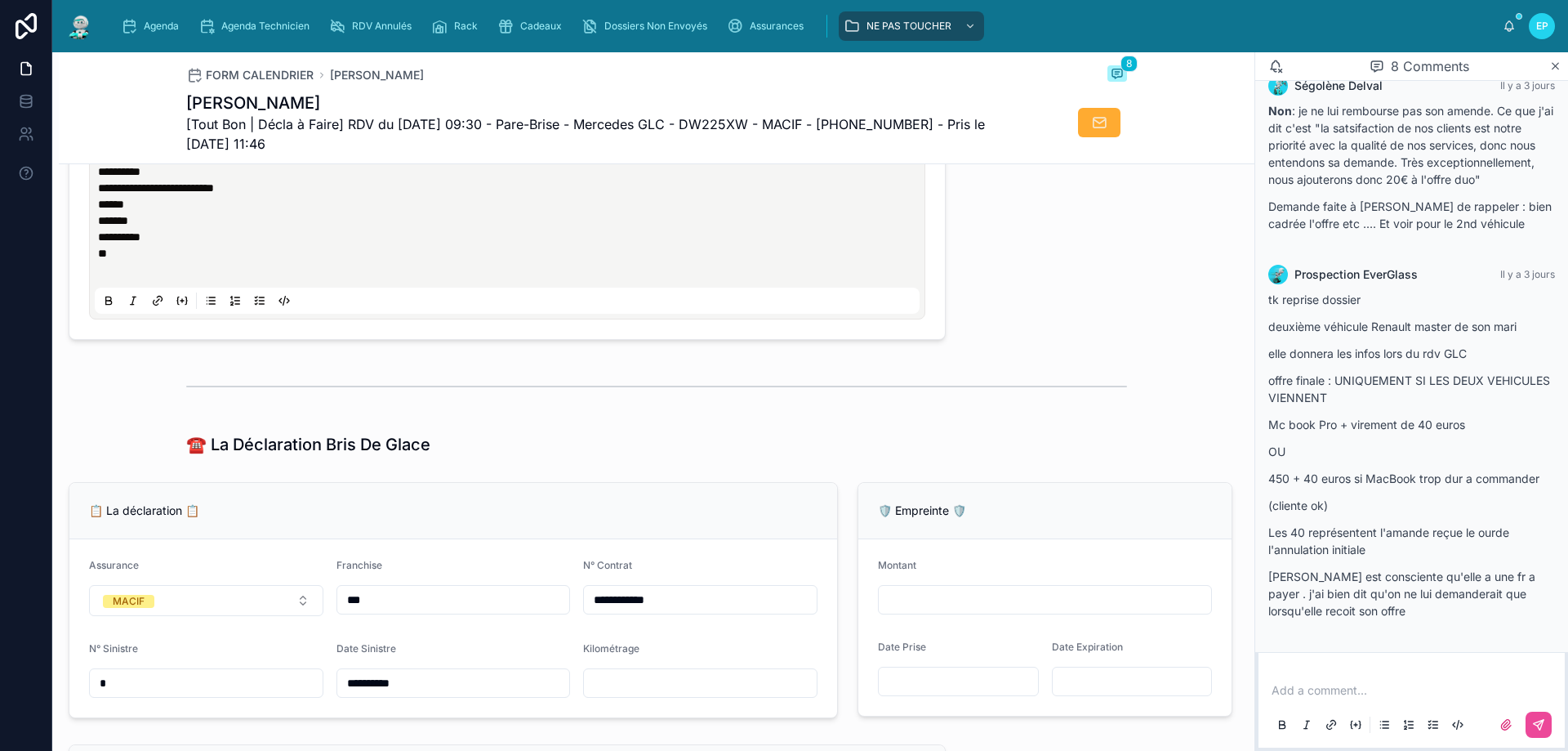
scroll to position [906, 0]
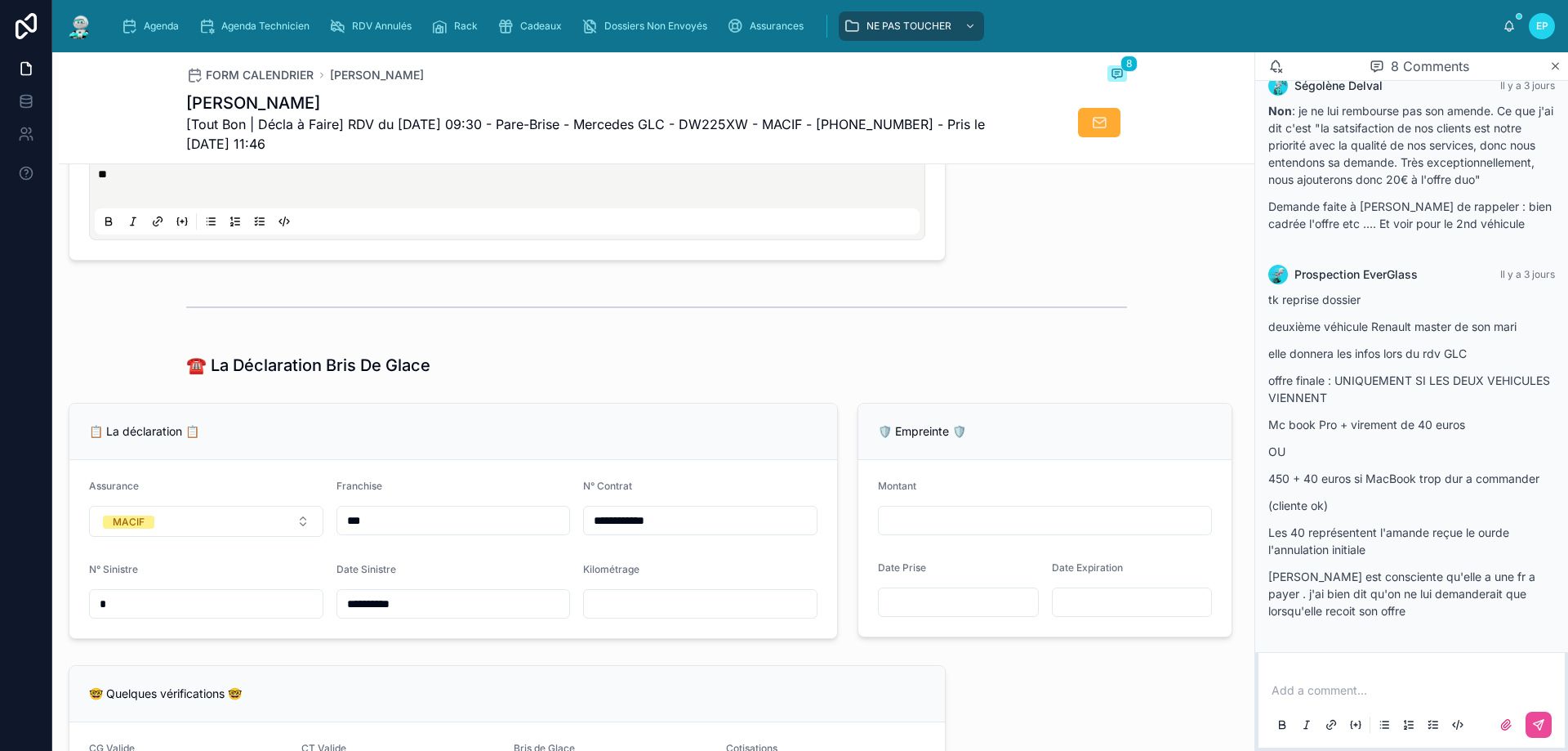
click at [631, 316] on div at bounding box center [657, 307] width 941 height 40
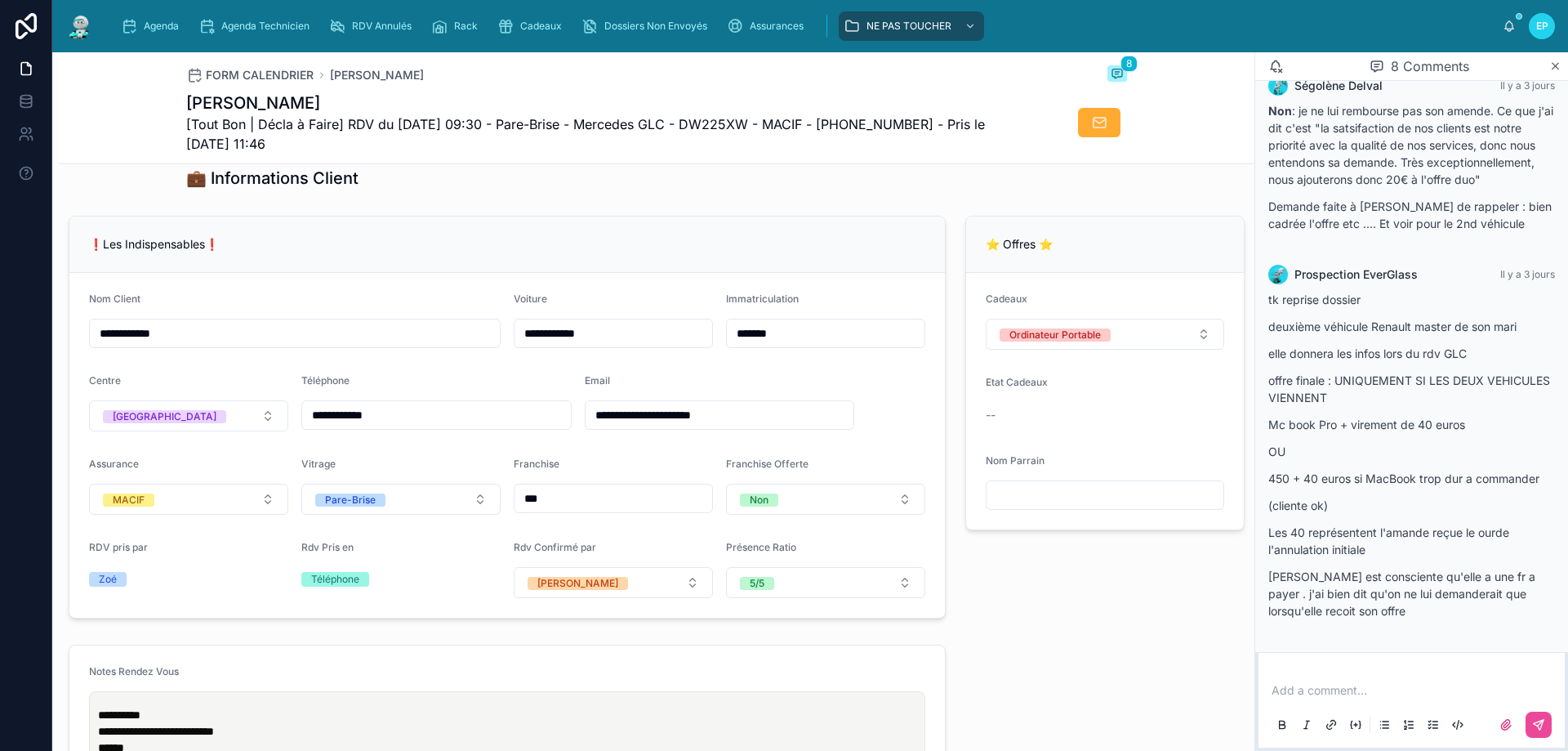
scroll to position [253, 0]
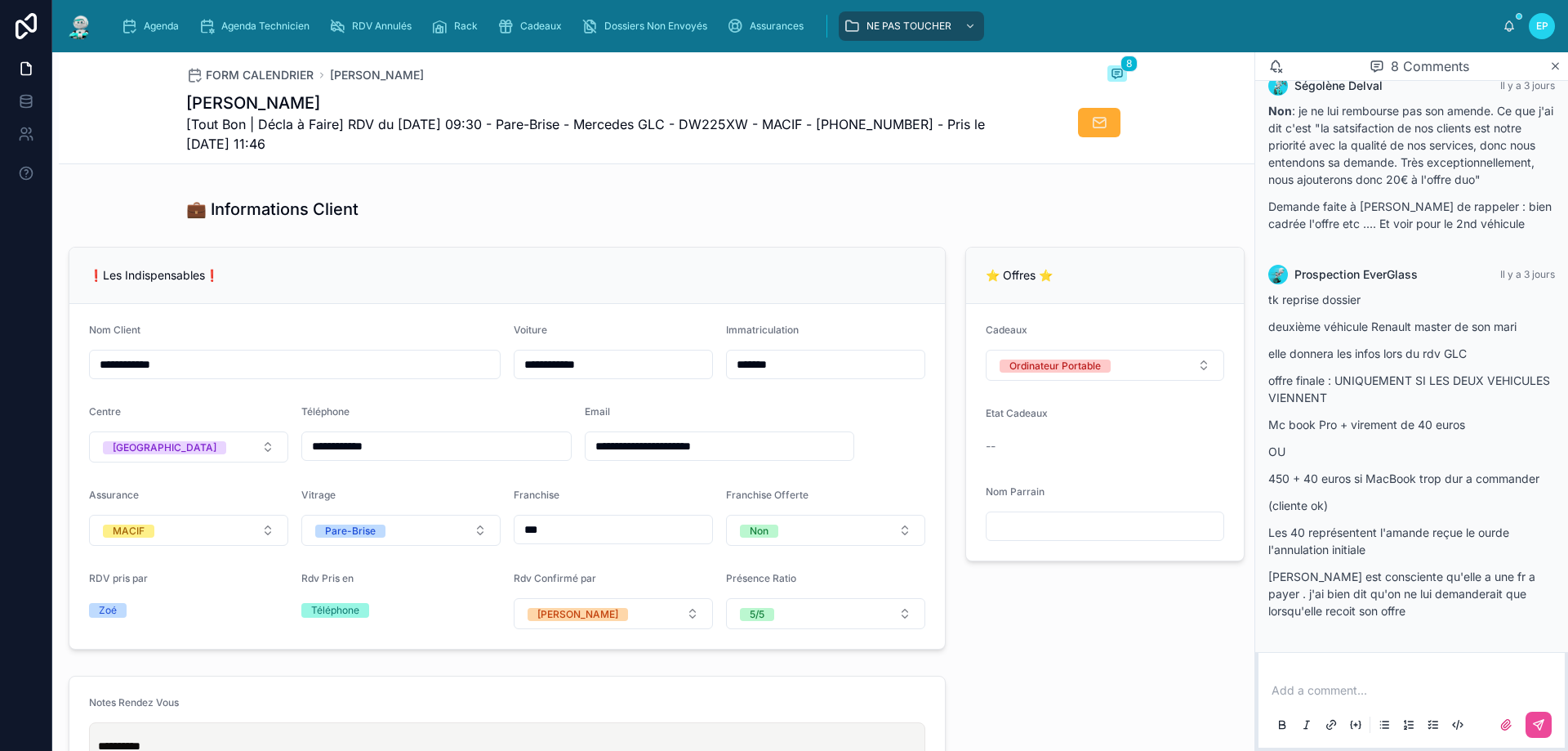
click at [542, 221] on div "💼 Informations Client" at bounding box center [657, 209] width 941 height 23
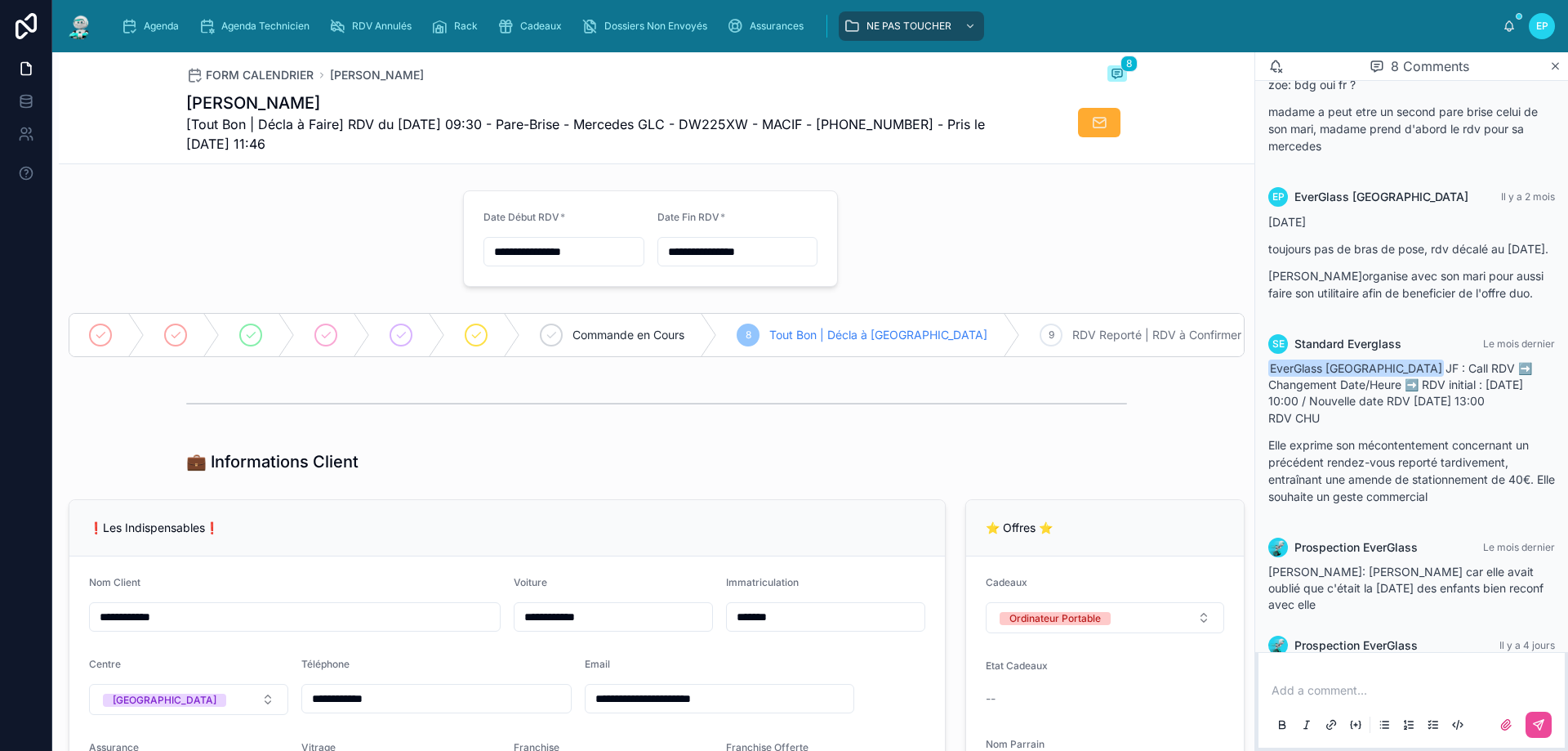
scroll to position [0, 0]
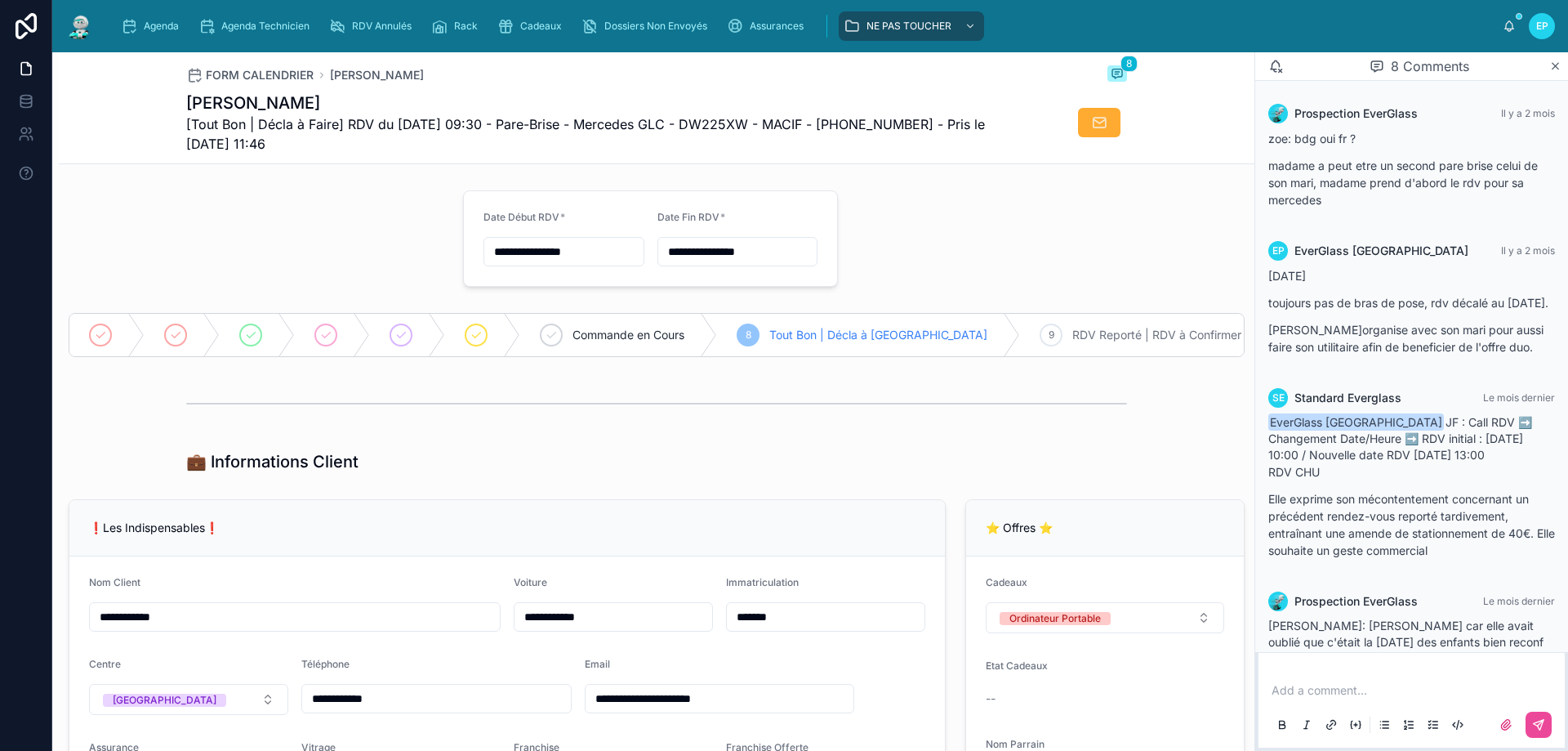
click at [298, 212] on div at bounding box center [256, 239] width 395 height 110
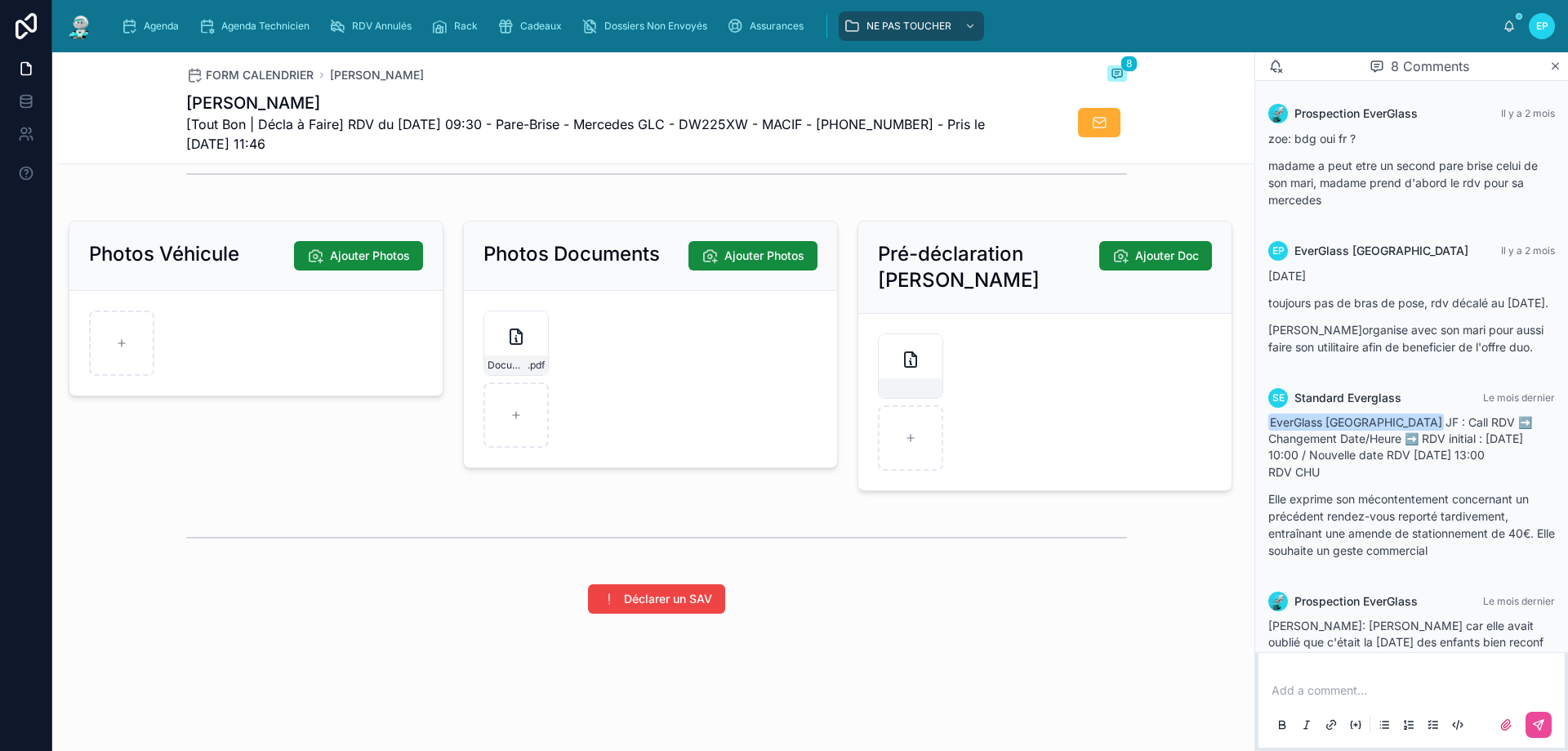
scroll to position [844, 0]
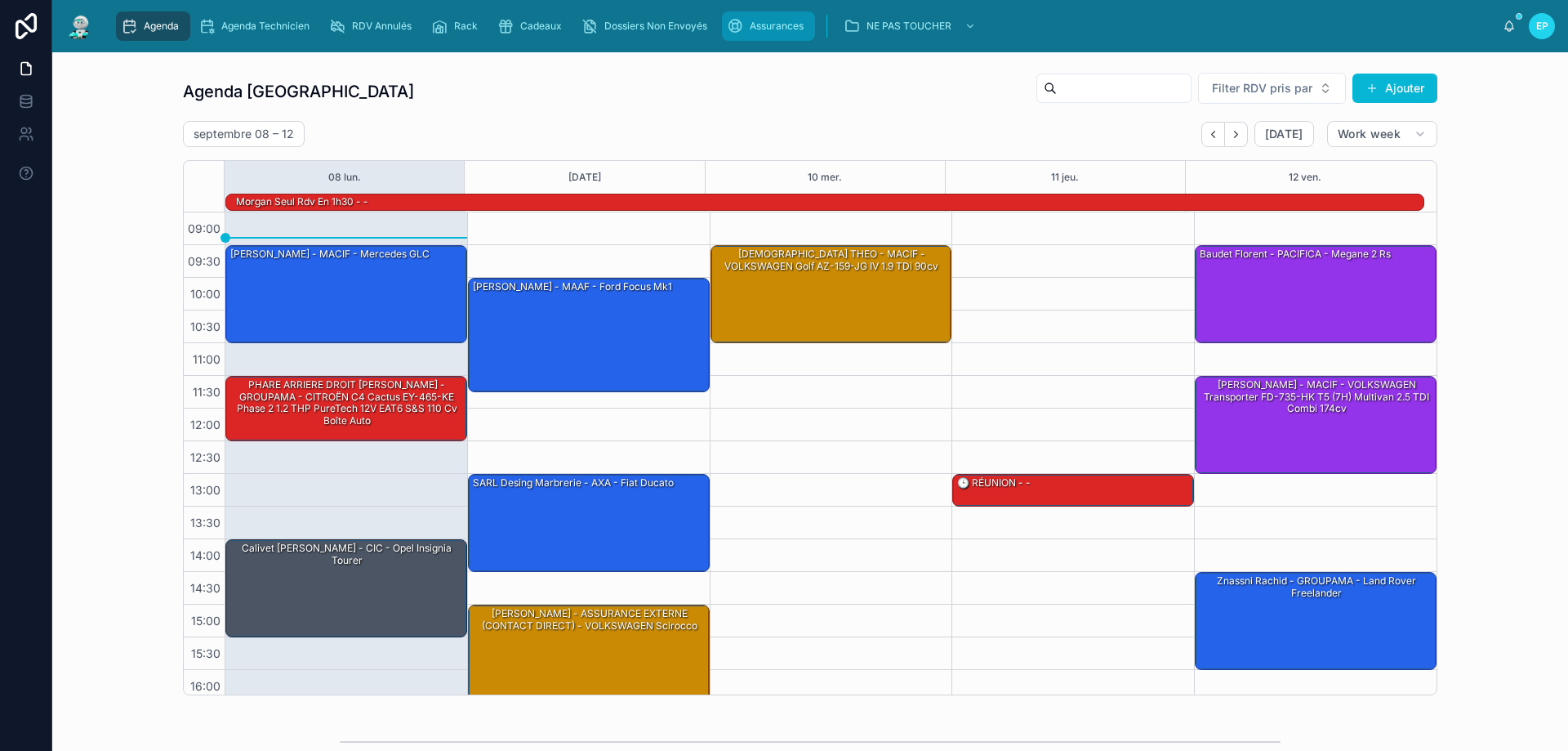
click at [752, 20] on span "Assurances" at bounding box center [776, 26] width 54 height 13
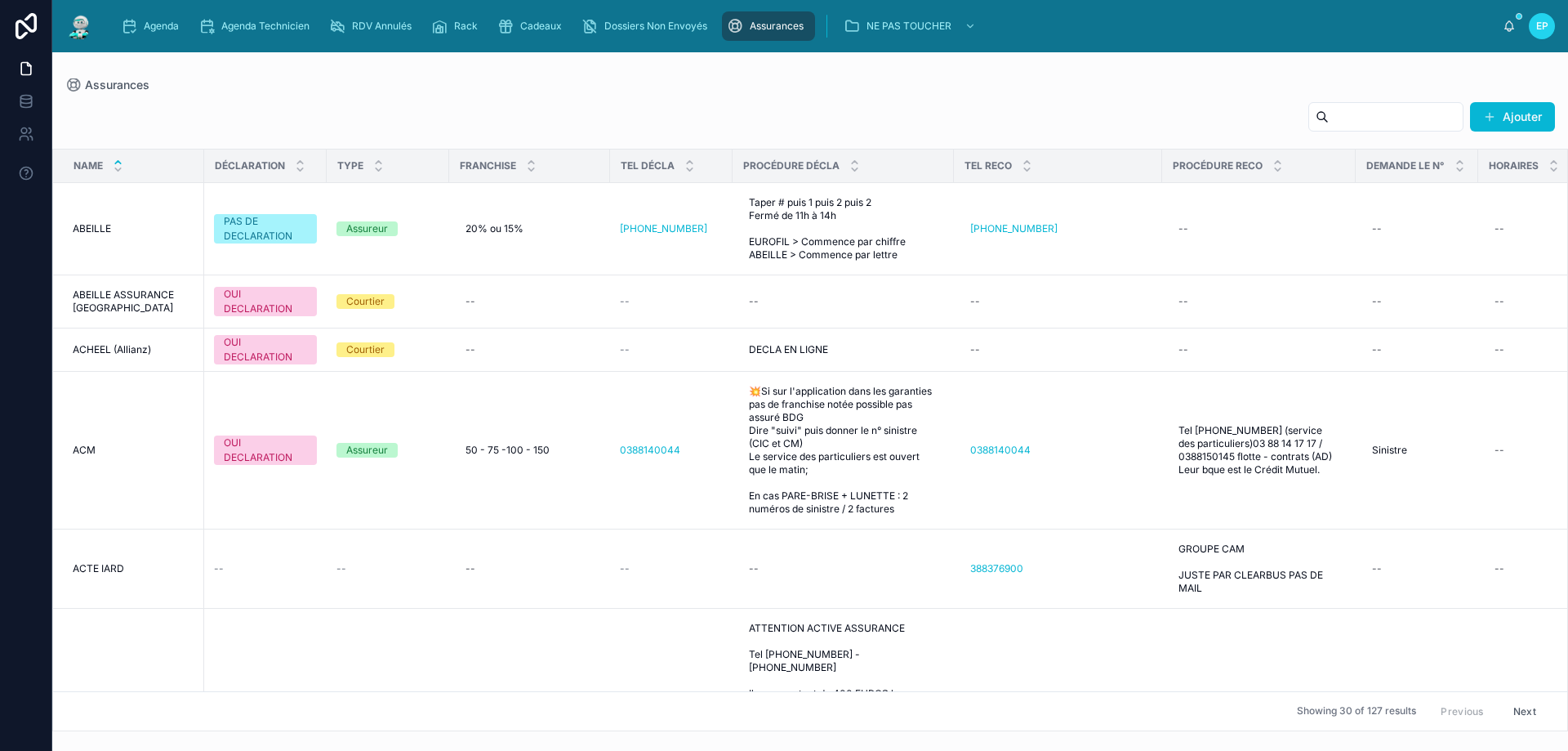
click at [1329, 113] on input "text" at bounding box center [1395, 117] width 134 height 23
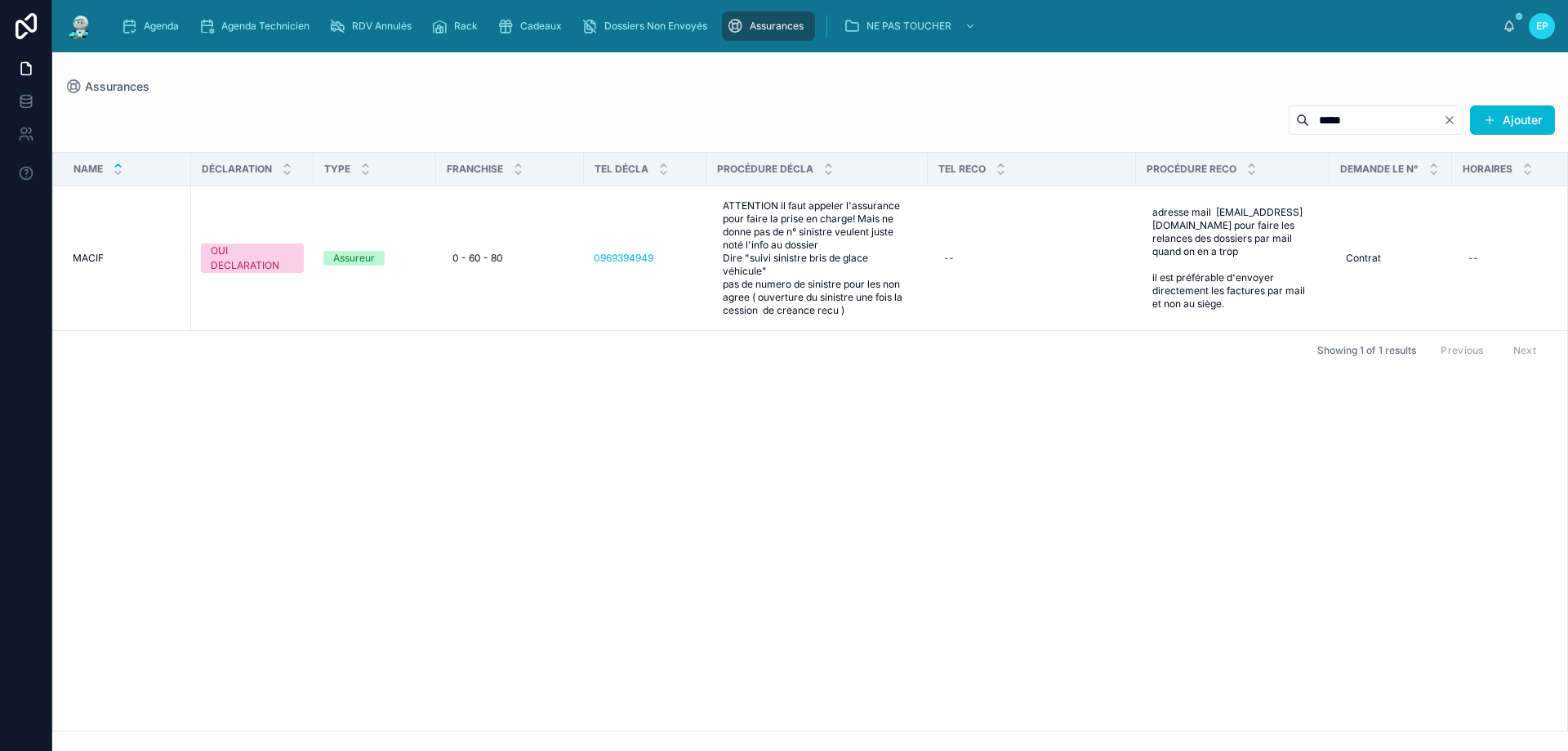
type input "*****"
click at [551, 20] on div "Cadeaux" at bounding box center [533, 26] width 71 height 26
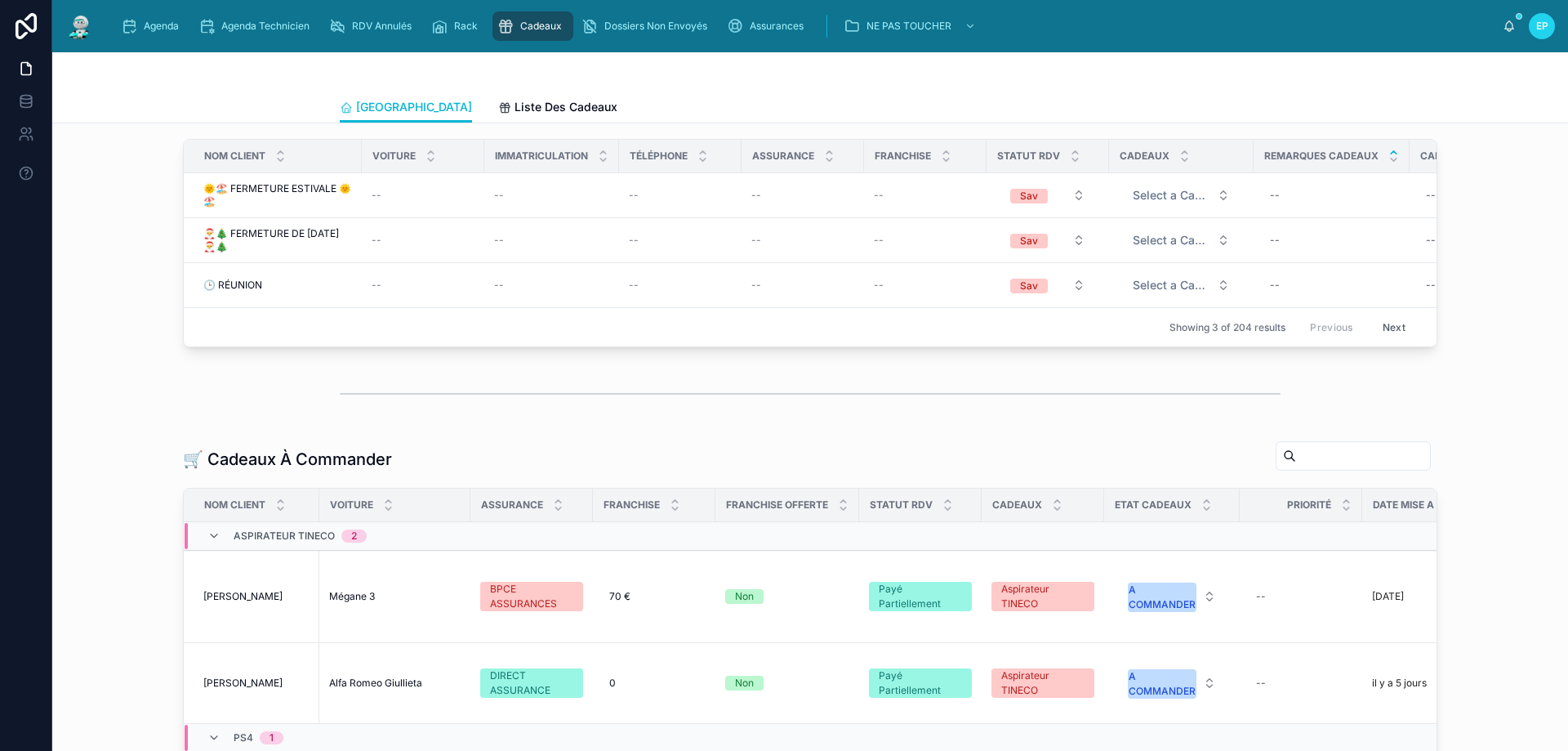
scroll to position [245, 0]
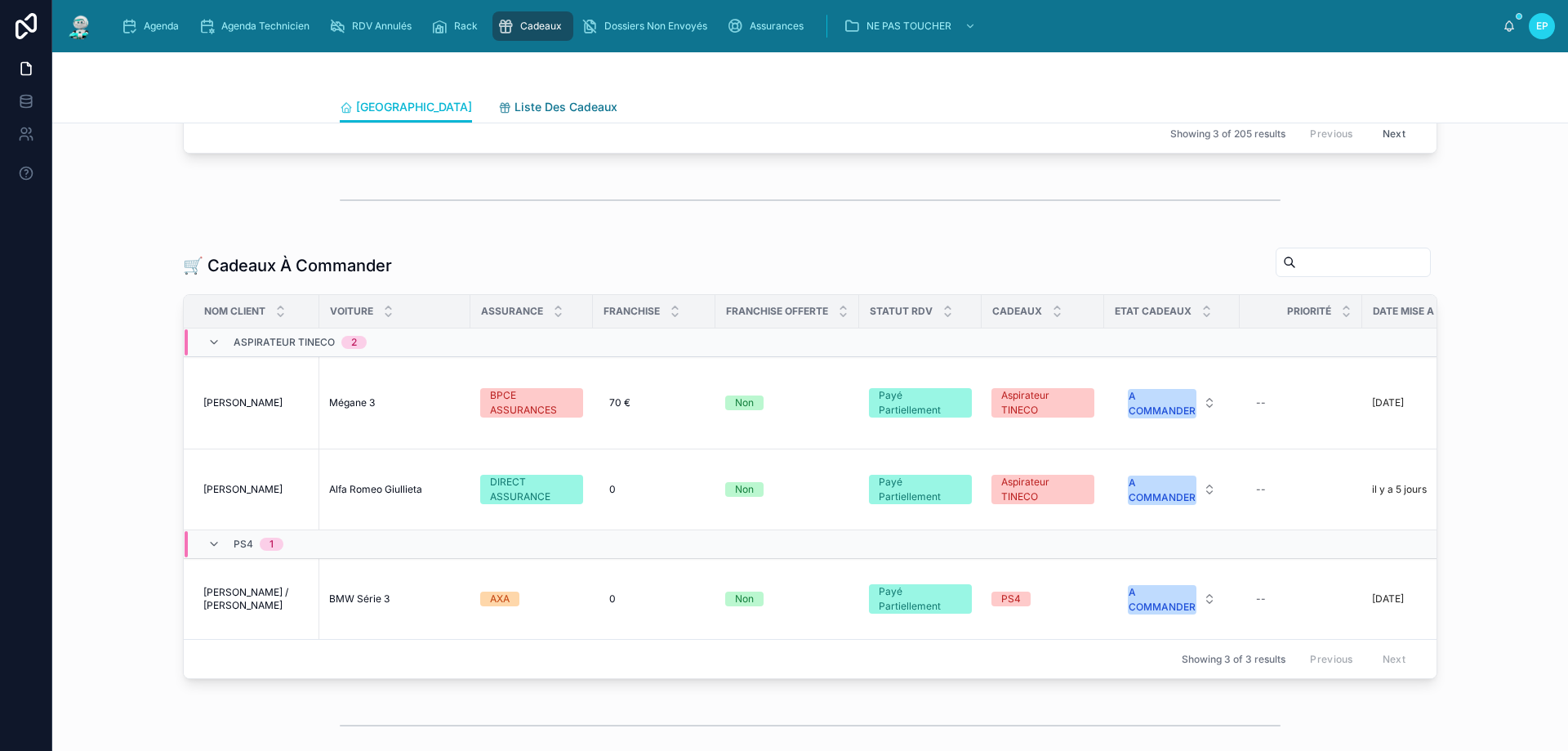
click at [498, 121] on link "Liste Des Cadeaux" at bounding box center [557, 109] width 119 height 33
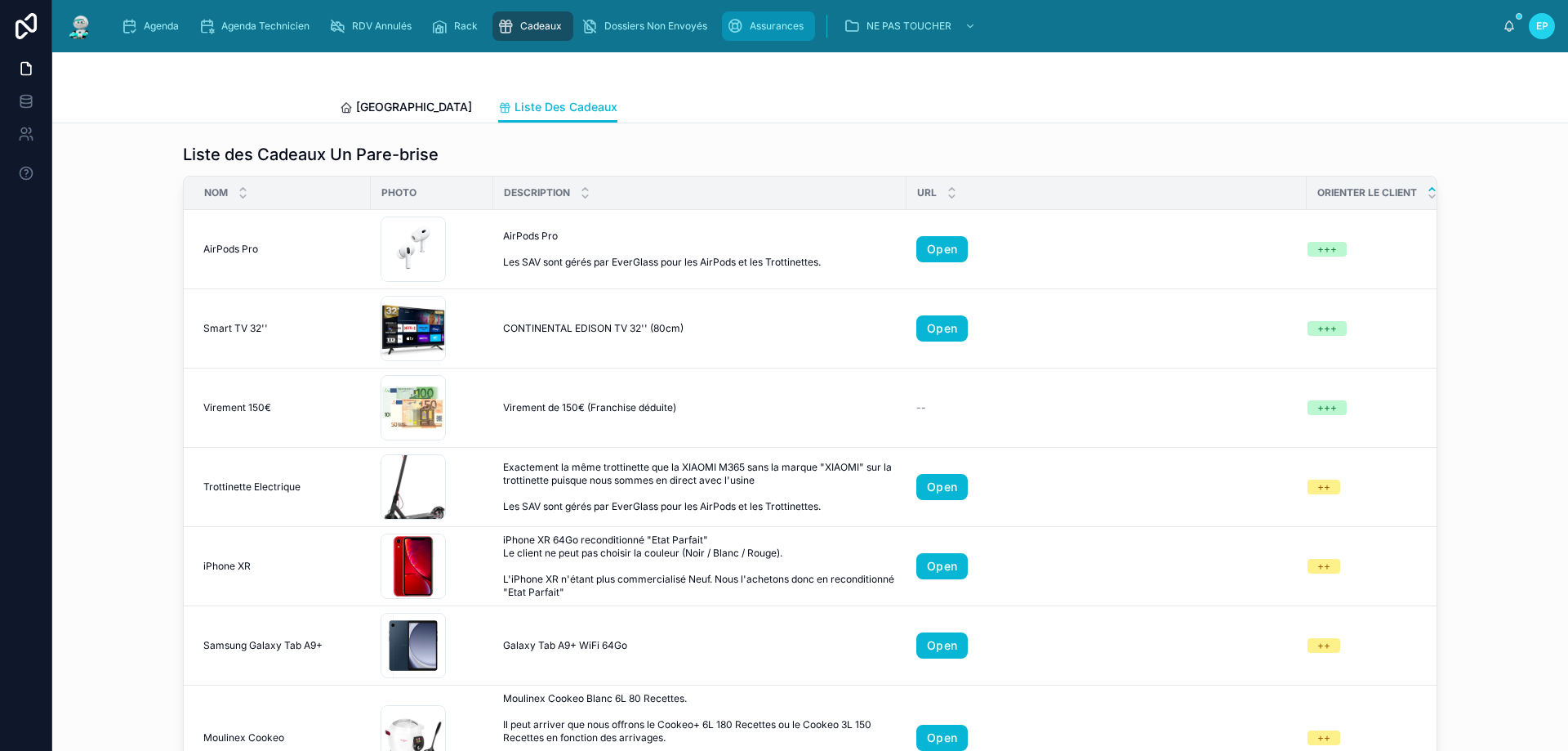
click at [779, 23] on span "Assurances" at bounding box center [776, 26] width 54 height 13
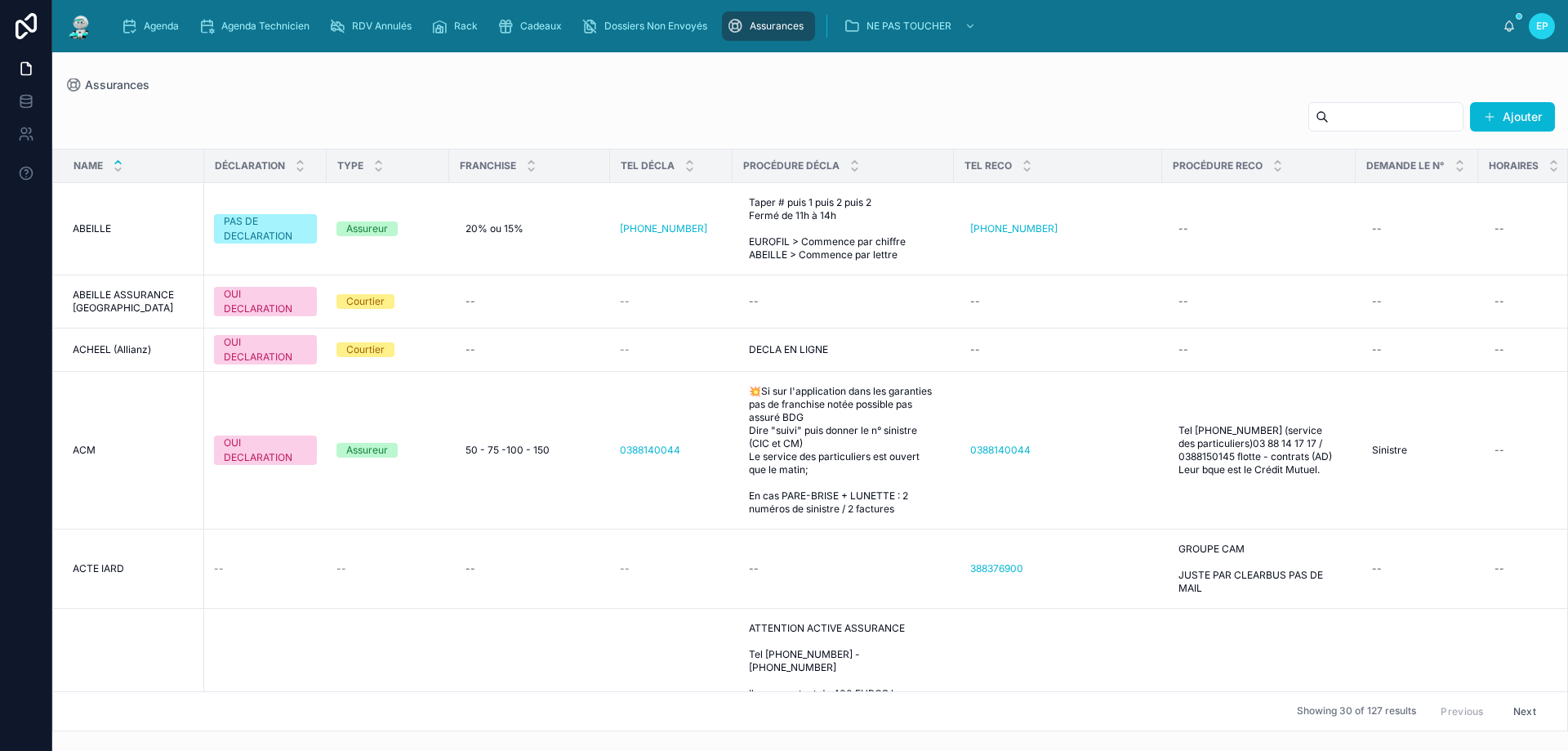
click at [1444, 113] on input "text" at bounding box center [1395, 117] width 134 height 23
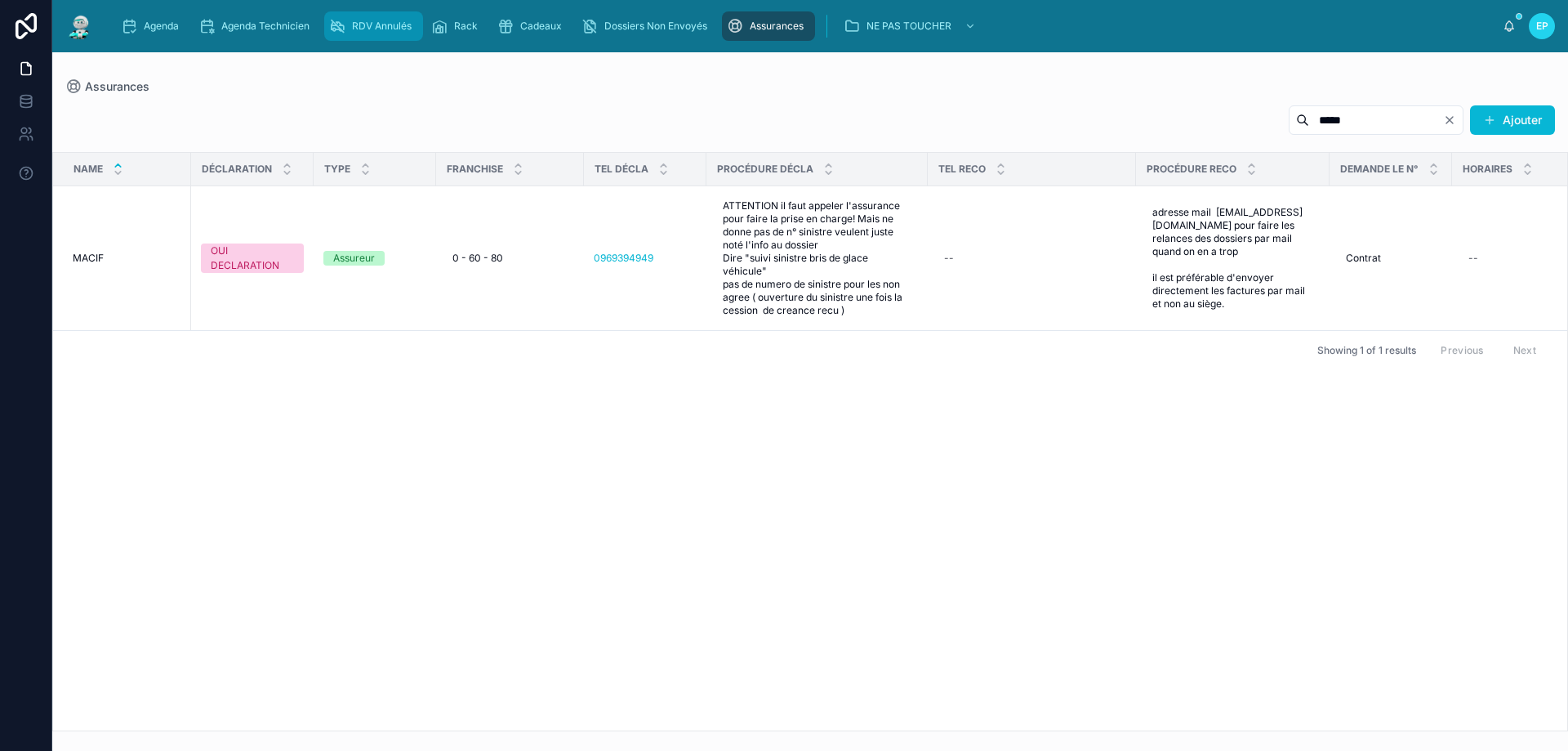
type input "*****"
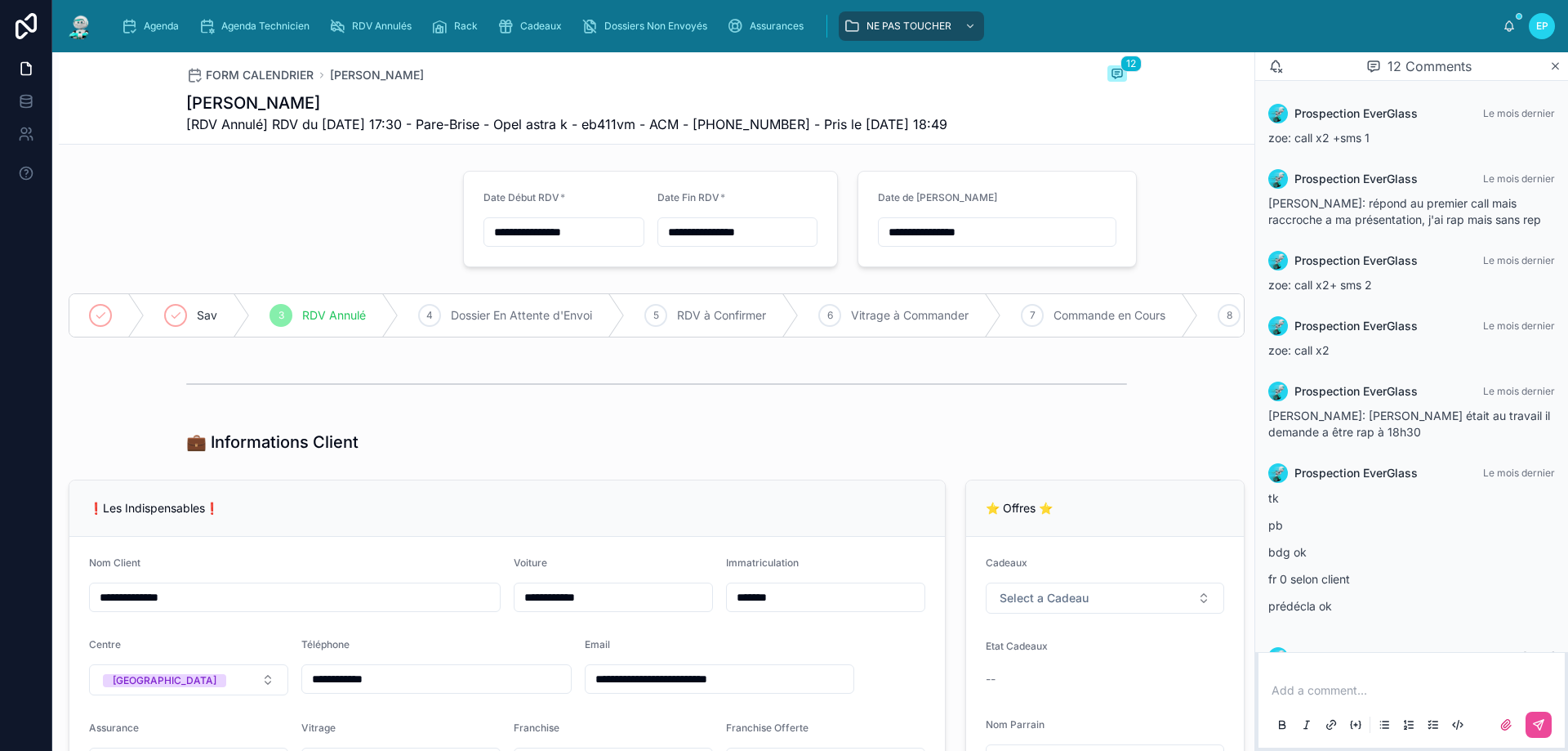
scroll to position [393, 0]
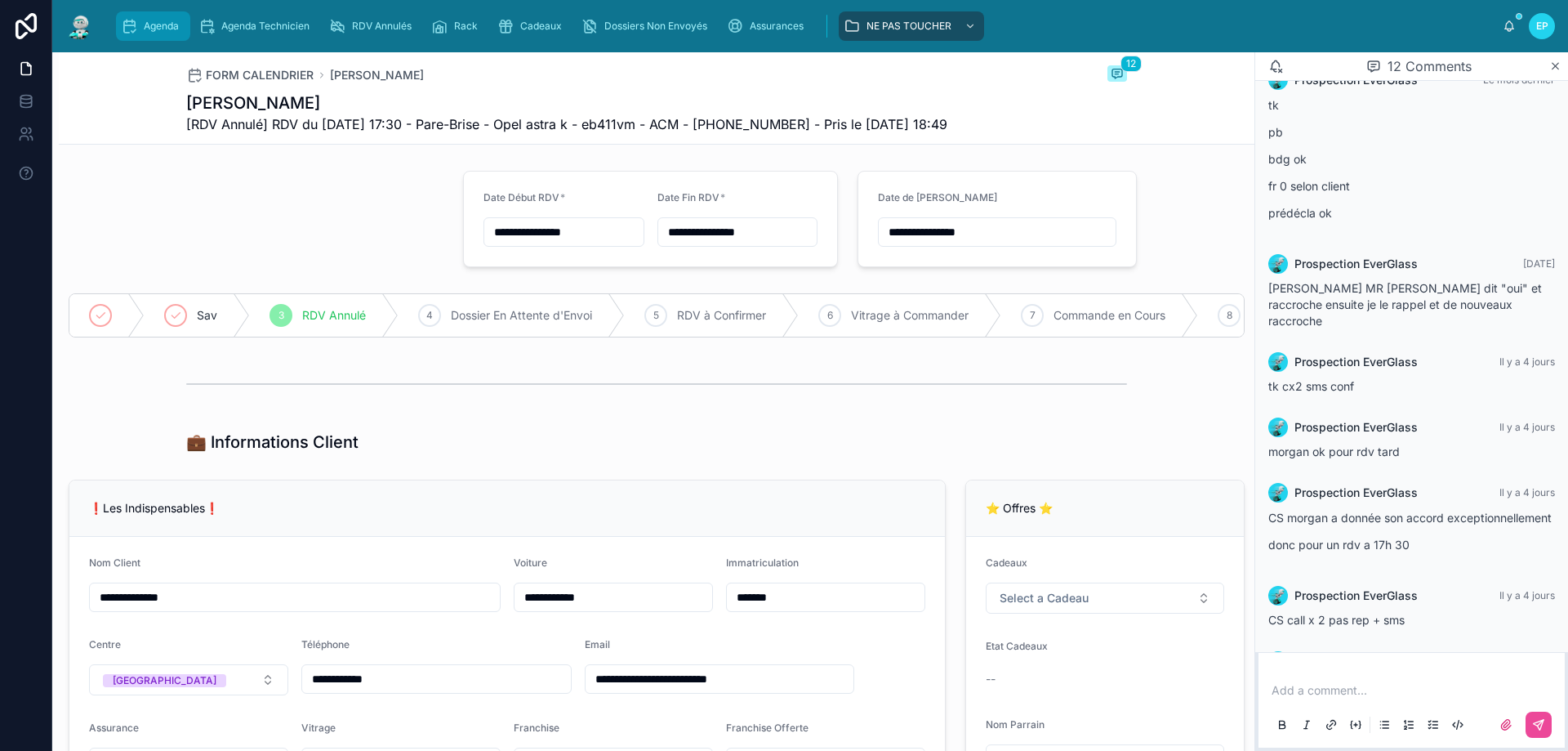
click at [164, 23] on span "Agenda" at bounding box center [161, 26] width 36 height 13
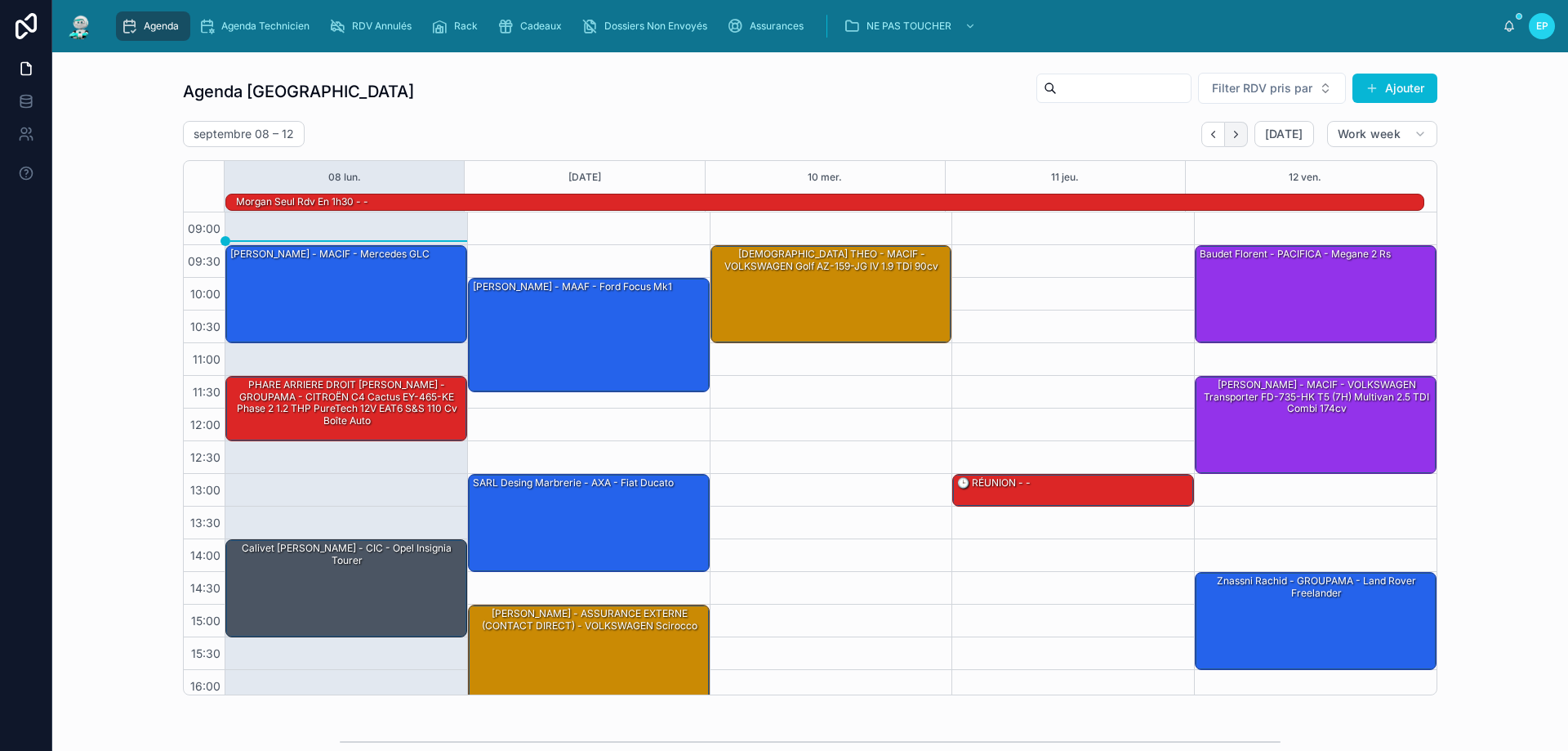
click at [1237, 140] on button "Next" at bounding box center [1237, 134] width 23 height 26
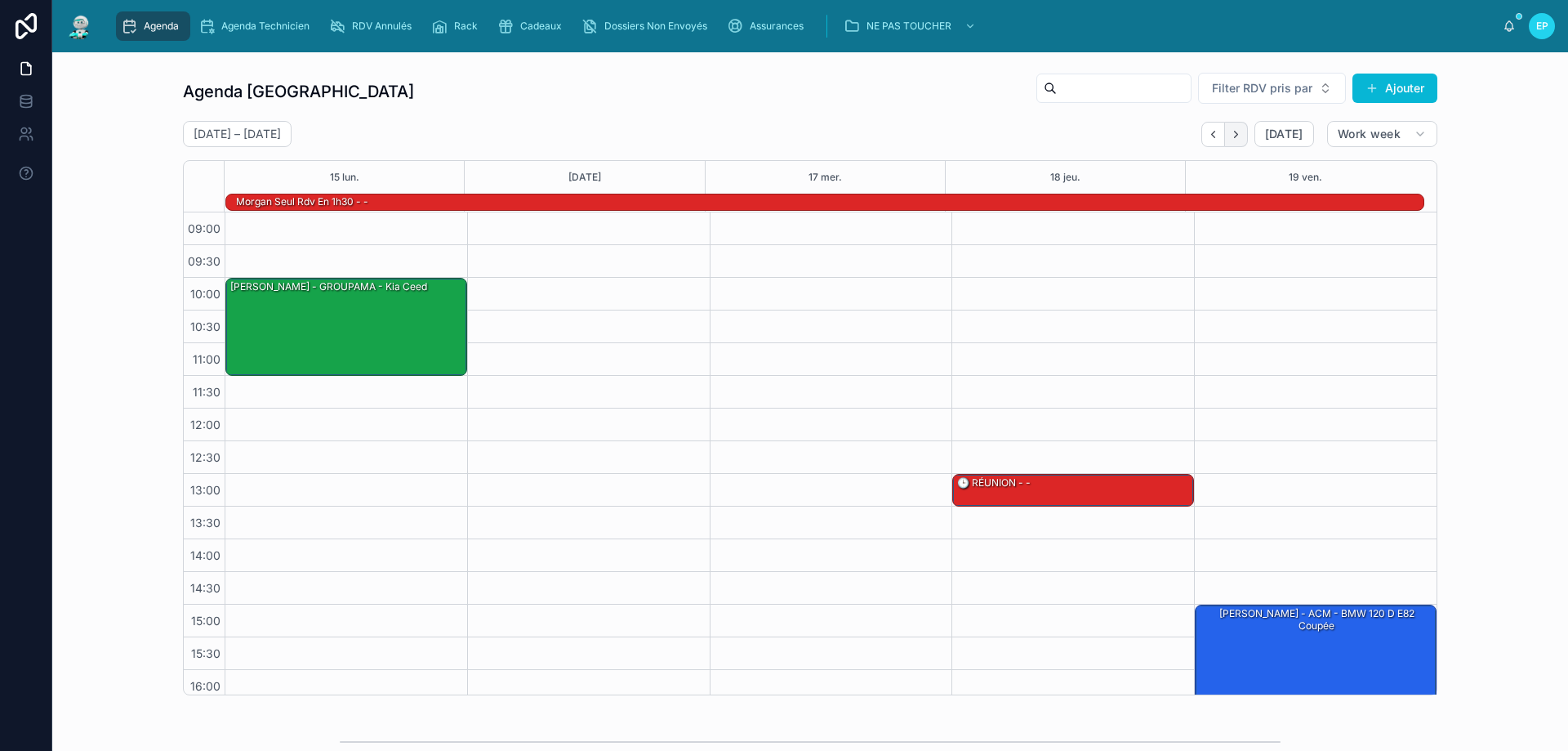
click at [1236, 136] on icon "Next" at bounding box center [1236, 134] width 12 height 12
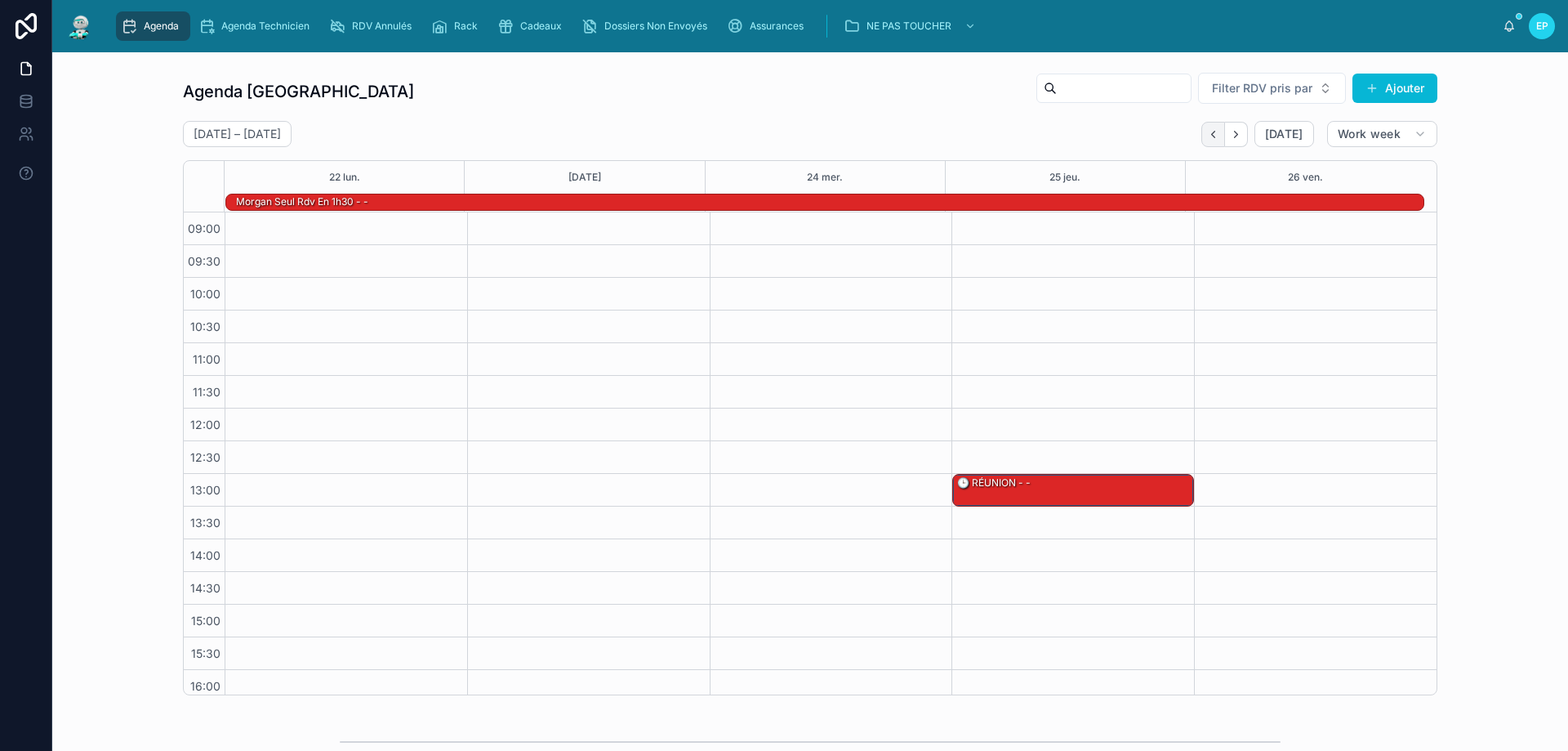
click at [1211, 140] on icon "Back" at bounding box center [1213, 134] width 12 height 12
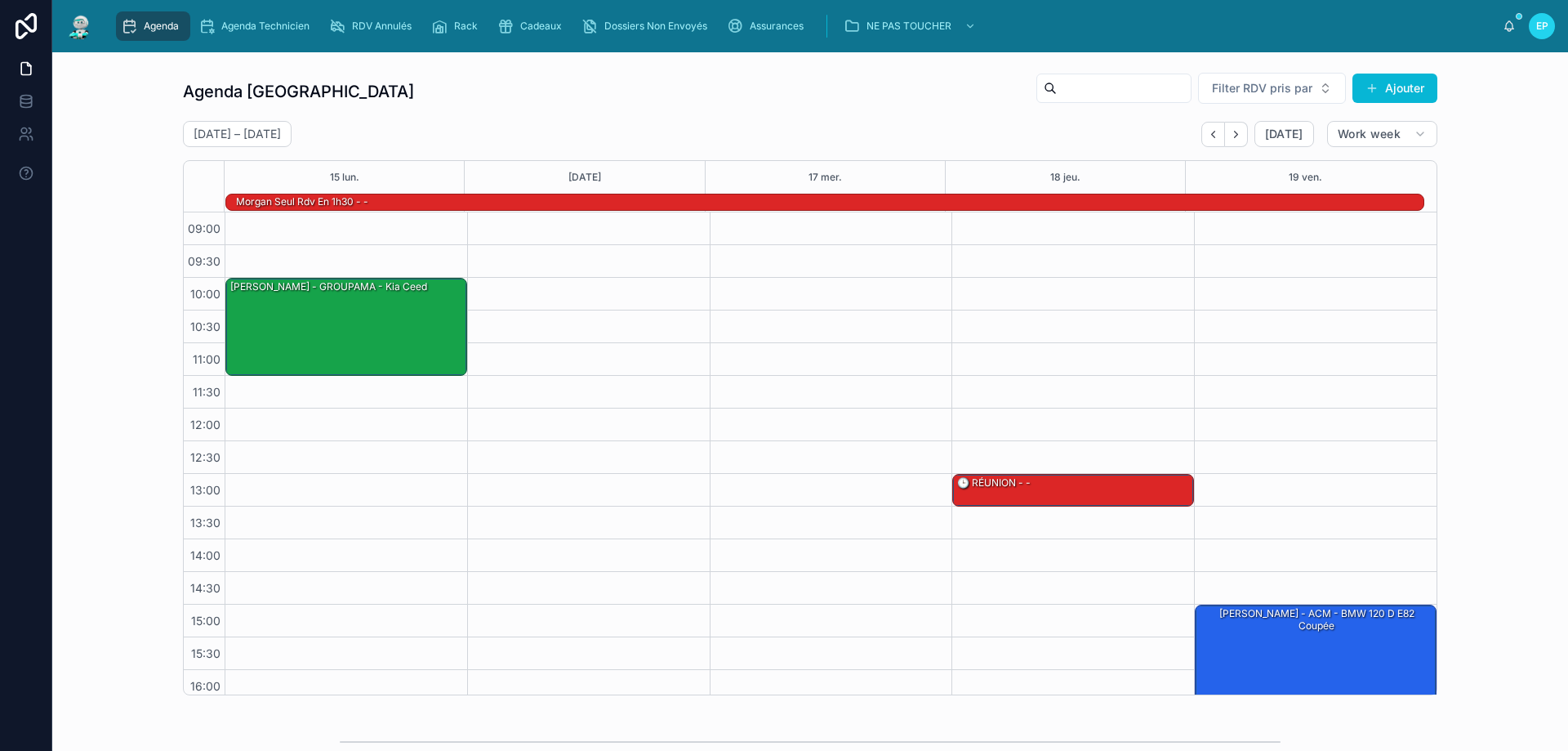
click at [1211, 140] on icon "Back" at bounding box center [1213, 134] width 12 height 12
